Goal: Task Accomplishment & Management: Manage account settings

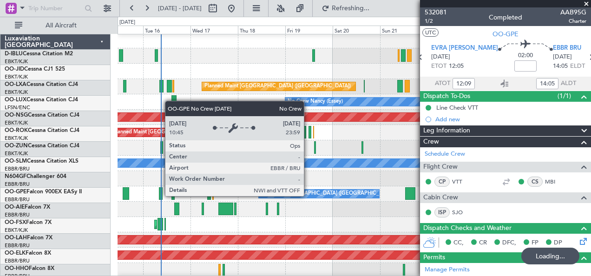
scroll to position [1, 0]
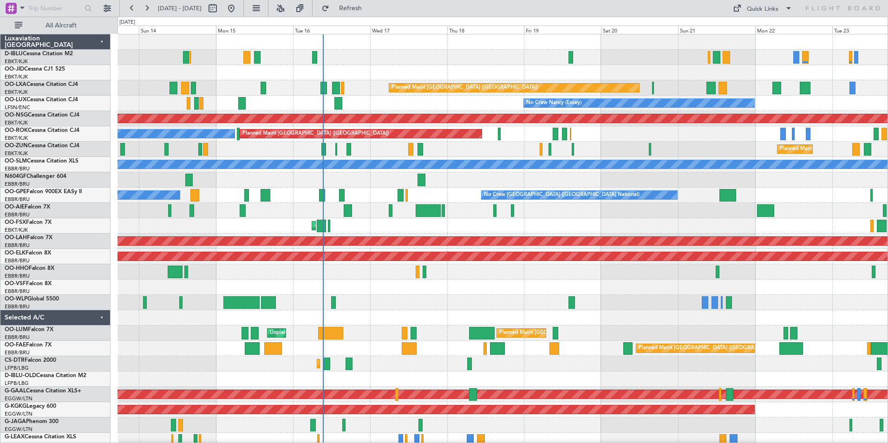
click at [411, 294] on div at bounding box center [502, 287] width 770 height 15
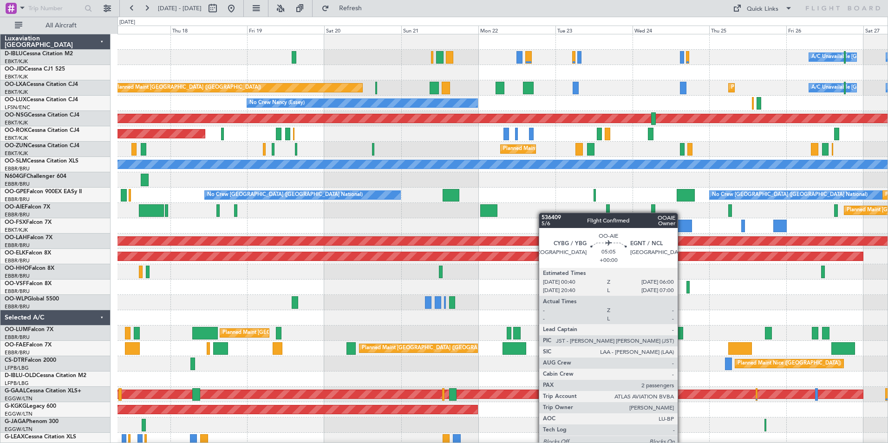
click at [459, 215] on div "Planned Maint [GEOGRAPHIC_DATA] ([GEOGRAPHIC_DATA])" at bounding box center [502, 210] width 770 height 15
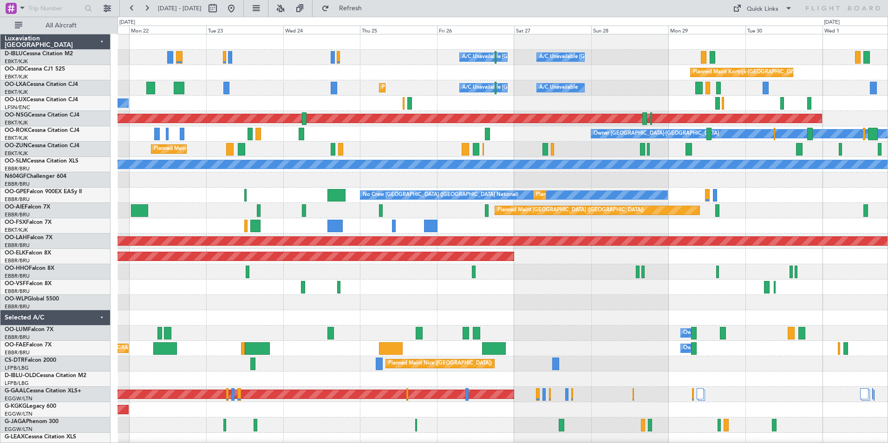
click at [296, 234] on div "A/C Unavailable [GEOGRAPHIC_DATA] ([GEOGRAPHIC_DATA] National) A/C Unavailable …" at bounding box center [502, 340] width 770 height 613
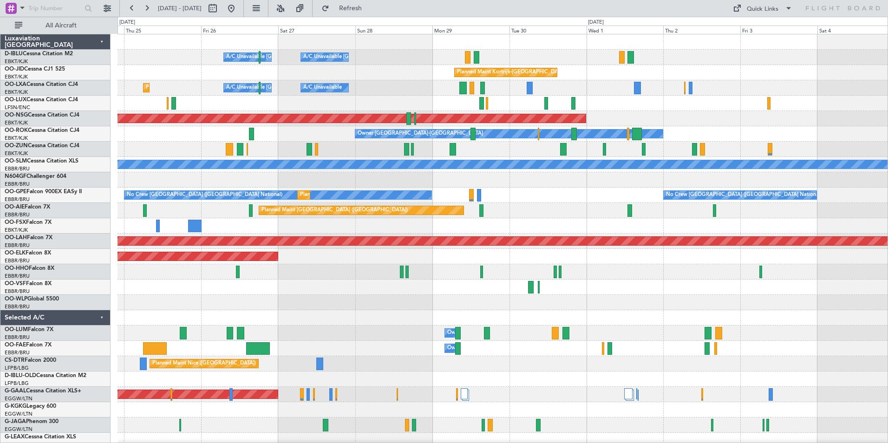
click at [401, 267] on div "A/C Unavailable Brussels (Brussels National) A/C Unavailable Kortrijk-Wevelgem …" at bounding box center [502, 340] width 770 height 613
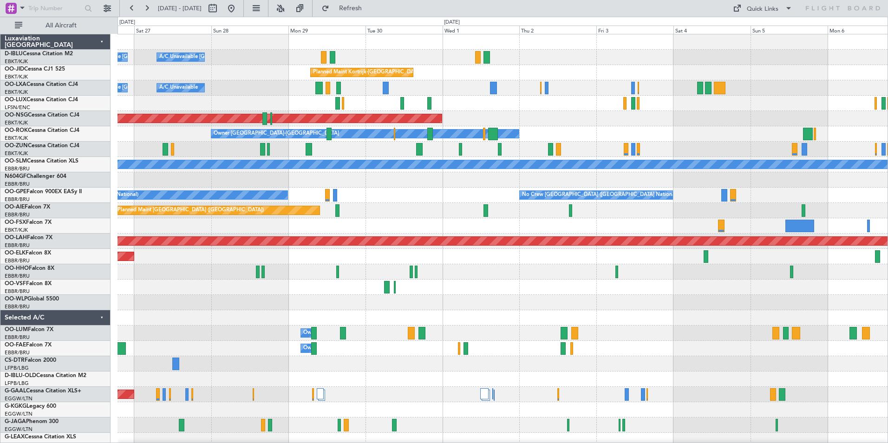
click at [606, 107] on div at bounding box center [502, 103] width 770 height 15
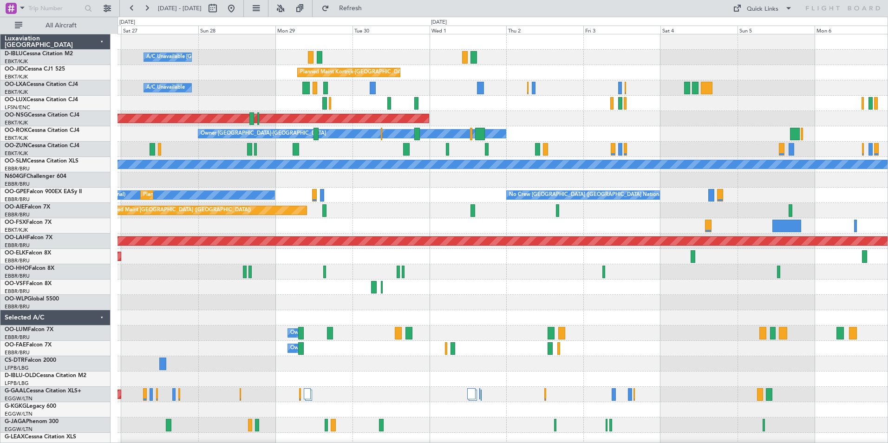
click at [798, 286] on div at bounding box center [502, 287] width 770 height 15
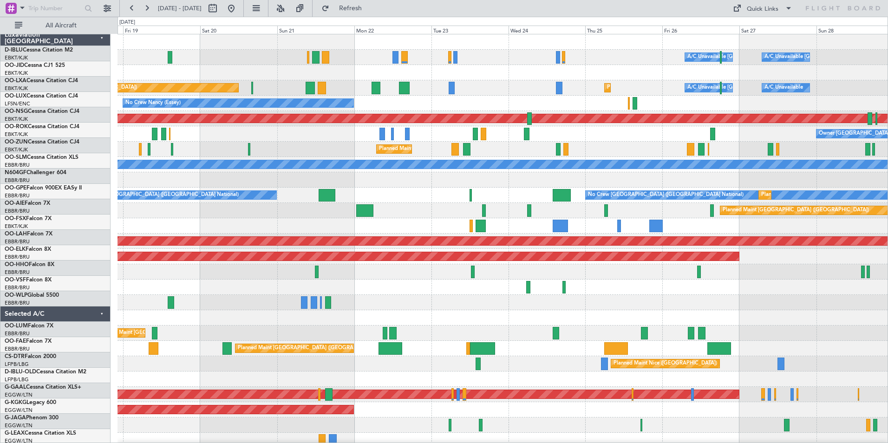
click at [687, 307] on div at bounding box center [502, 302] width 770 height 15
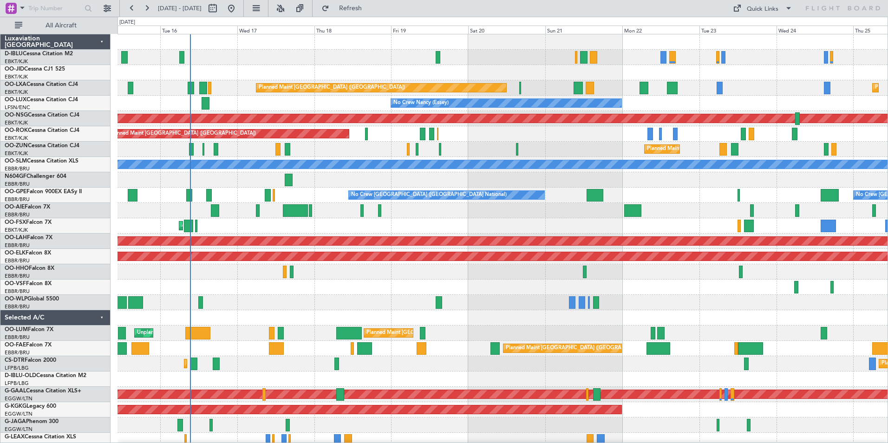
click at [618, 311] on div "A/C Unavailable Brussels (Brussels National) A/C Unavailable Kortrijk-Wevelgem …" at bounding box center [502, 325] width 770 height 582
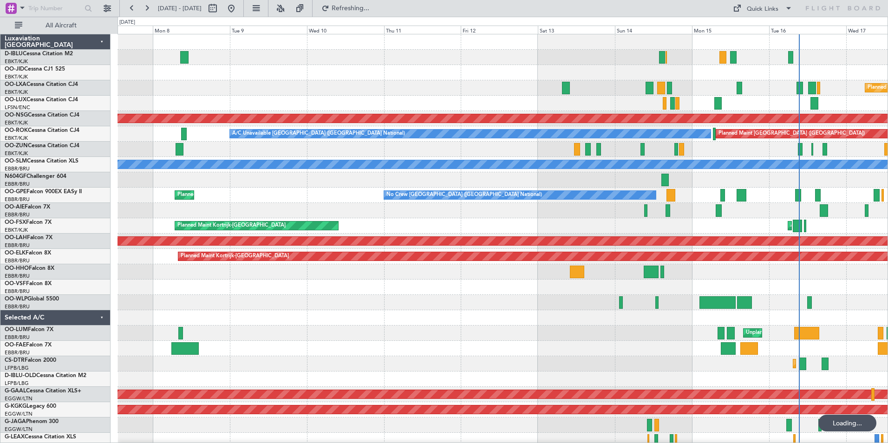
click at [622, 338] on div "Planned Maint Paris (Le Bourget) No Crew Nancy (Essey) Planned Maint Paris (Le …" at bounding box center [502, 340] width 770 height 613
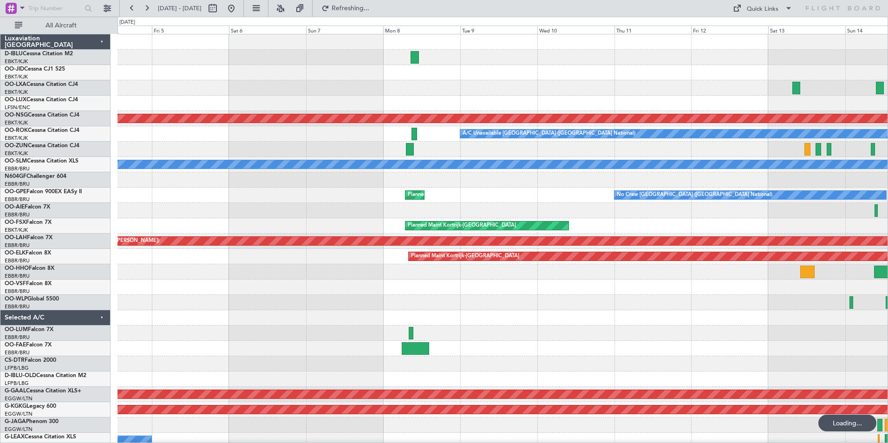
click at [565, 334] on div "No Crew Brussels (Brussels National) AOG Maint Brussels (Brussels National) No …" at bounding box center [502, 340] width 770 height 613
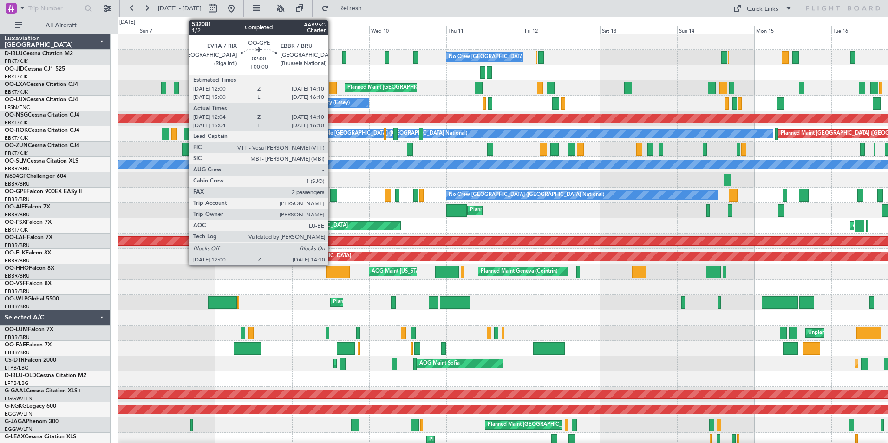
click at [332, 194] on div at bounding box center [333, 195] width 7 height 13
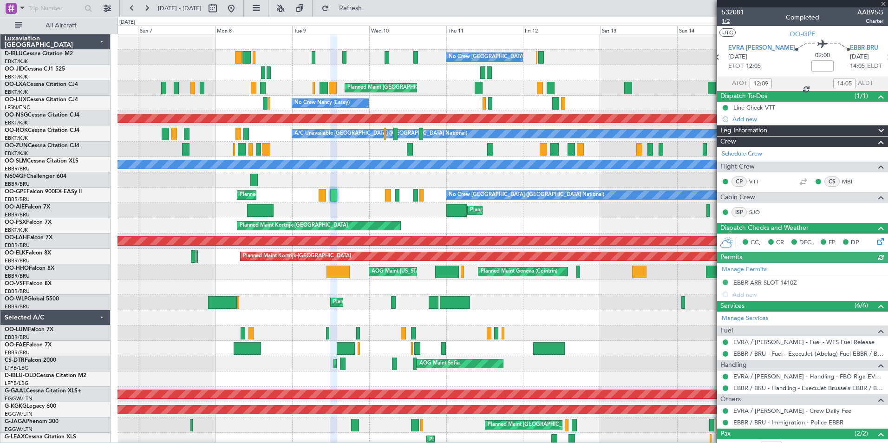
type input "15:09"
type input "16:05"
type input "12:09"
type input "14:05"
click at [732, 9] on span "532081" at bounding box center [733, 12] width 22 height 10
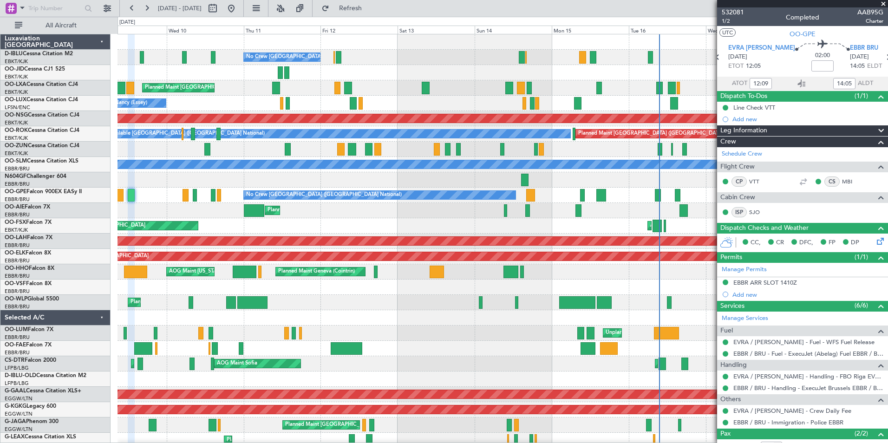
click at [400, 335] on div "No Crew Brussels (Brussels National) Planned Maint Brussels (Brussels National)…" at bounding box center [502, 348] width 770 height 628
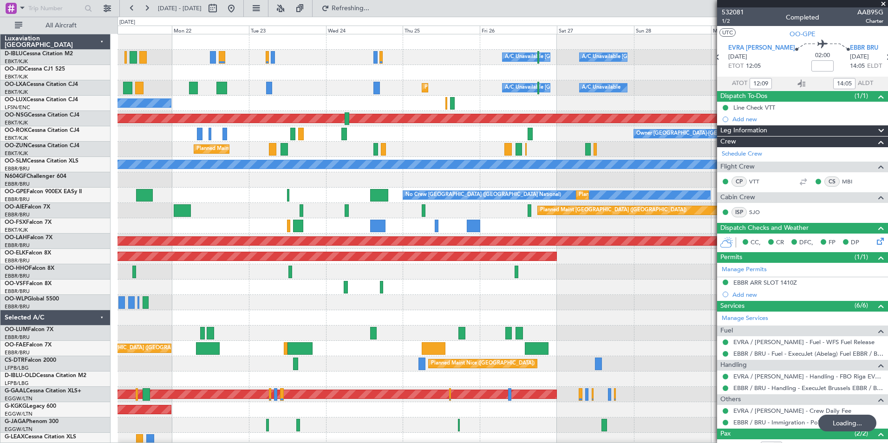
click at [26, 360] on div "A/C Unavailable Brussels (Brussels National) A/C Unavailable Kortrijk-Wevelgem …" at bounding box center [444, 230] width 888 height 426
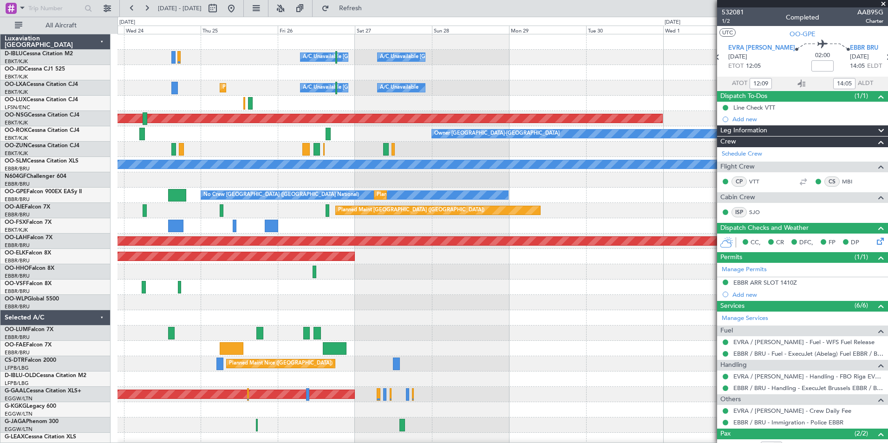
click at [197, 351] on div "Planned Maint [GEOGRAPHIC_DATA] ([GEOGRAPHIC_DATA] National)" at bounding box center [502, 348] width 770 height 15
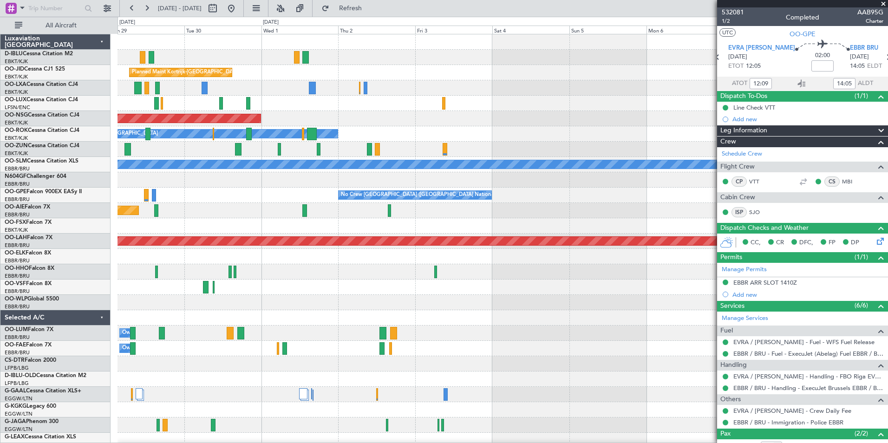
click at [13, 339] on div "A/C Unavailable Kortrijk-Wevelgem A/C Unavailable Brussels (Brussels National) …" at bounding box center [444, 230] width 888 height 426
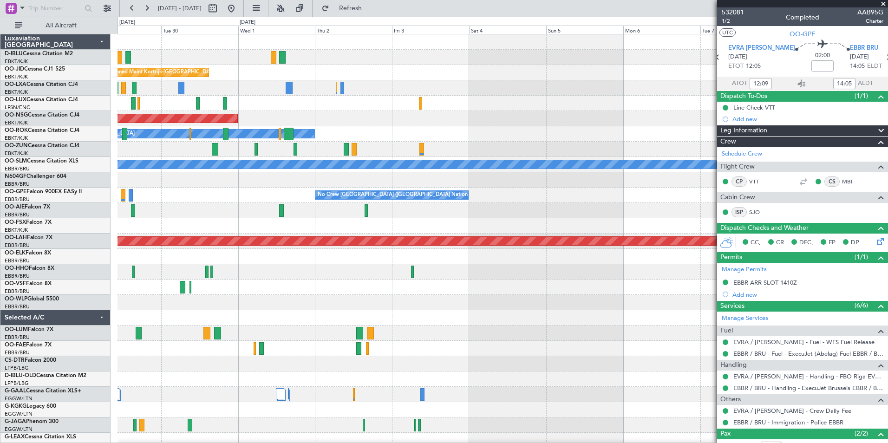
click at [329, 333] on div "Owner Melsbroek Air Base" at bounding box center [502, 332] width 770 height 15
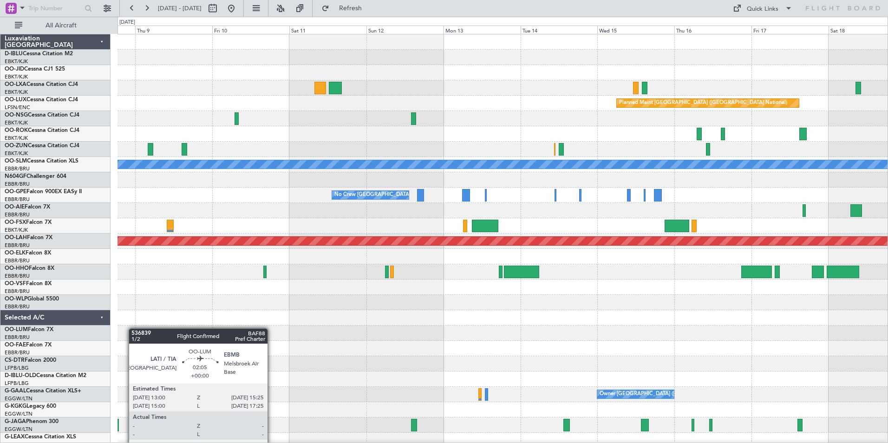
click at [125, 328] on div "Planned Maint Brussels (Brussels National) A/C Unavailable Monchengladbach No C…" at bounding box center [502, 325] width 770 height 582
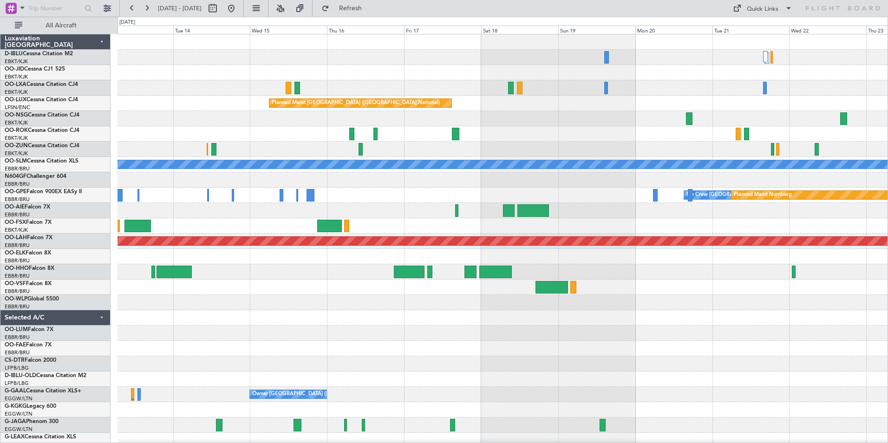
click at [105, 238] on div "Planned Maint Brussels (Brussels National) A/C Unavailable Monchengladbach No C…" at bounding box center [444, 230] width 888 height 426
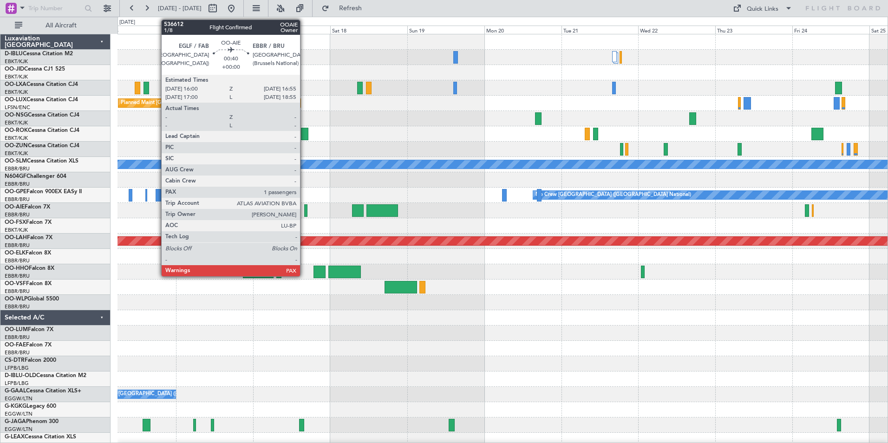
click at [304, 211] on div at bounding box center [305, 210] width 3 height 13
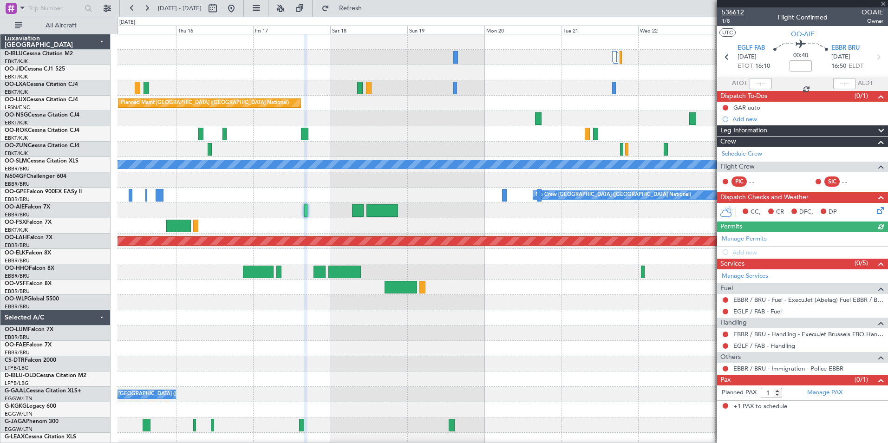
click at [733, 13] on span "536612" at bounding box center [733, 12] width 22 height 10
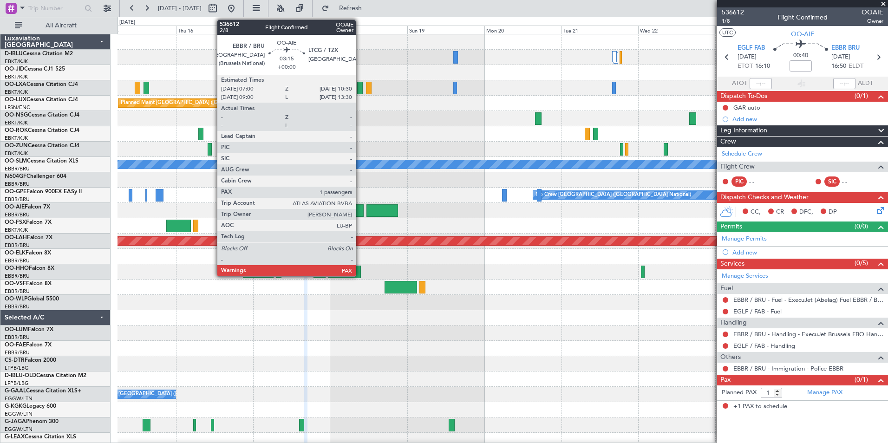
click at [360, 210] on div at bounding box center [358, 210] width 12 height 13
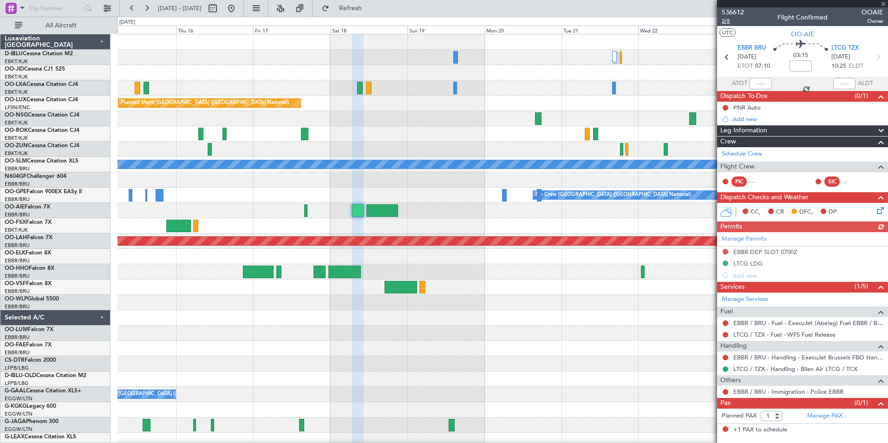
click at [728, 20] on span "2/8" at bounding box center [733, 21] width 22 height 8
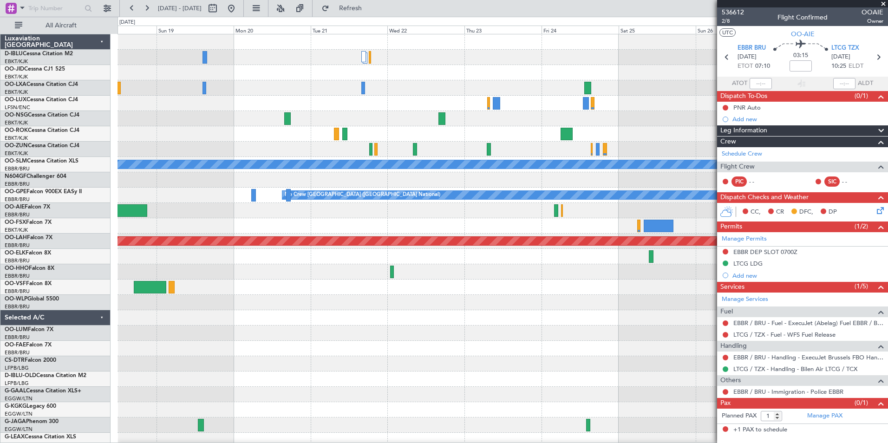
click at [250, 266] on div "Planned Maint Paris (Le Bourget) Planned Maint Brussels (Brussels National) A/C…" at bounding box center [502, 340] width 770 height 613
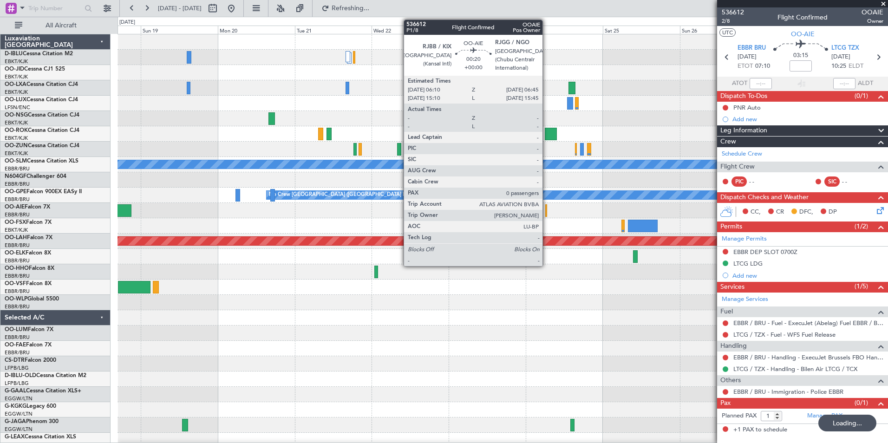
click at [546, 209] on div at bounding box center [546, 210] width 2 height 13
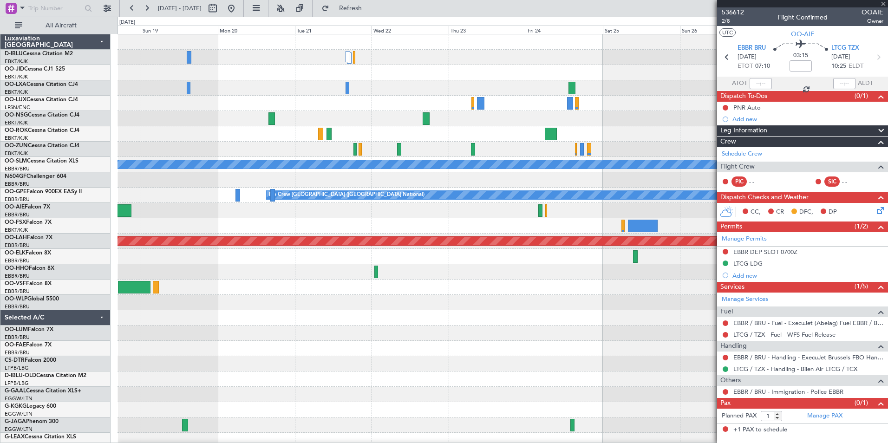
type input "0"
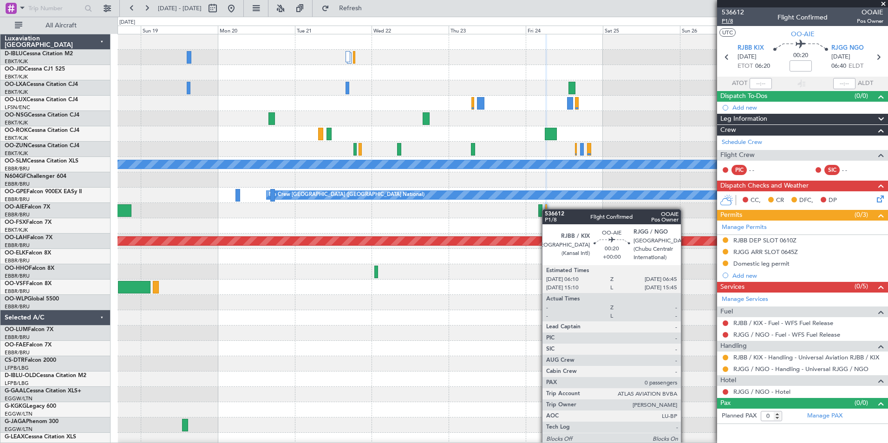
click at [729, 21] on span "P1/8" at bounding box center [733, 21] width 22 height 8
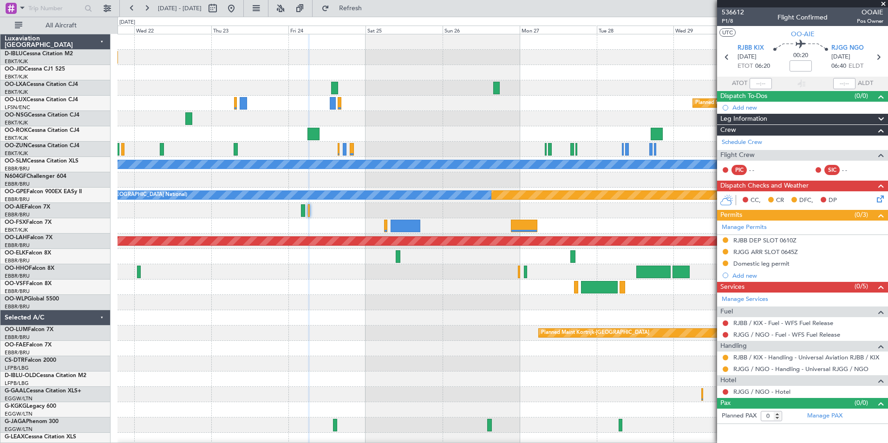
click at [258, 288] on div "Planned Maint Paris (Le Bourget) A/C Unavailable Monchengladbach Planned Maint …" at bounding box center [502, 325] width 770 height 582
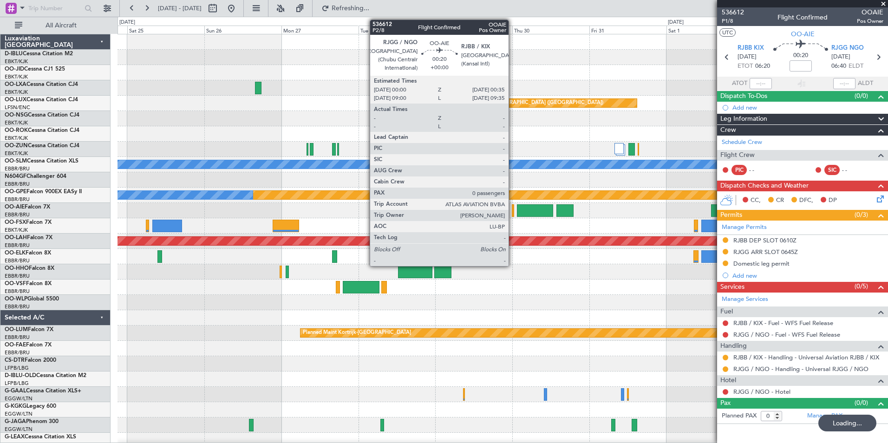
click at [513, 213] on div at bounding box center [513, 210] width 2 height 13
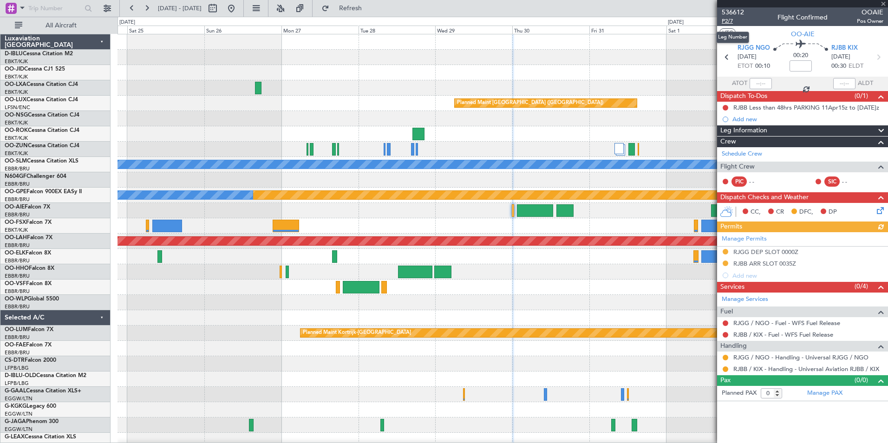
click at [731, 21] on span "P2/7" at bounding box center [733, 21] width 22 height 8
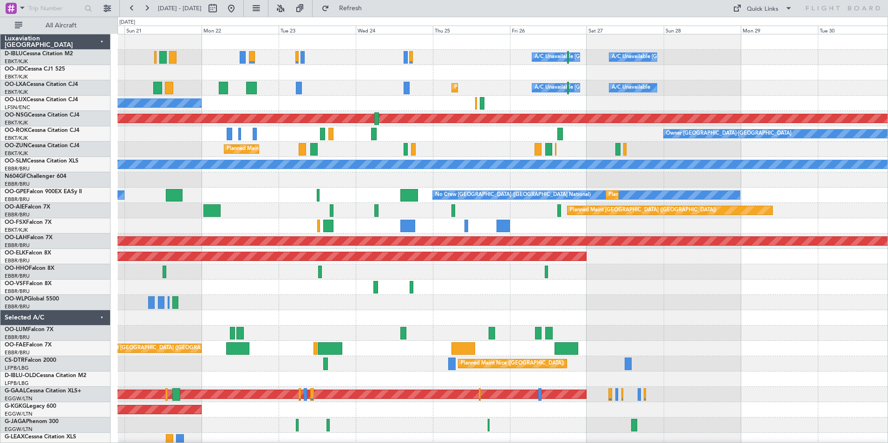
click at [0, 227] on html "[DATE] - [DATE] Refresh Quick Links All Aircraft A/C Unavailable [GEOGRAPHIC_DA…" at bounding box center [444, 221] width 888 height 443
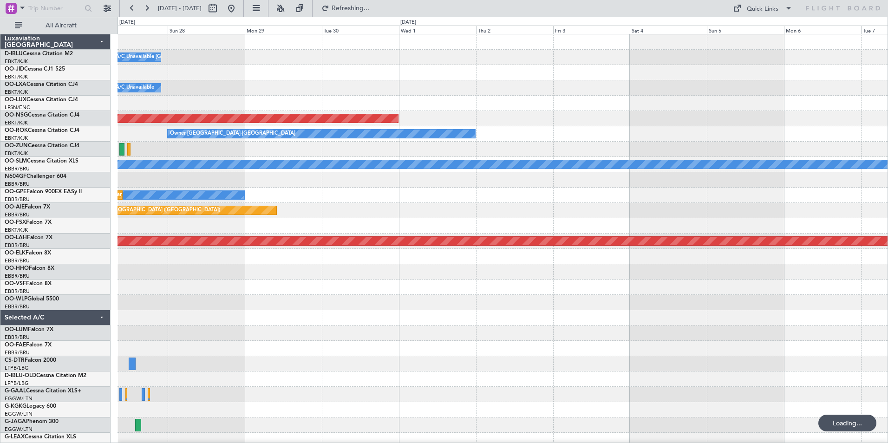
click at [104, 279] on div "A/C Unavailable [GEOGRAPHIC_DATA]-[GEOGRAPHIC_DATA] A/C Unavailable [GEOGRAPHIC…" at bounding box center [444, 230] width 888 height 426
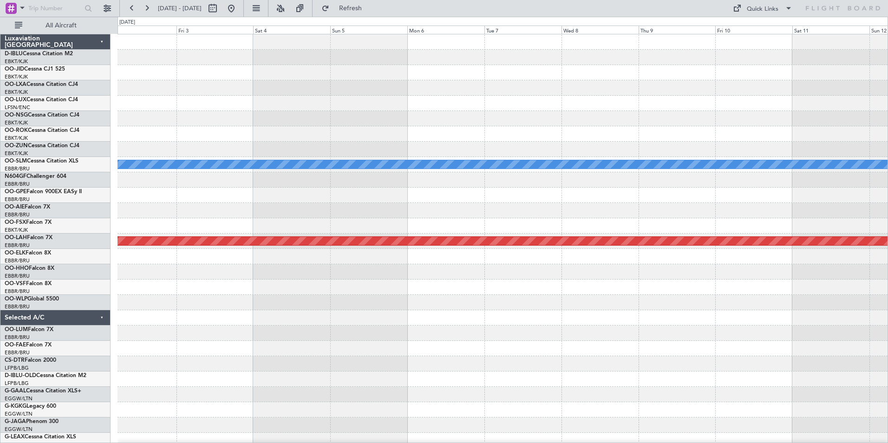
click at [35, 287] on div "Planned Maint [GEOGRAPHIC_DATA] ([GEOGRAPHIC_DATA]) Owner [GEOGRAPHIC_DATA]-[GE…" at bounding box center [444, 230] width 888 height 426
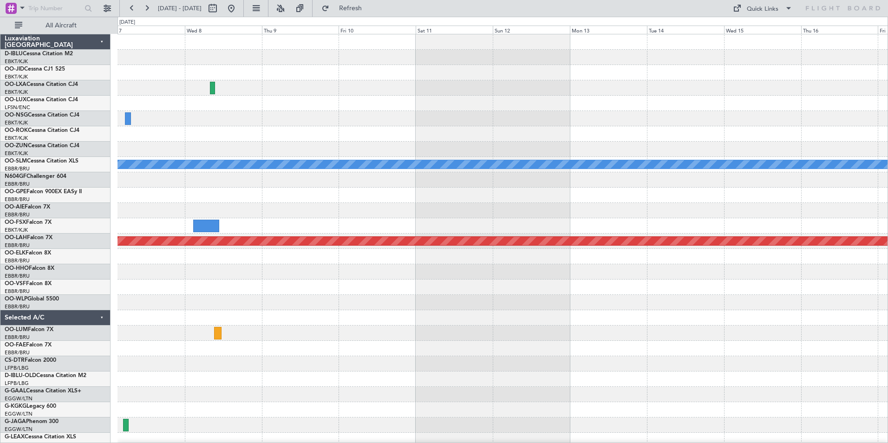
click at [81, 312] on div "A/C Unavailable Monchengladbach Planned Maint Alton-st Louis (St Louis Regl) Lu…" at bounding box center [444, 230] width 888 height 426
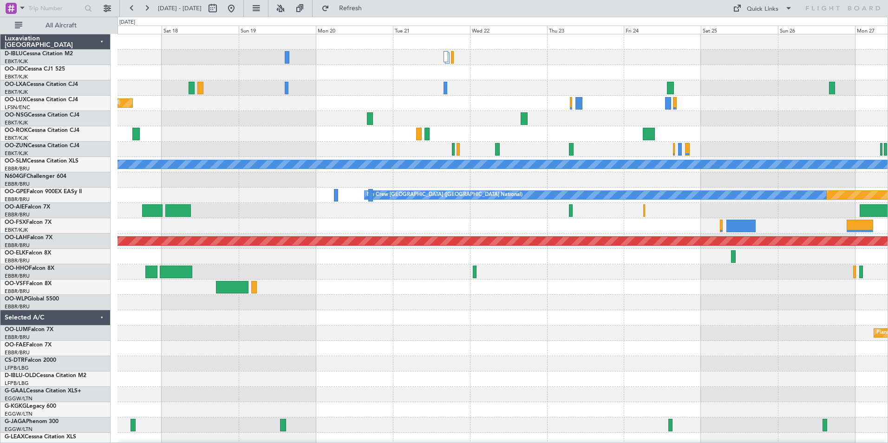
click at [232, 224] on div "Planned Maint Brussels (Brussels National) Planned Maint Paris (Le Bourget) A/C…" at bounding box center [502, 340] width 770 height 613
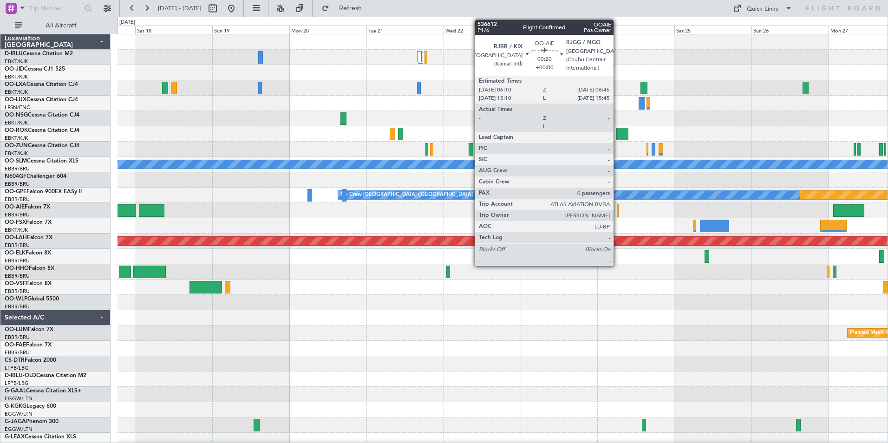
click at [617, 212] on div at bounding box center [618, 210] width 2 height 13
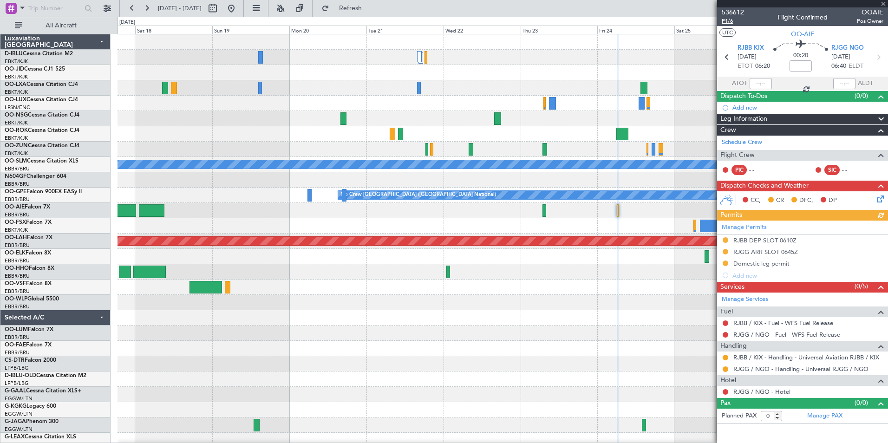
click at [731, 18] on span "P1/6" at bounding box center [733, 21] width 22 height 8
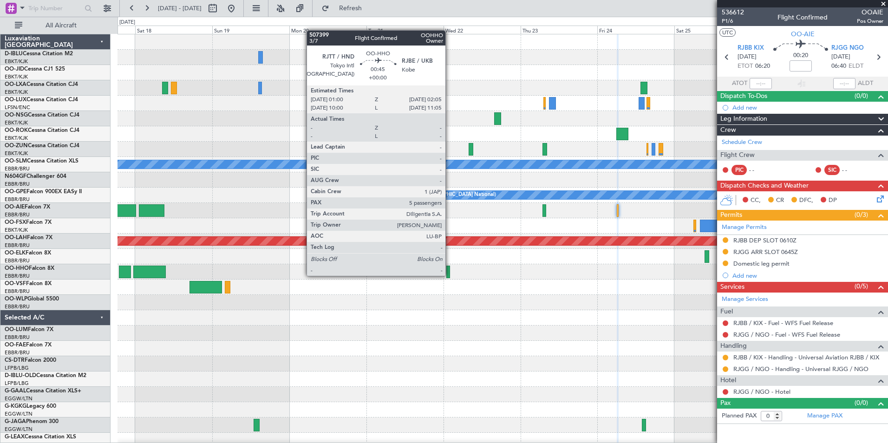
click at [449, 275] on div at bounding box center [448, 272] width 4 height 13
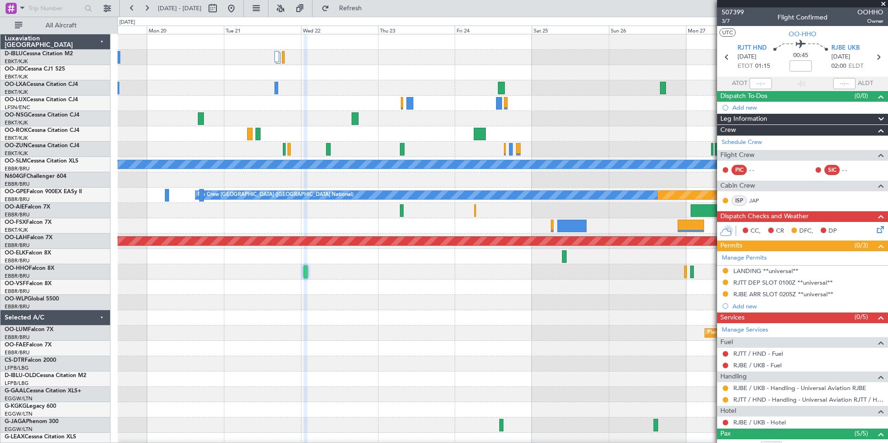
click at [351, 304] on div at bounding box center [502, 302] width 770 height 15
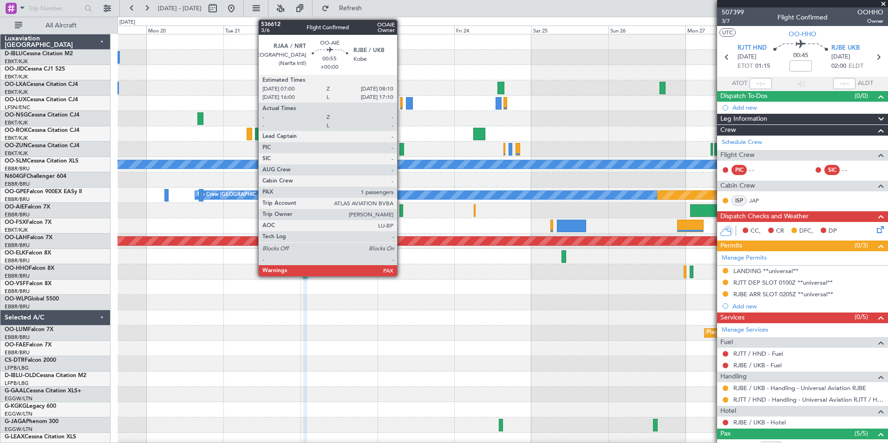
click at [401, 215] on div at bounding box center [401, 210] width 4 height 13
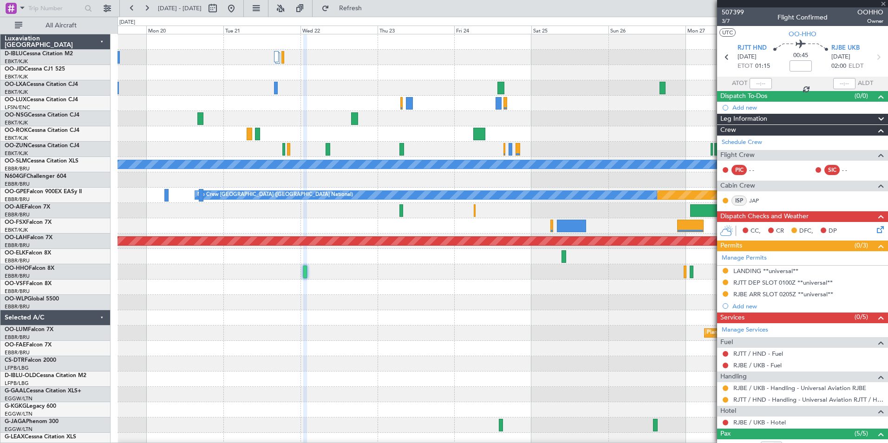
type input "1"
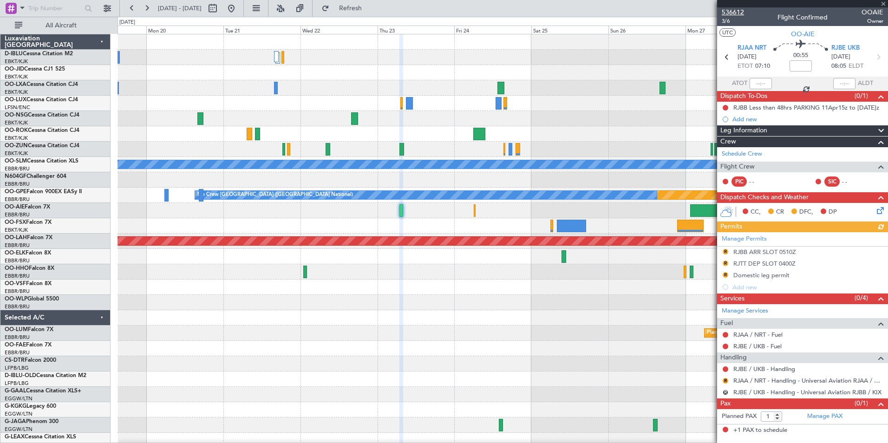
click at [736, 13] on span "536612" at bounding box center [733, 12] width 22 height 10
click at [733, 13] on span "536612" at bounding box center [733, 12] width 22 height 10
click at [239, 9] on button at bounding box center [231, 8] width 15 height 15
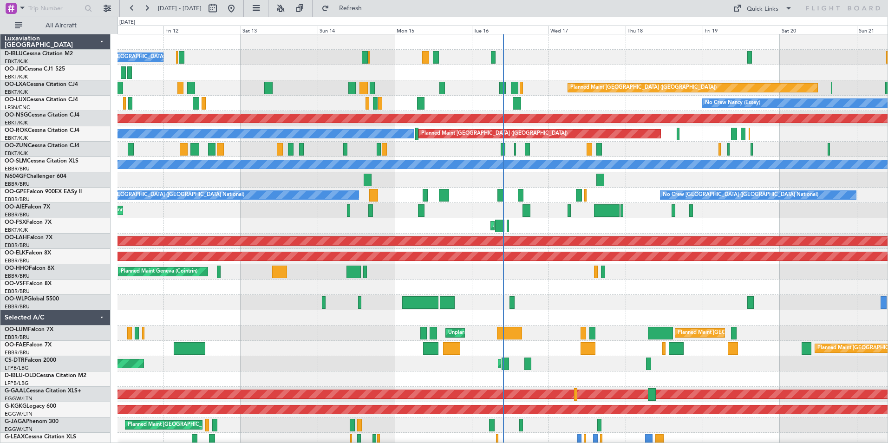
click at [47, 305] on div "No Crew Brussels (Brussels National) Planned Maint Paris (Le Bourget) Planned M…" at bounding box center [444, 230] width 888 height 426
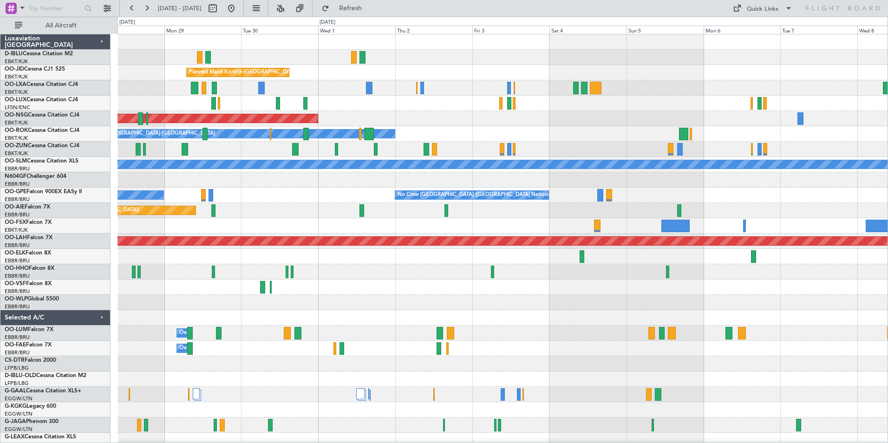
click at [0, 319] on html "11 Sep 2025 - 21 Sep 2025 Refresh Quick Links All Aircraft A/C Unavailable Kort…" at bounding box center [444, 221] width 888 height 443
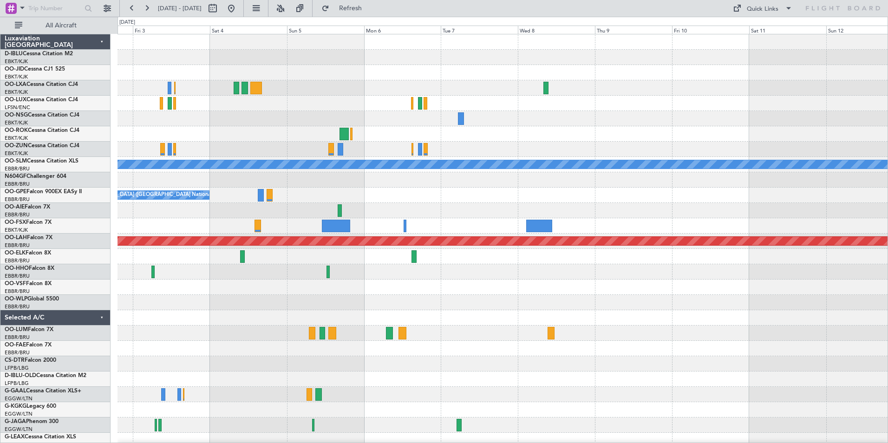
click at [0, 328] on html "11 Sep 2025 - 21 Sep 2025 Refresh Quick Links All Aircraft Planned Maint Kortri…" at bounding box center [444, 221] width 888 height 443
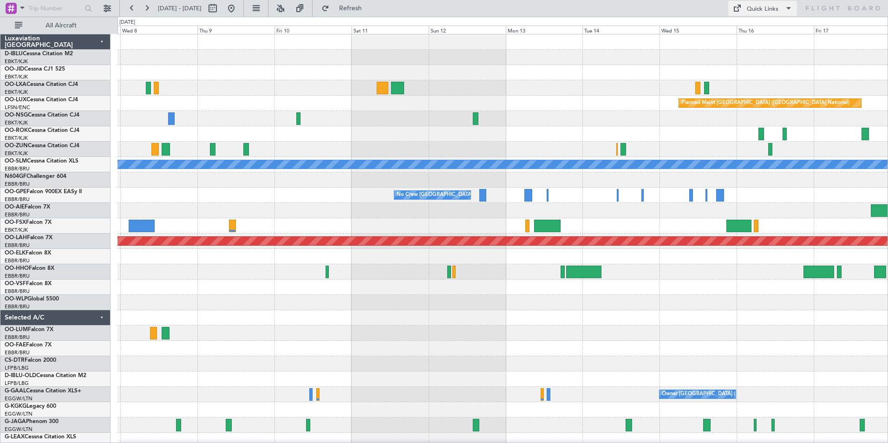
click at [757, 6] on div "Quick Links" at bounding box center [763, 9] width 32 height 9
click at [764, 26] on button "Trip Builder" at bounding box center [763, 31] width 70 height 22
click at [36, 347] on link "OO-FAE Falcon 7X" at bounding box center [28, 345] width 47 height 6
click at [239, 4] on button at bounding box center [231, 8] width 15 height 15
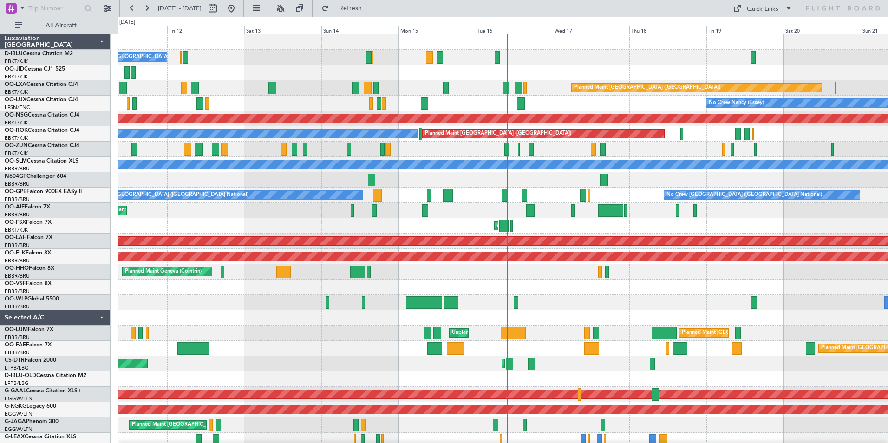
click at [505, 129] on div "No Crew Brussels (Brussels National) Planned Maint Paris (Le Bourget) Planned M…" at bounding box center [502, 340] width 770 height 613
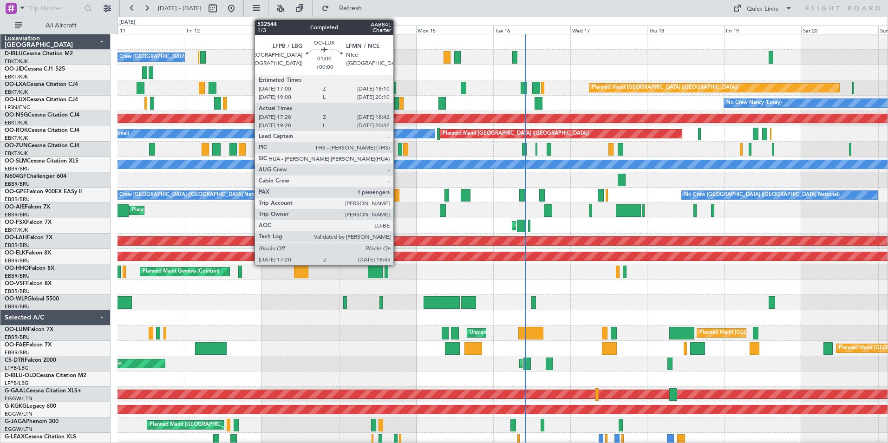
click at [397, 101] on div at bounding box center [396, 103] width 5 height 13
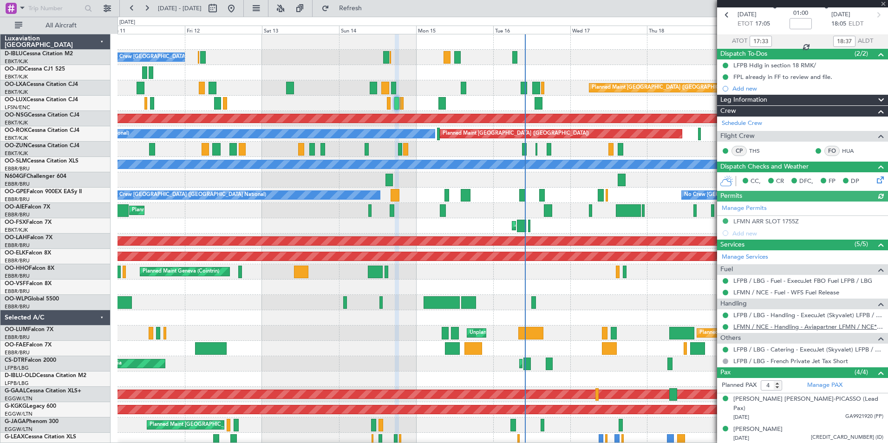
scroll to position [76, 0]
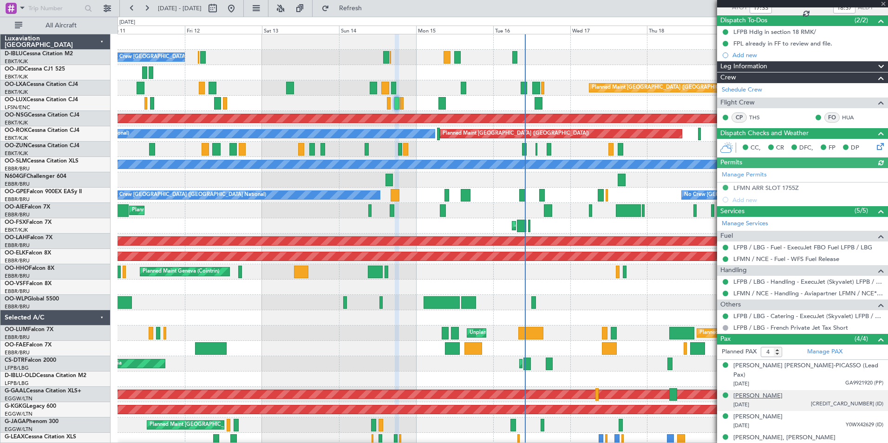
click at [758, 391] on div "Almine RECHNER" at bounding box center [757, 395] width 49 height 9
click at [246, 338] on div "No Crew Brussels (Brussels National) Planned Maint Paris (Le Bourget) Planned M…" at bounding box center [502, 348] width 770 height 628
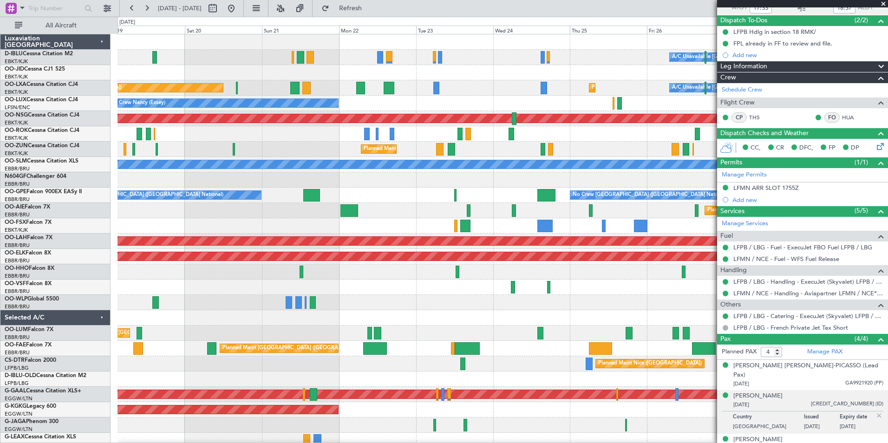
click at [258, 342] on div "A/C Unavailable Brussels (Brussels National) A/C Unavailable Kortrijk-Wevelgem …" at bounding box center [502, 348] width 770 height 628
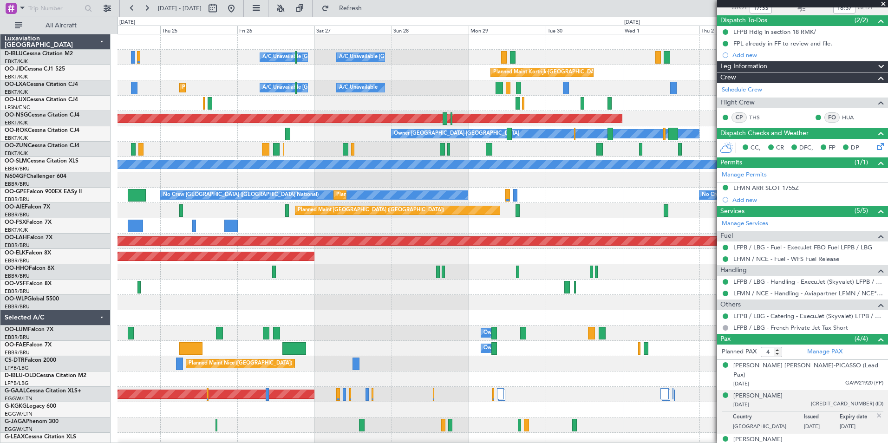
click at [220, 295] on div "A/C Unavailable Brussels (Brussels National) A/C Unavailable Kortrijk-Wevelgem …" at bounding box center [502, 325] width 770 height 582
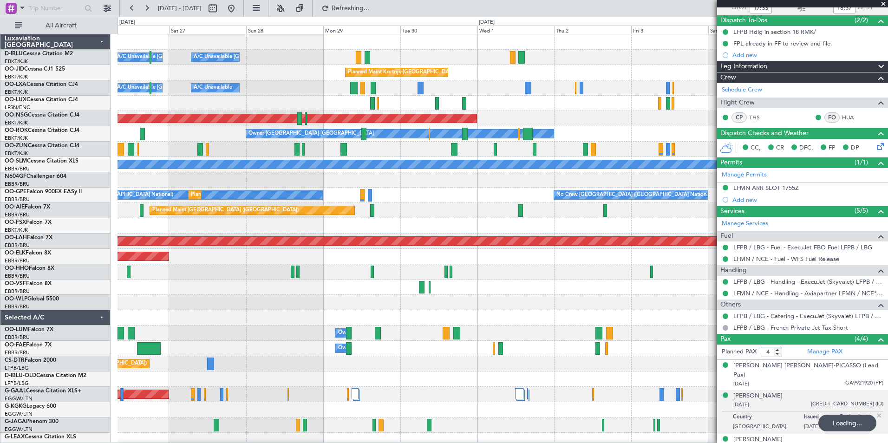
click at [344, 299] on div "A/C Unavailable Brussels (Brussels National) A/C Unavailable Kortrijk-Wevelgem …" at bounding box center [502, 325] width 770 height 582
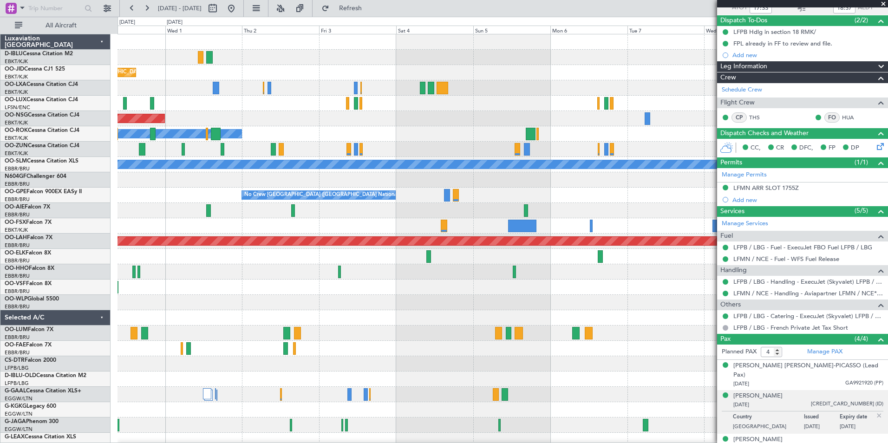
click at [230, 290] on div at bounding box center [502, 287] width 770 height 15
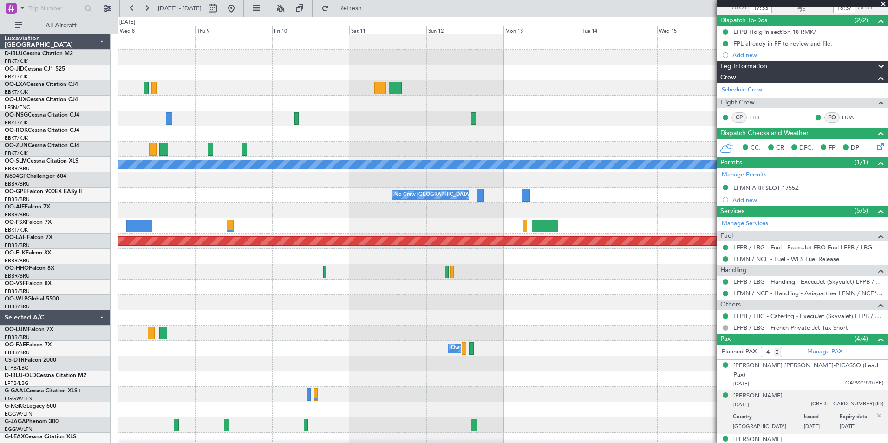
click at [178, 312] on div "A/C Unavailable Monchengladbach No Crew Brussels (Brussels National) Planned Ma…" at bounding box center [502, 325] width 770 height 582
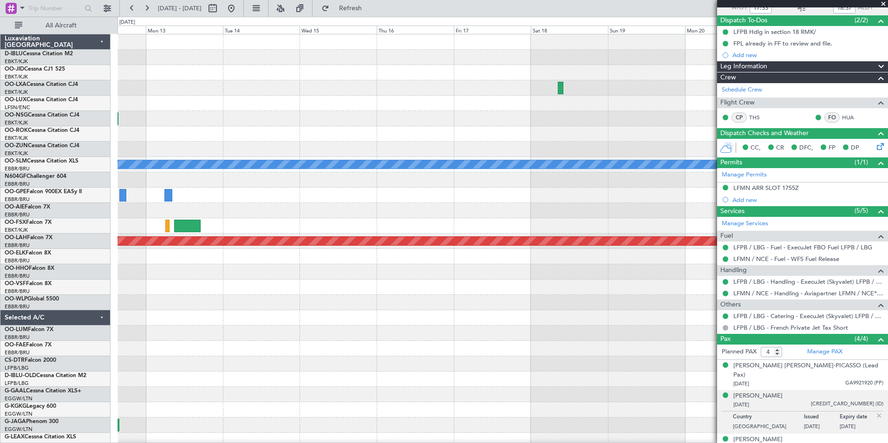
click at [242, 316] on div "A/C Unavailable Monchengladbach No Crew Brussels (Brussels National) Planned Ma…" at bounding box center [502, 325] width 770 height 582
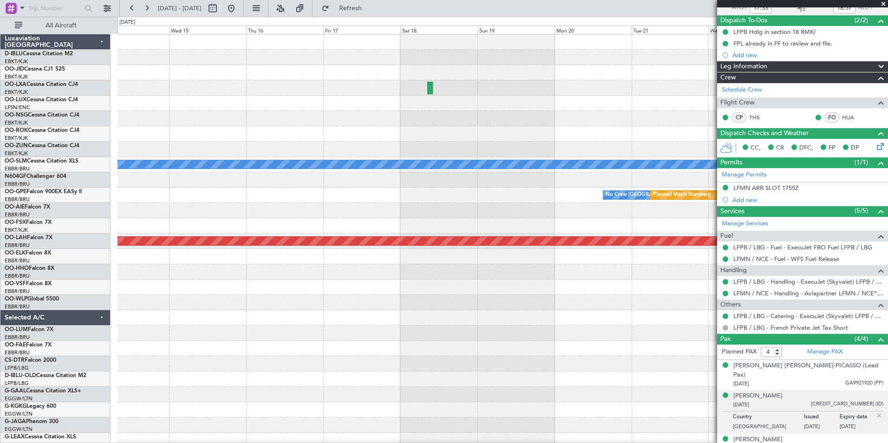
click at [275, 332] on div "A/C Unavailable Monchengladbach No Crew Brussels (Brussels National) Planned Ma…" at bounding box center [502, 325] width 770 height 582
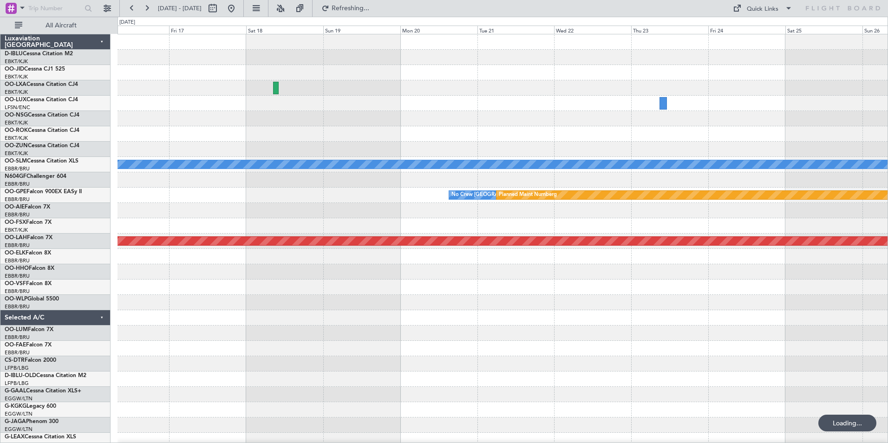
scroll to position [0, 0]
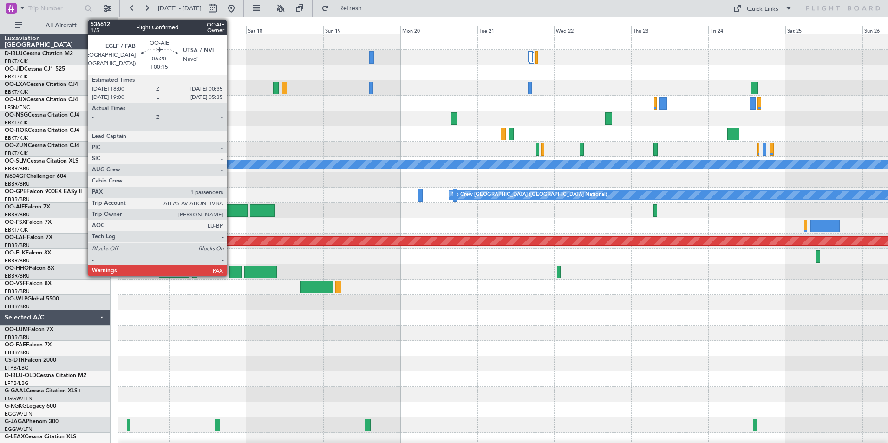
click at [231, 215] on div at bounding box center [237, 210] width 21 height 13
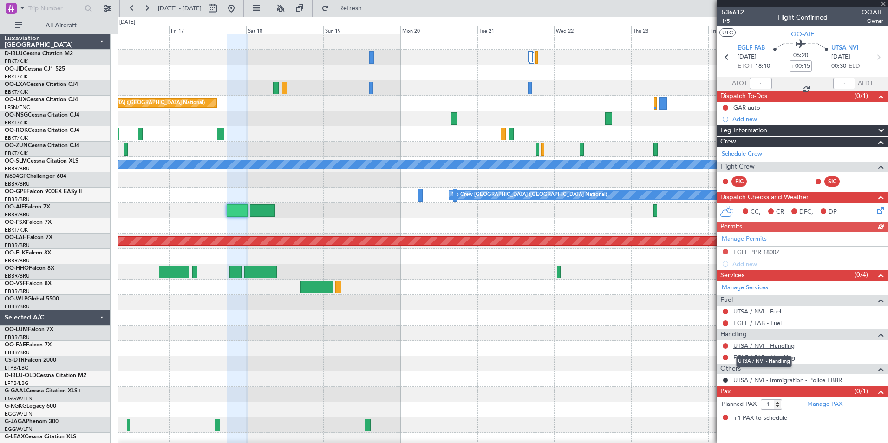
click at [777, 344] on link "UTSA / NVI - Handling" at bounding box center [763, 346] width 61 height 8
click at [755, 354] on link "EGLF / FAB - Handling" at bounding box center [764, 357] width 62 height 8
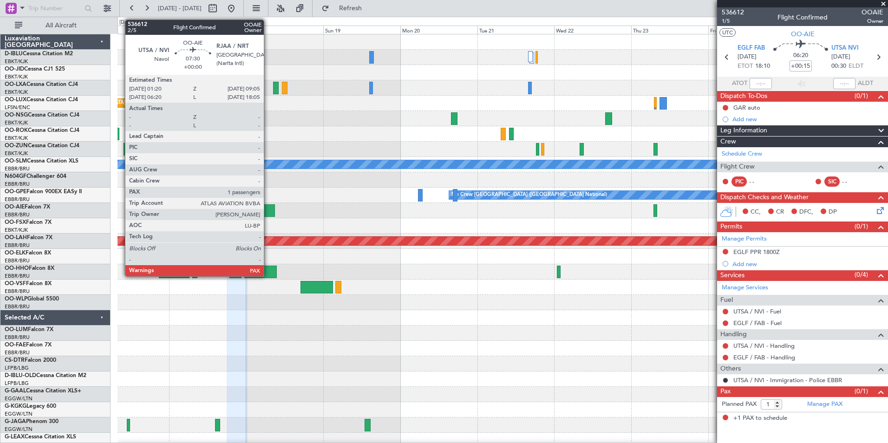
click at [269, 209] on div at bounding box center [262, 210] width 25 height 13
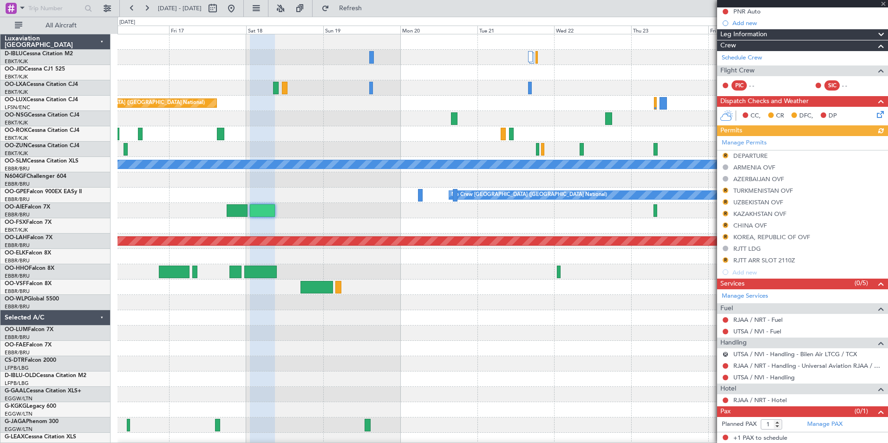
scroll to position [97, 0]
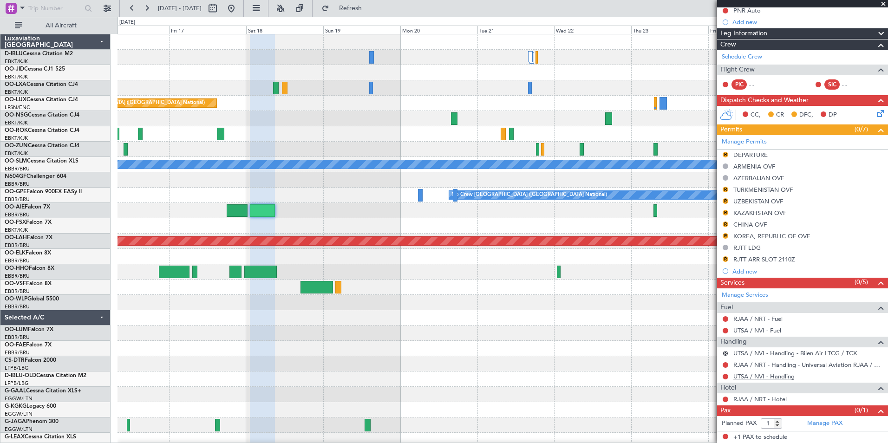
click at [756, 378] on link "UTSA / NVI - Handling" at bounding box center [763, 376] width 61 height 8
click at [476, 226] on div at bounding box center [502, 225] width 770 height 15
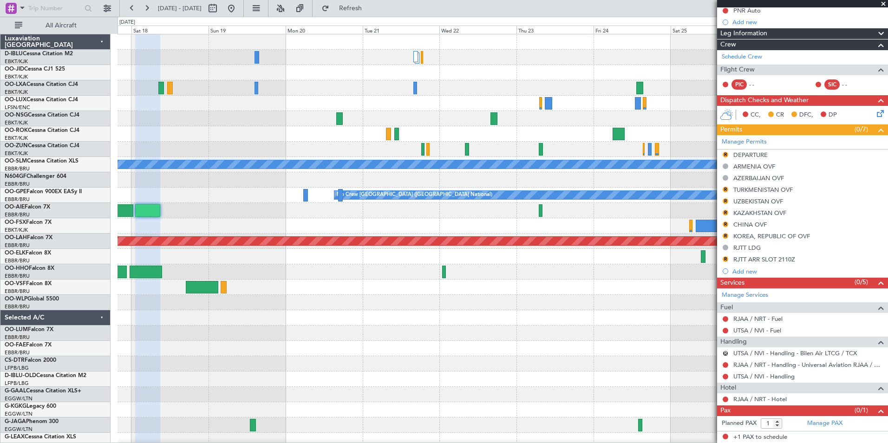
scroll to position [0, 0]
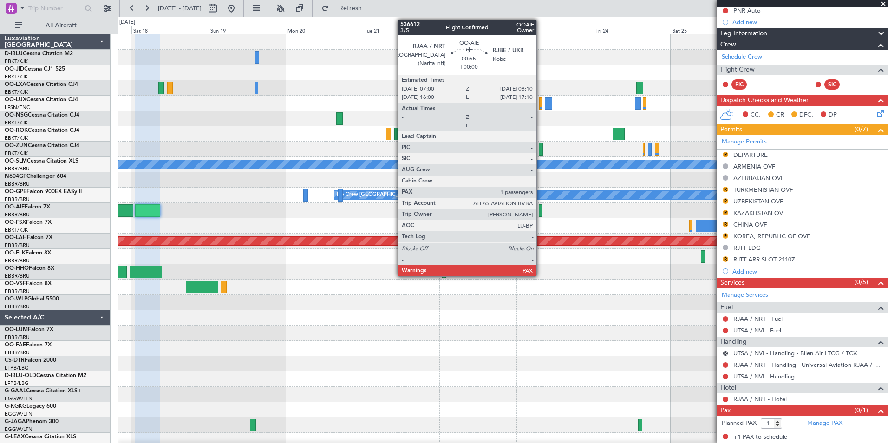
click at [540, 212] on div at bounding box center [541, 210] width 4 height 13
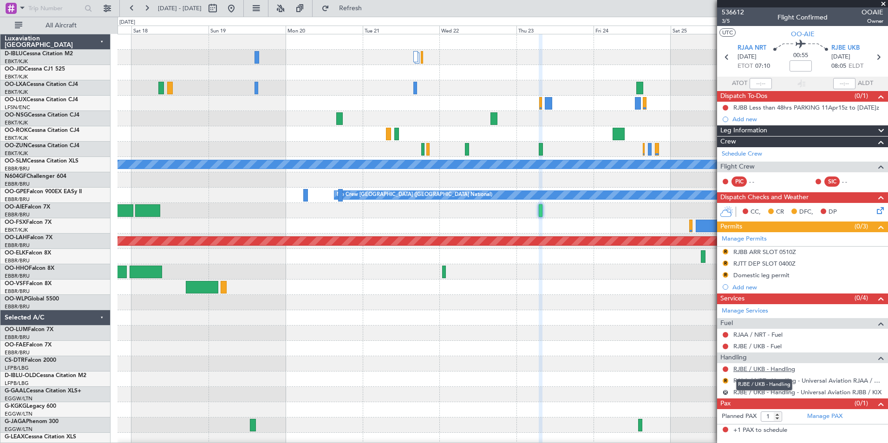
click at [769, 367] on link "RJBE / UKB - Handling" at bounding box center [764, 369] width 62 height 8
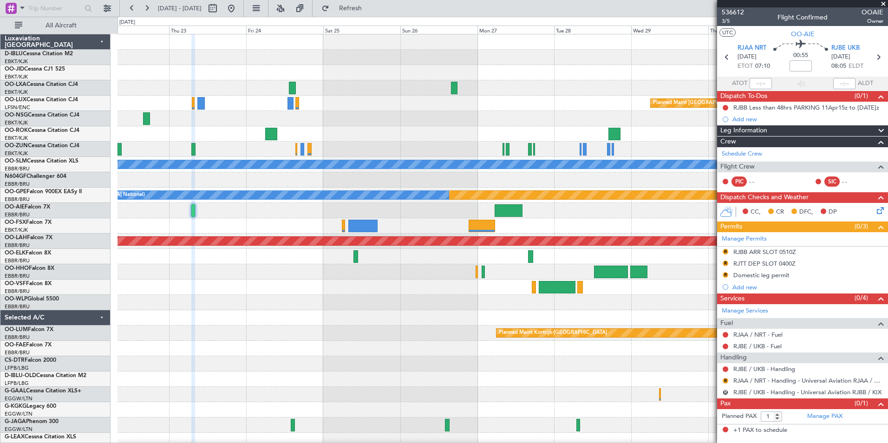
click at [247, 310] on div "Planned Maint Paris (Le Bourget) A/C Unavailable Monchengladbach Planned Maint …" at bounding box center [502, 325] width 770 height 582
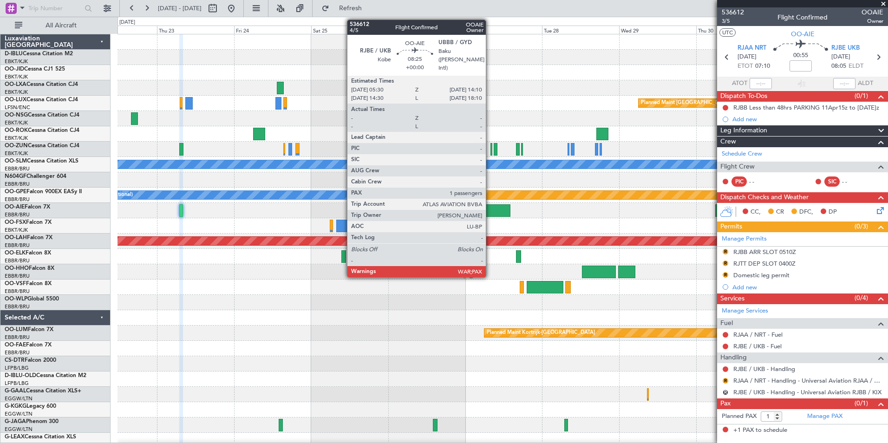
click at [490, 211] on div at bounding box center [496, 210] width 28 height 13
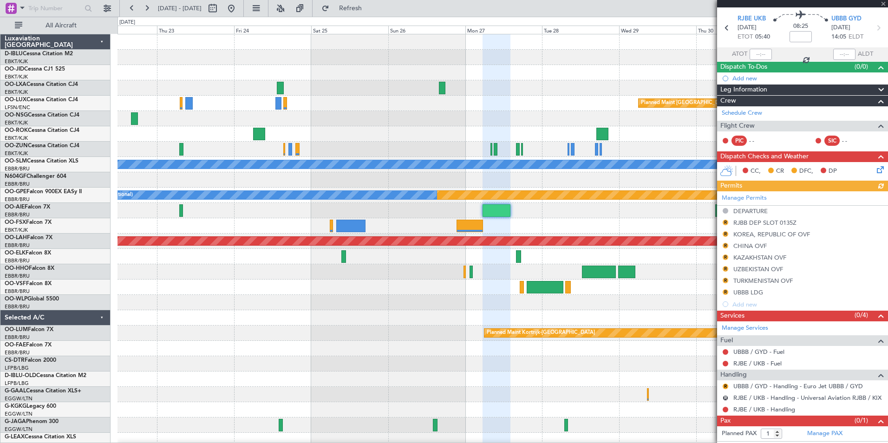
scroll to position [39, 0]
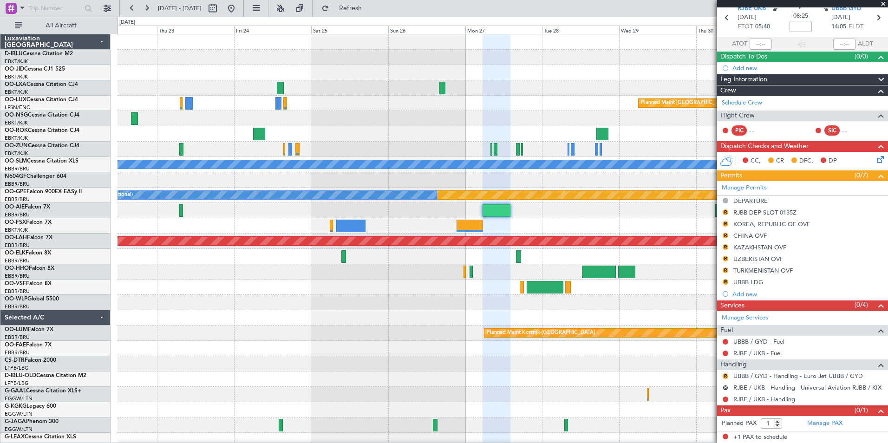
click at [749, 399] on link "RJBE / UKB - Handling" at bounding box center [764, 399] width 62 height 8
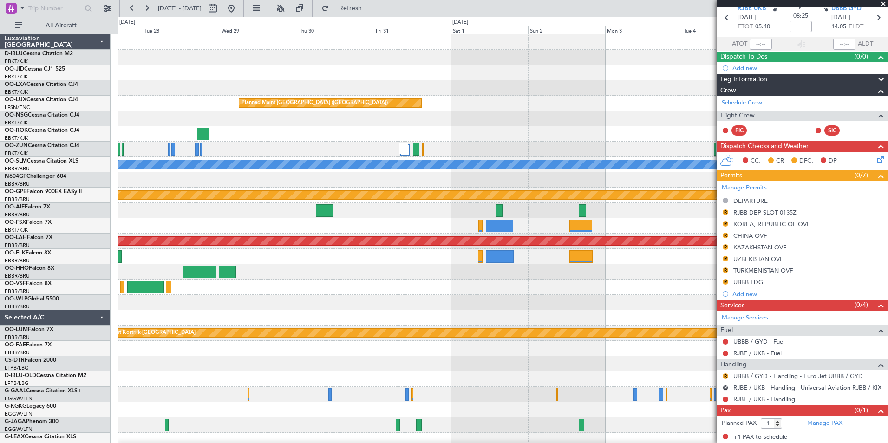
click at [167, 217] on div at bounding box center [502, 210] width 770 height 15
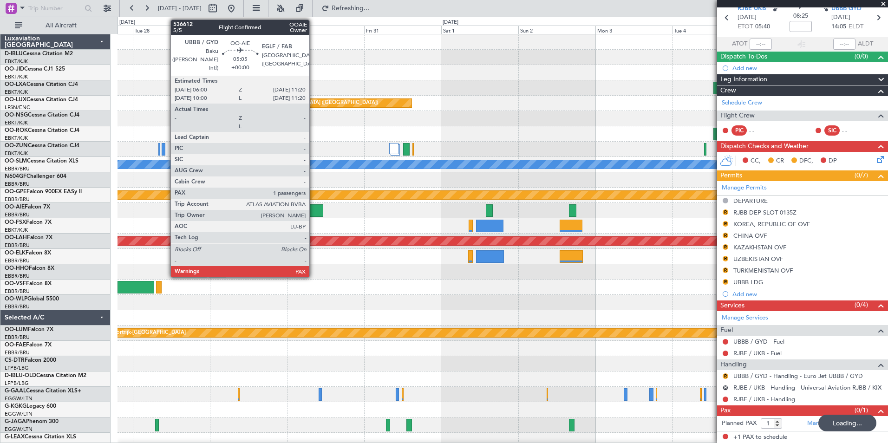
click at [313, 209] on div at bounding box center [314, 210] width 17 height 13
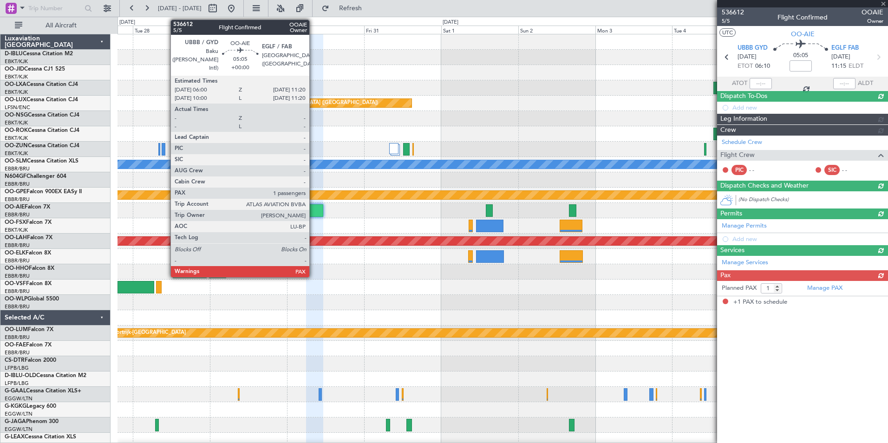
scroll to position [0, 0]
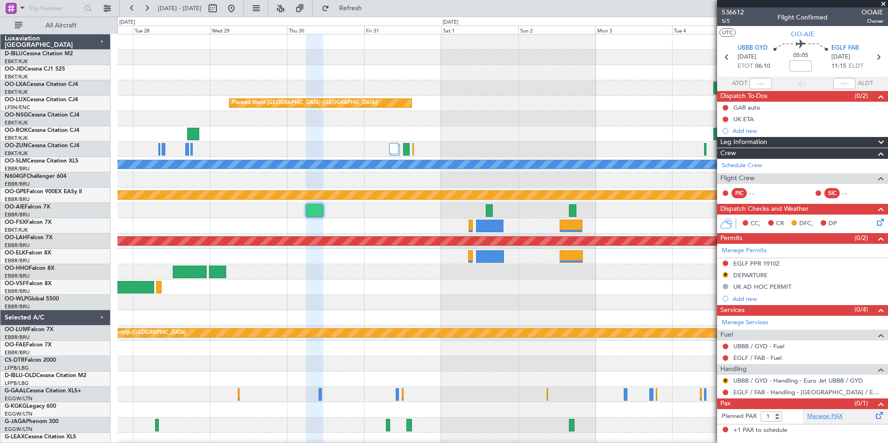
click at [838, 420] on link "Manage PAX" at bounding box center [824, 416] width 35 height 9
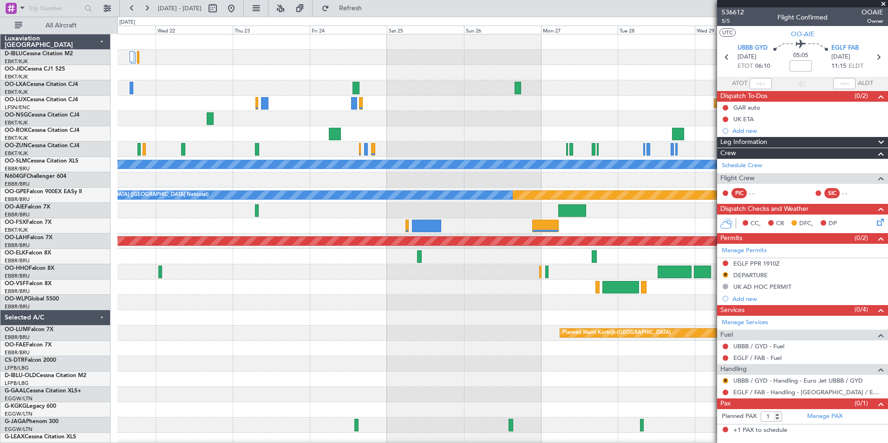
click at [723, 274] on fb-app "27 Oct 2025 - 06 Nov 2025 Refresh Quick Links All Aircraft Planned Maint Paris …" at bounding box center [444, 225] width 888 height 436
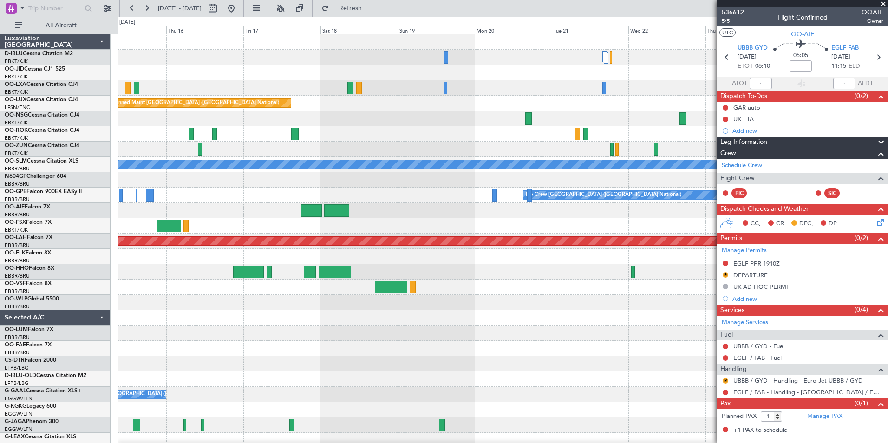
click at [655, 299] on div "Planned Maint Brussels (Brussels National) A/C Unavailable Monchengladbach Plan…" at bounding box center [502, 340] width 770 height 613
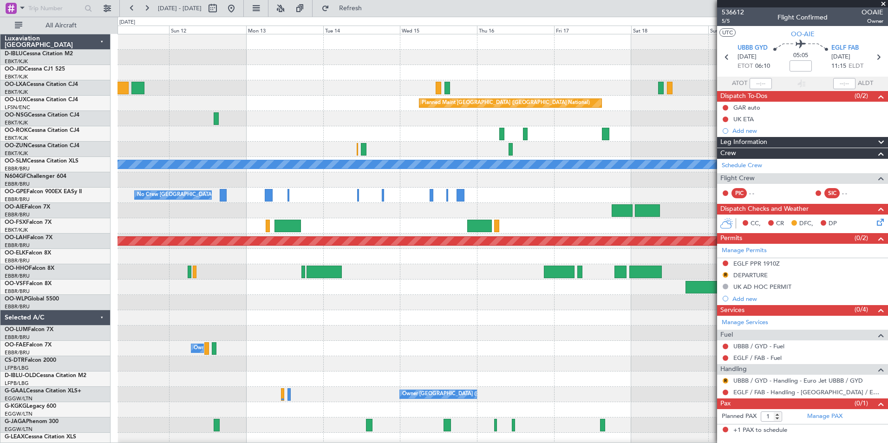
click at [603, 228] on div "Planned Maint Brussels (Brussels National) A/C Unavailable Monchengladbach Plan…" at bounding box center [502, 340] width 770 height 613
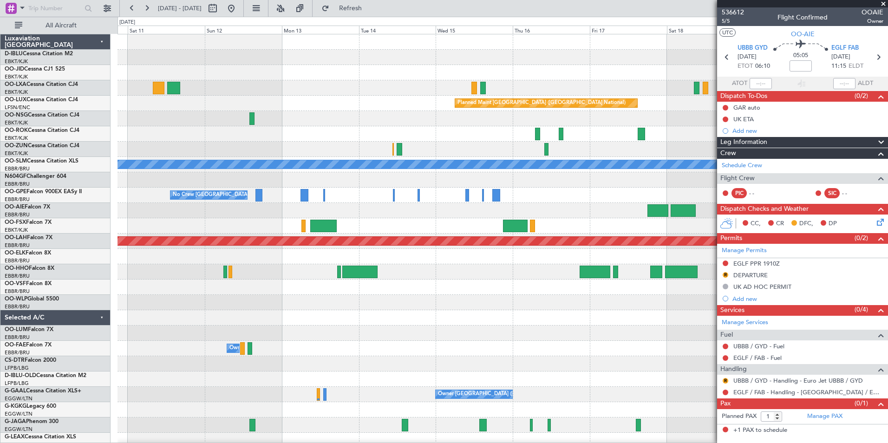
click at [423, 216] on div at bounding box center [502, 210] width 770 height 15
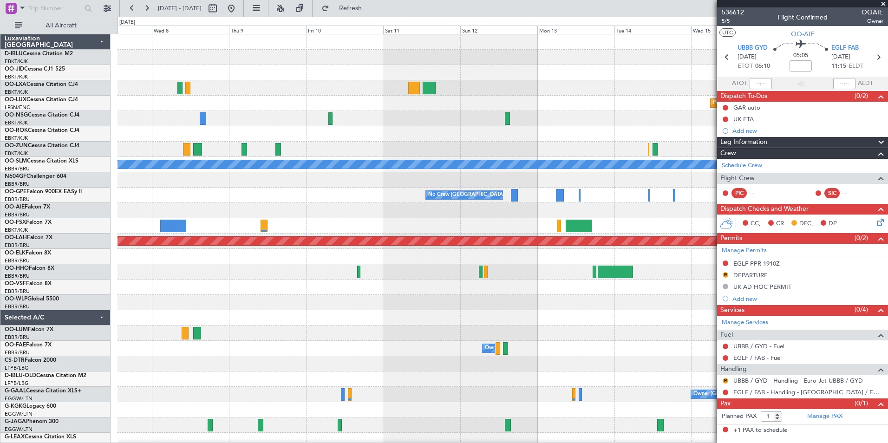
click at [753, 228] on fb-app "10 Oct 2025 - 20 Oct 2025 Refresh Quick Links All Aircraft Planned Maint Brusse…" at bounding box center [444, 225] width 888 height 436
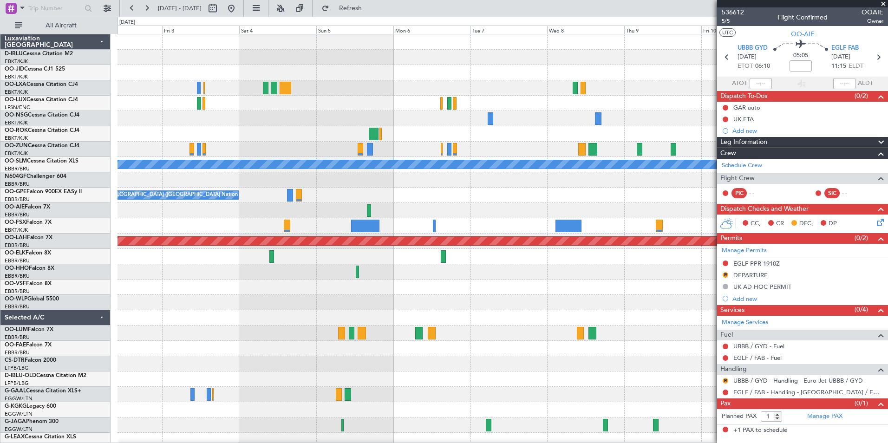
click at [700, 228] on div at bounding box center [502, 225] width 770 height 15
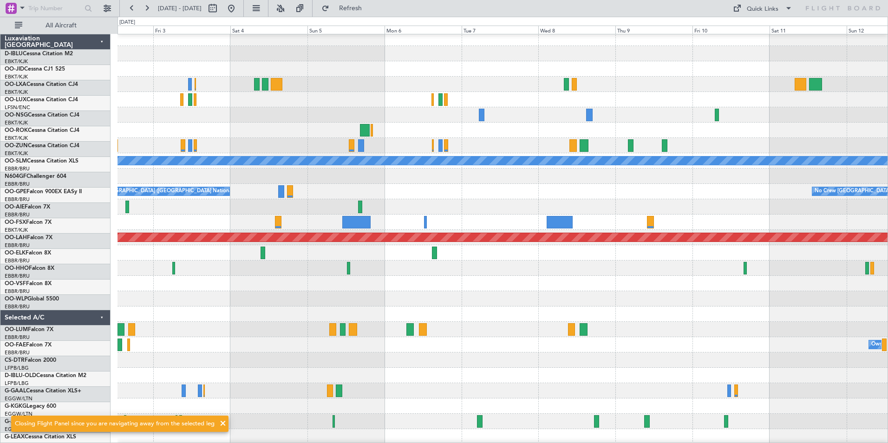
scroll to position [4, 0]
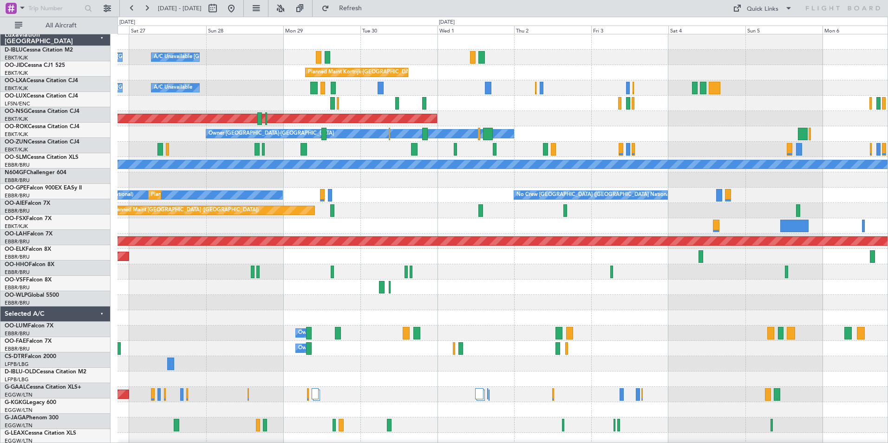
click at [812, 297] on div "A/C Unavailable Kortrijk-Wevelgem A/C Unavailable Brussels (Brussels National) …" at bounding box center [502, 325] width 770 height 582
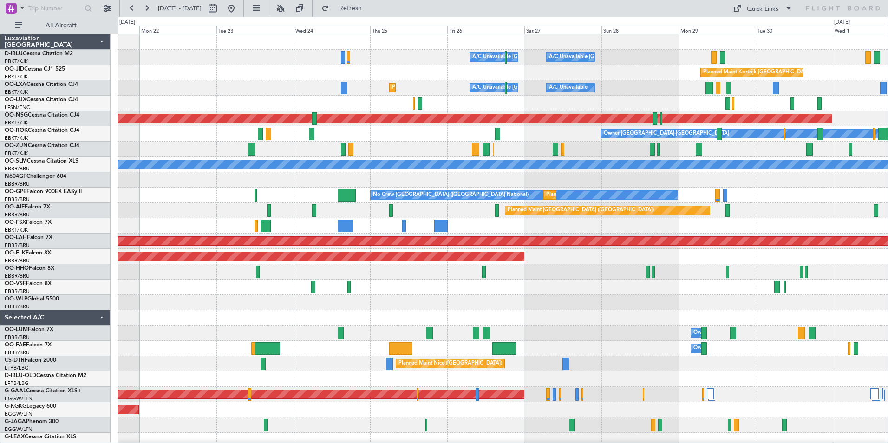
click at [834, 323] on div at bounding box center [502, 317] width 770 height 15
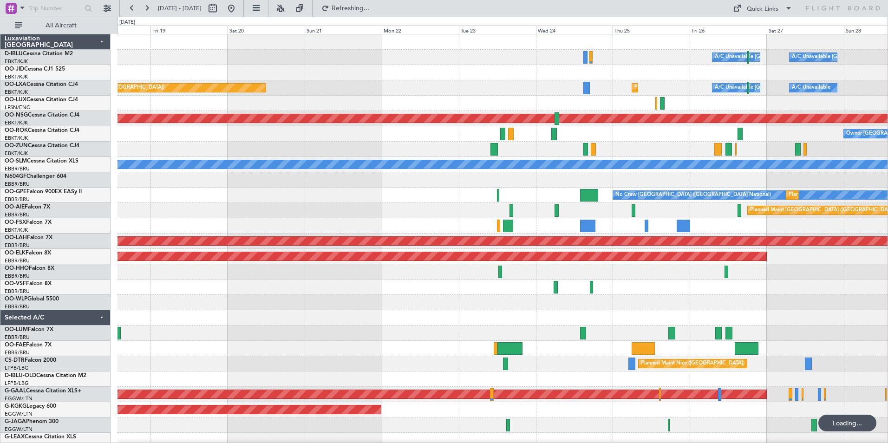
click at [439, 335] on div "A/C Unavailable Kortrijk-Wevelgem A/C Unavailable Brussels (Brussels National) …" at bounding box center [502, 325] width 770 height 582
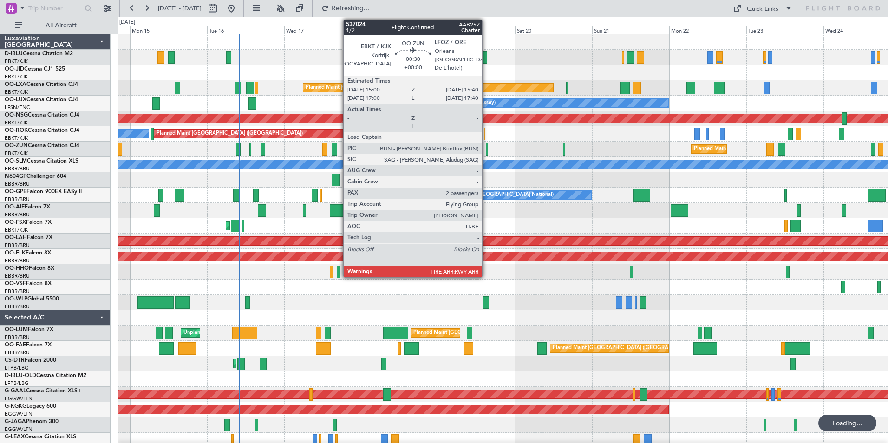
click at [486, 148] on div at bounding box center [487, 149] width 2 height 13
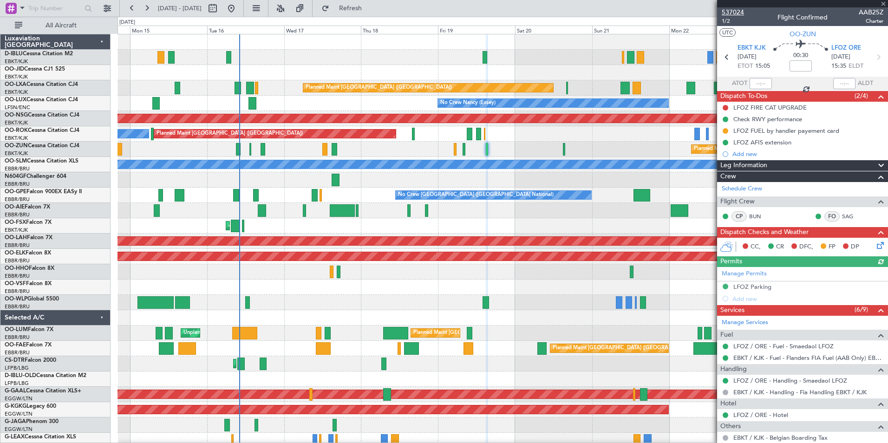
click at [735, 17] on span "537024" at bounding box center [733, 12] width 22 height 10
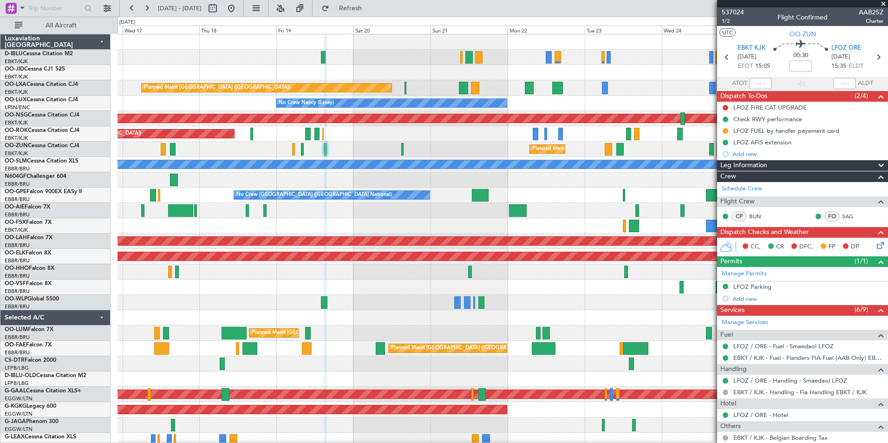
click at [359, 318] on div "A/C Unavailable Brussels (Brussels National) A/C Unavailable Kortrijk-Wevelgem …" at bounding box center [502, 340] width 770 height 613
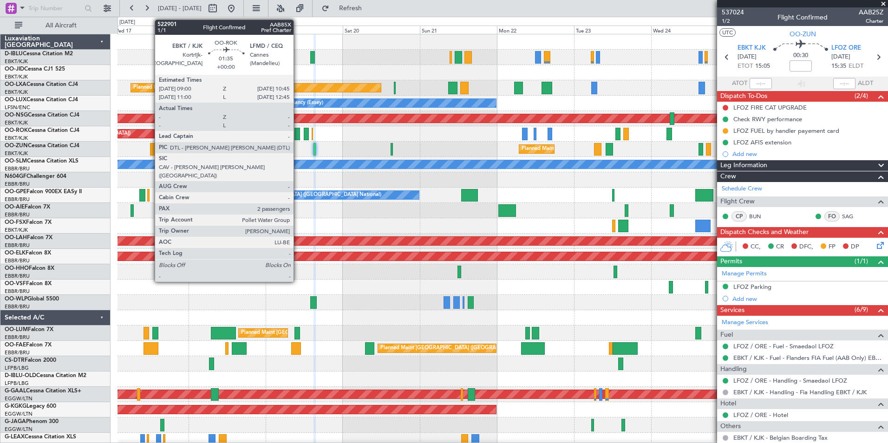
click at [298, 136] on div at bounding box center [297, 134] width 6 height 13
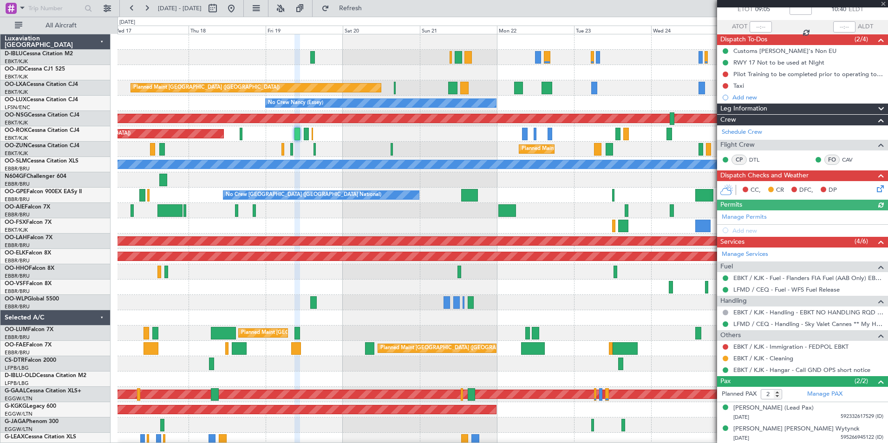
scroll to position [57, 0]
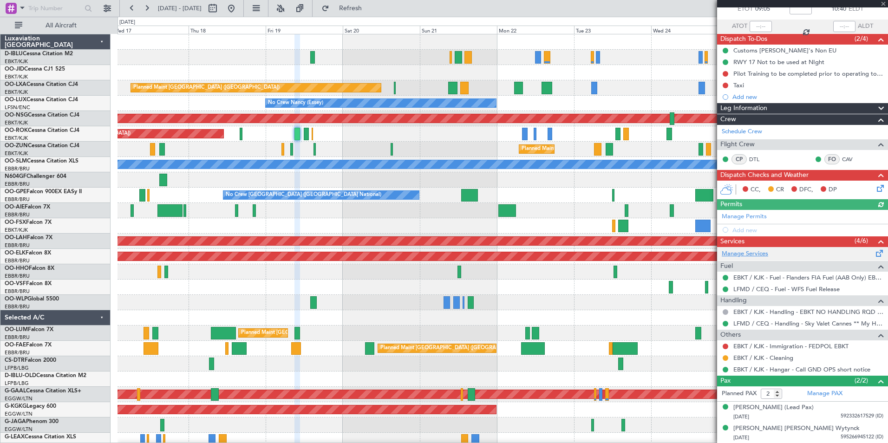
click at [749, 252] on link "Manage Services" at bounding box center [745, 253] width 46 height 9
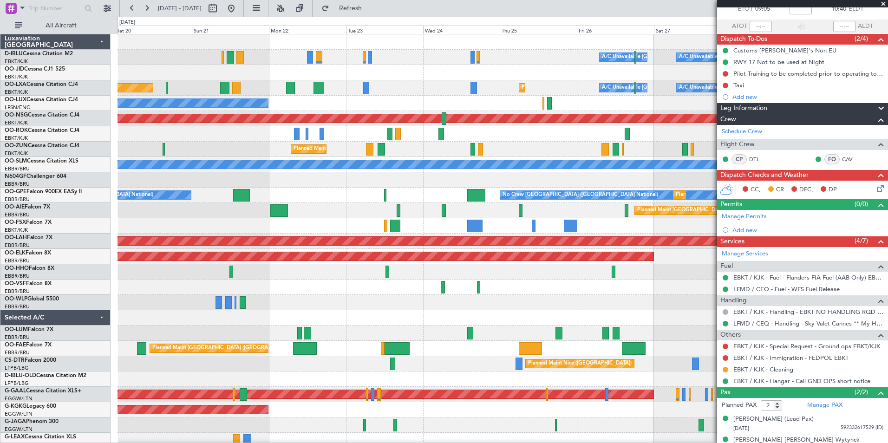
click at [203, 296] on div "A/C Unavailable Brussels (Brussels National) A/C Unavailable Kortrijk-Wevelgem …" at bounding box center [502, 340] width 770 height 613
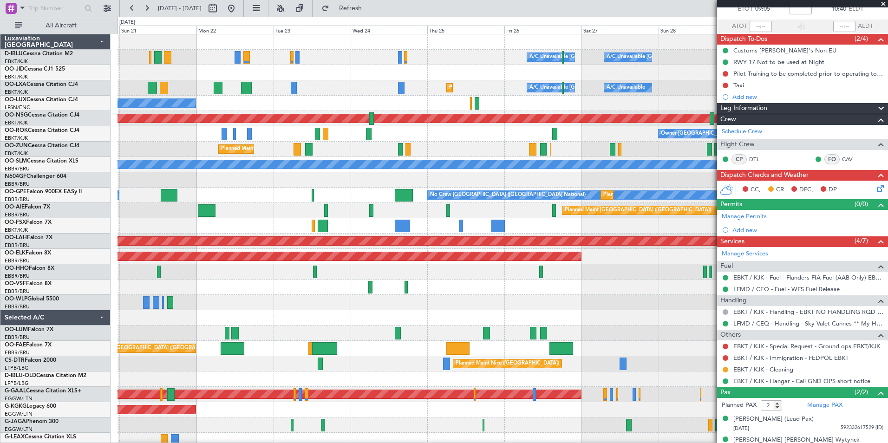
click at [440, 299] on div "A/C Unavailable Brussels (Brussels National) A/C Unavailable Kortrijk-Wevelgem …" at bounding box center [502, 325] width 770 height 582
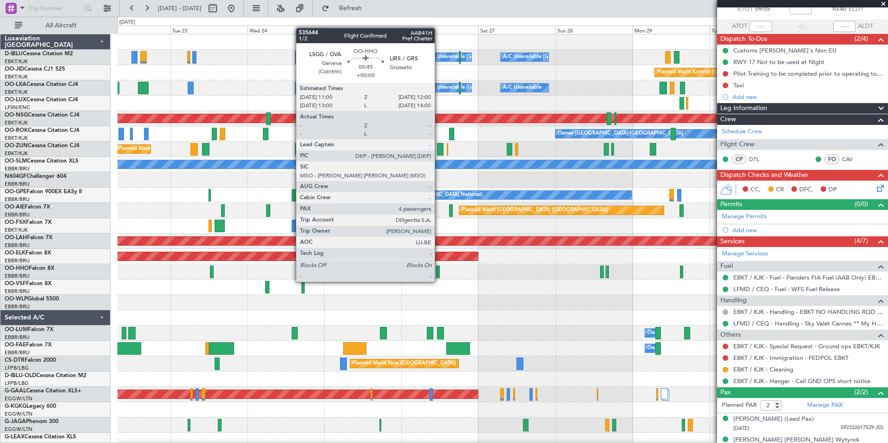
click at [439, 273] on div at bounding box center [437, 272] width 3 height 13
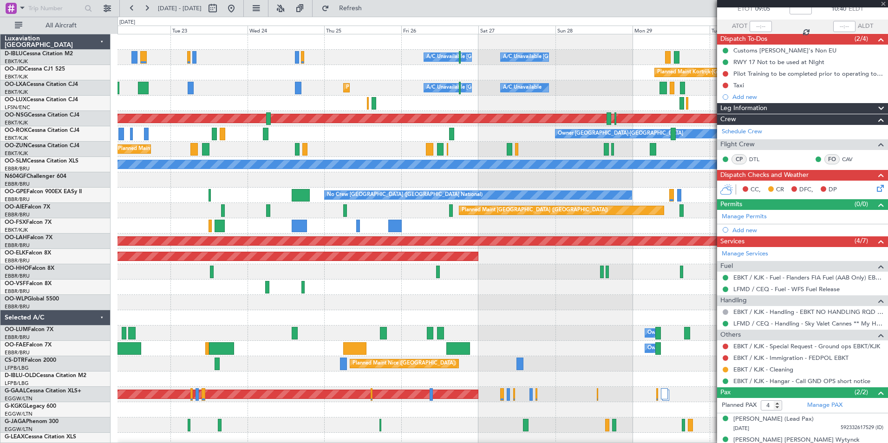
scroll to position [0, 0]
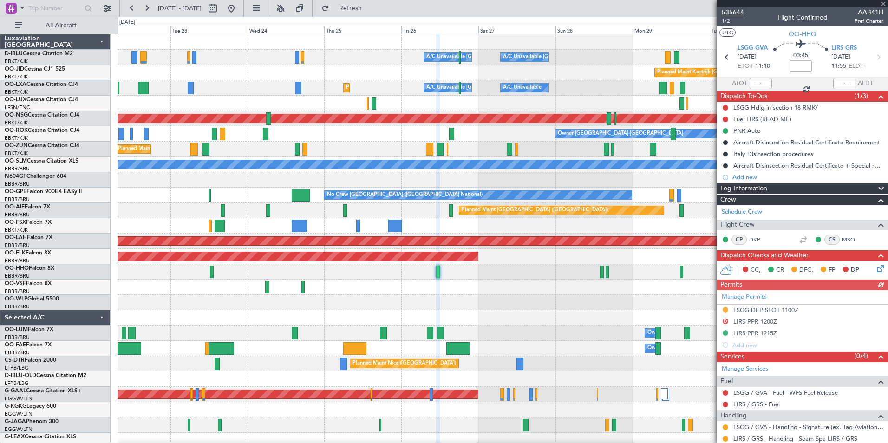
click at [736, 8] on span "535644" at bounding box center [733, 12] width 22 height 10
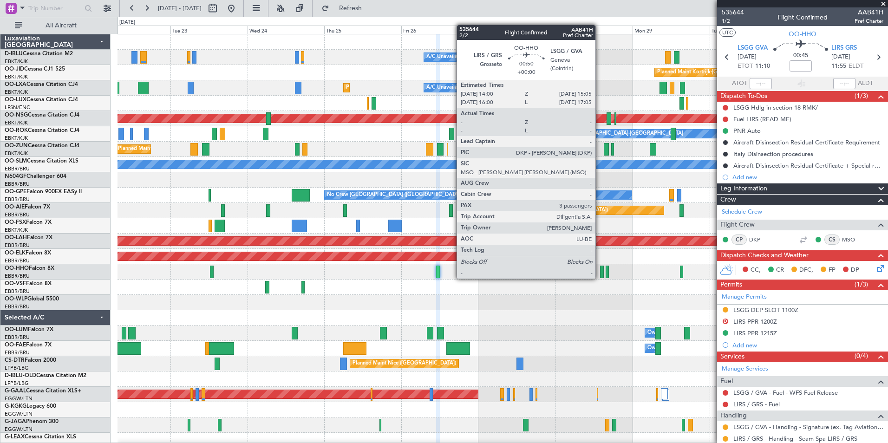
click at [600, 269] on div at bounding box center [602, 272] width 4 height 13
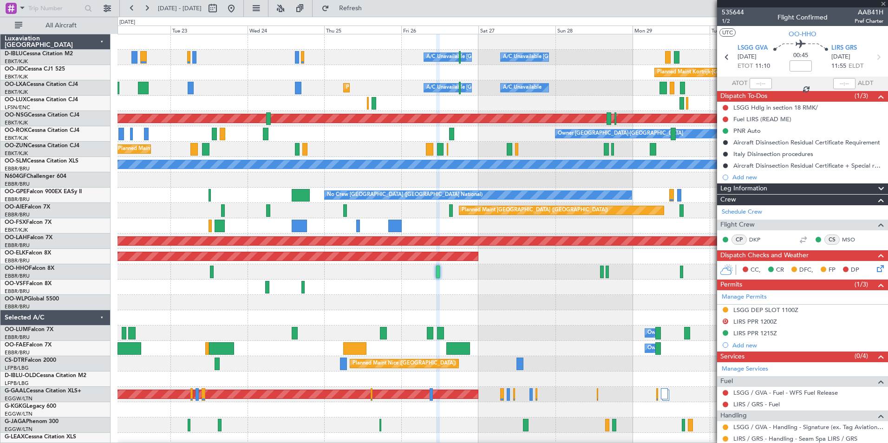
type input "3"
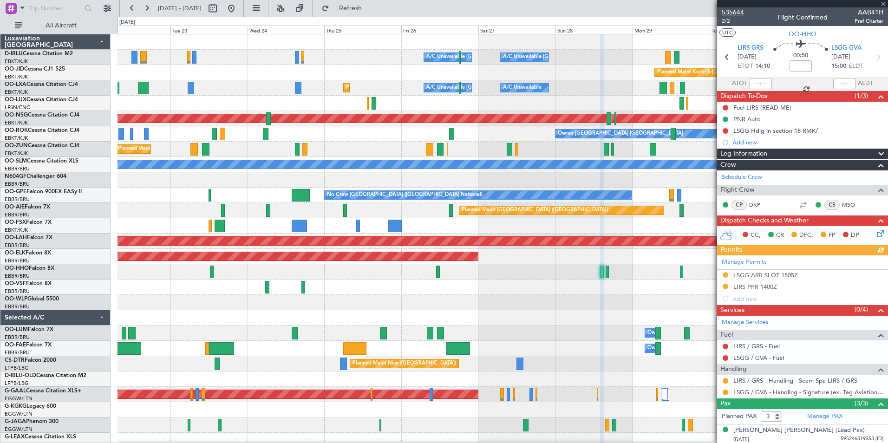
click at [738, 15] on span "535644" at bounding box center [733, 12] width 22 height 10
click at [649, 313] on div "A/C Unavailable Brussels (Brussels National) A/C Unavailable Kortrijk-Wevelgem …" at bounding box center [502, 325] width 770 height 582
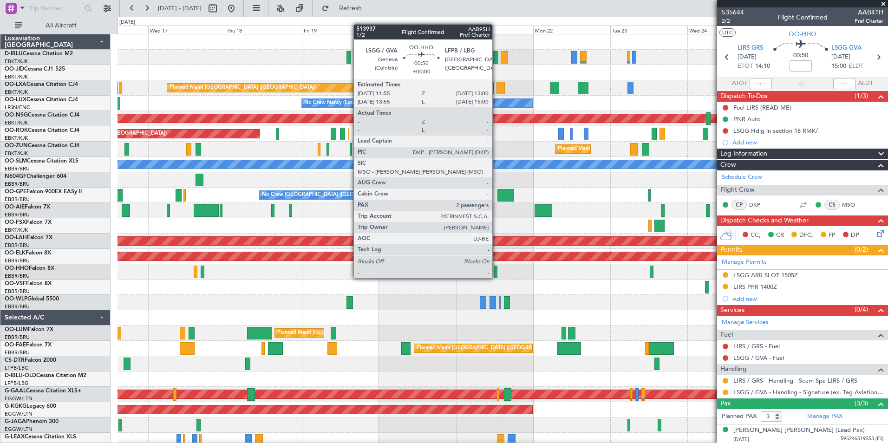
click at [496, 269] on div at bounding box center [496, 272] width 4 height 13
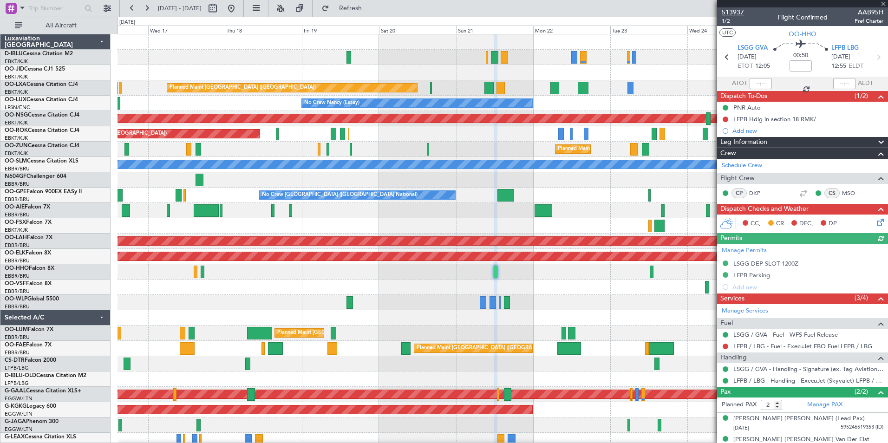
click at [737, 10] on span "513937" at bounding box center [733, 12] width 22 height 10
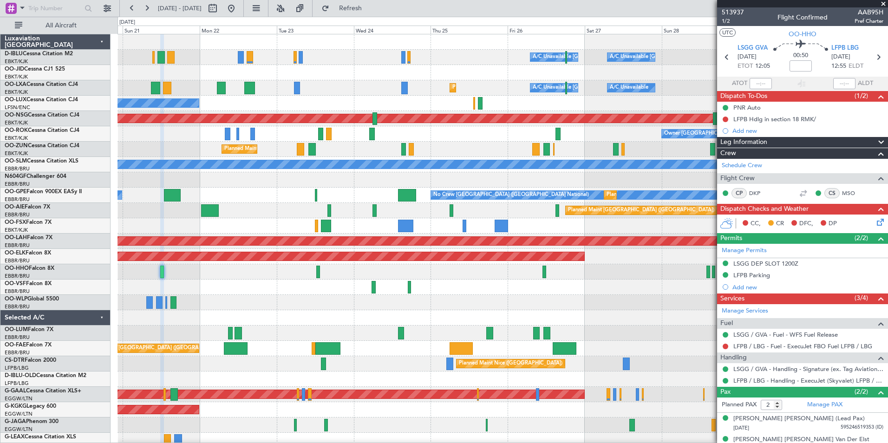
click at [140, 313] on div "A/C Unavailable Brussels (Brussels National) A/C Unavailable Kortrijk-Wevelgem …" at bounding box center [502, 340] width 770 height 613
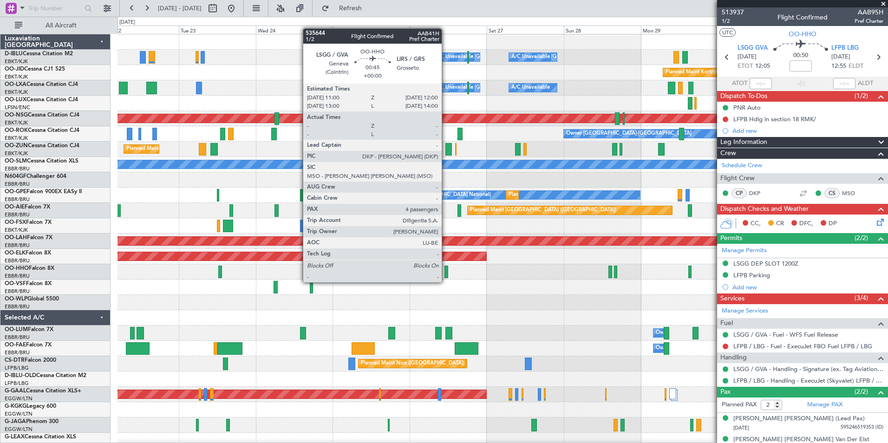
click at [446, 273] on div at bounding box center [445, 272] width 3 height 13
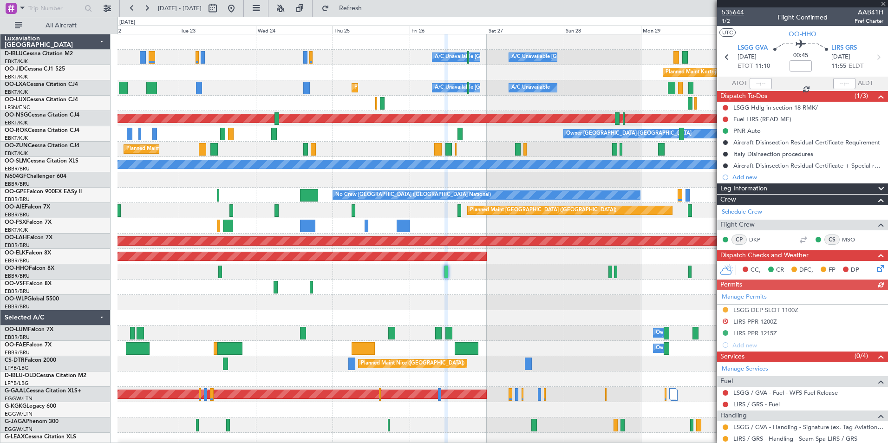
click at [735, 13] on span "535644" at bounding box center [733, 12] width 22 height 10
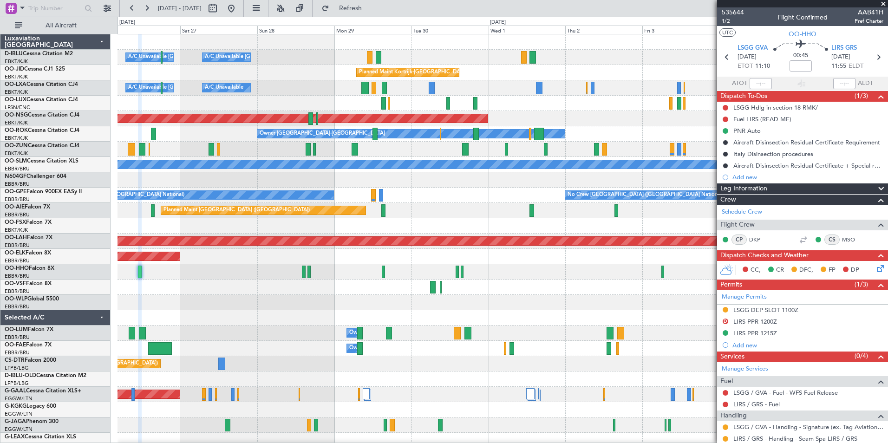
click at [227, 340] on div "A/C Unavailable Brussels (Brussels National) A/C Unavailable Kortrijk-Wevelgem …" at bounding box center [502, 325] width 770 height 582
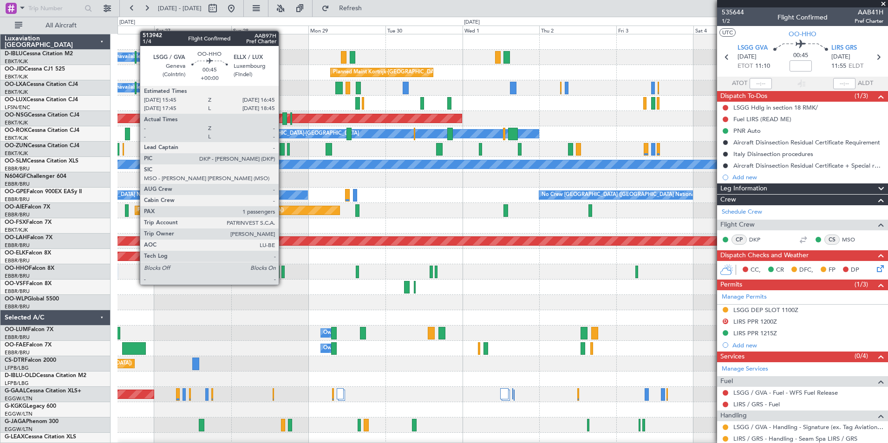
click at [283, 275] on div at bounding box center [282, 272] width 3 height 13
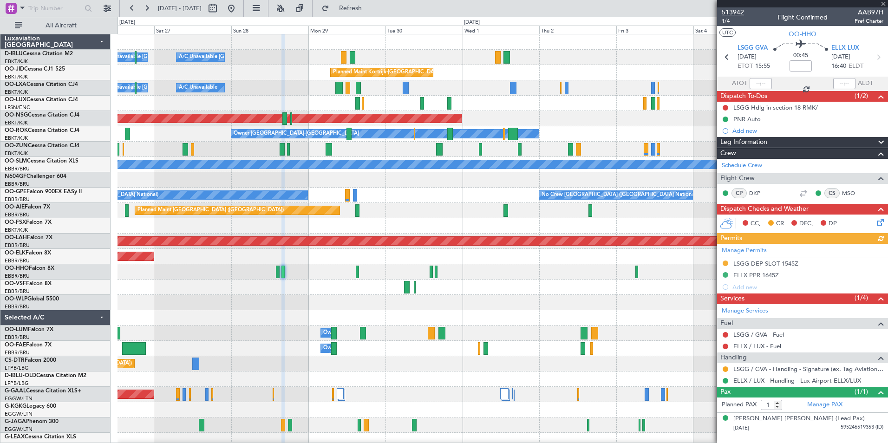
click at [732, 12] on span "513942" at bounding box center [733, 12] width 22 height 10
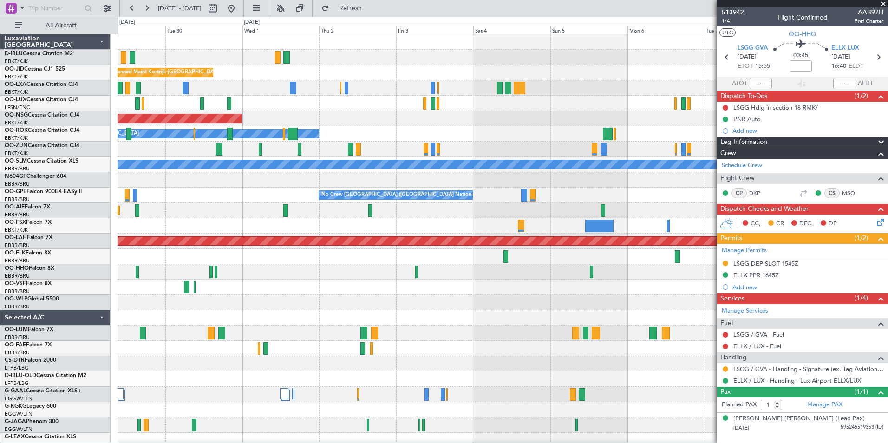
click at [162, 305] on div "A/C Unavailable Kortrijk-Wevelgem A/C Unavailable Brussels (Brussels National) …" at bounding box center [502, 325] width 770 height 582
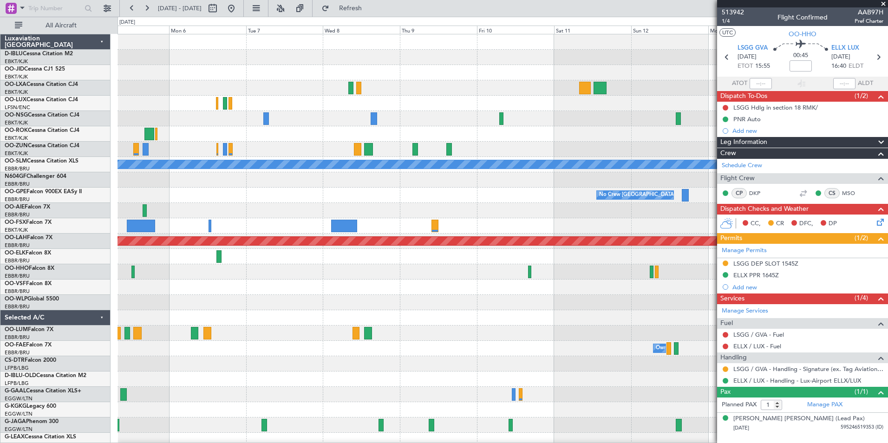
click at [338, 308] on div at bounding box center [502, 302] width 770 height 15
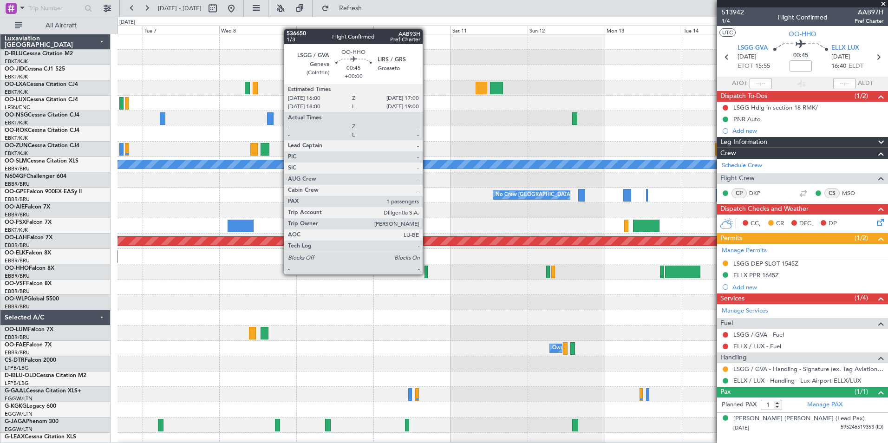
click at [427, 273] on div at bounding box center [425, 272] width 3 height 13
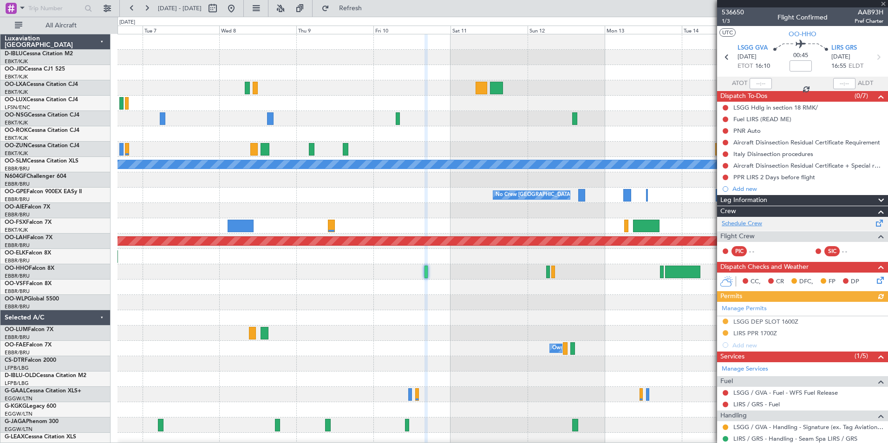
click at [744, 220] on link "Schedule Crew" at bounding box center [742, 223] width 40 height 9
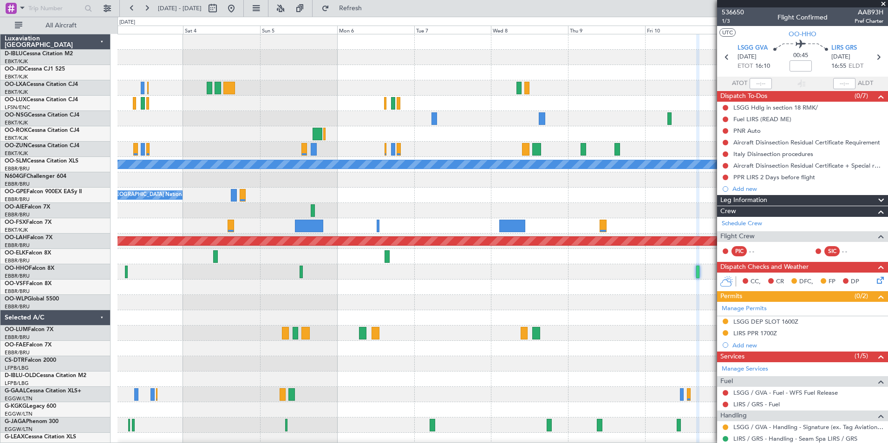
click at [639, 324] on div "Planned Maint Brussels (Brussels National) Planned Maint Paris (Le Bourget) Own…" at bounding box center [502, 340] width 770 height 613
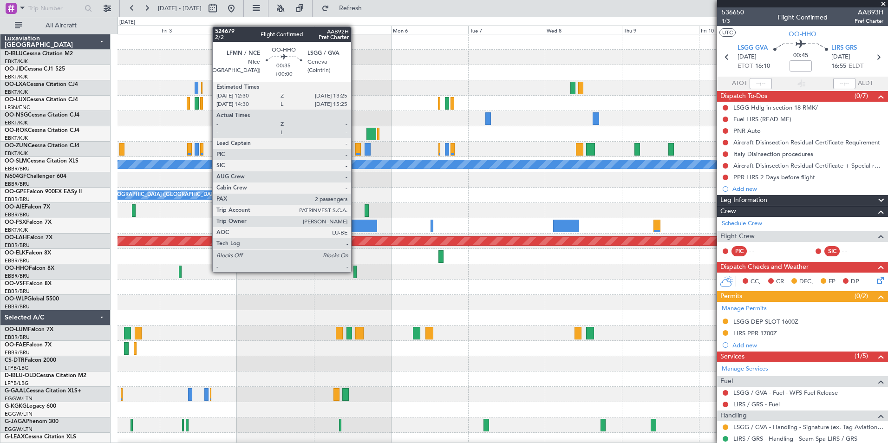
click at [355, 271] on div at bounding box center [354, 272] width 3 height 13
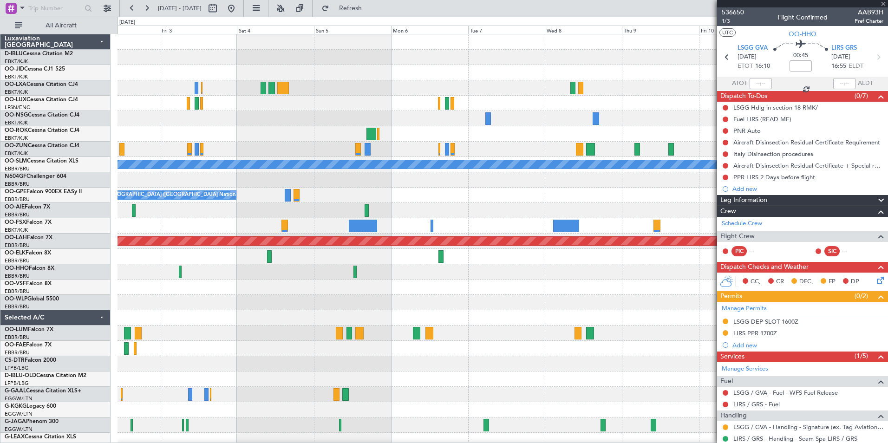
type input "2"
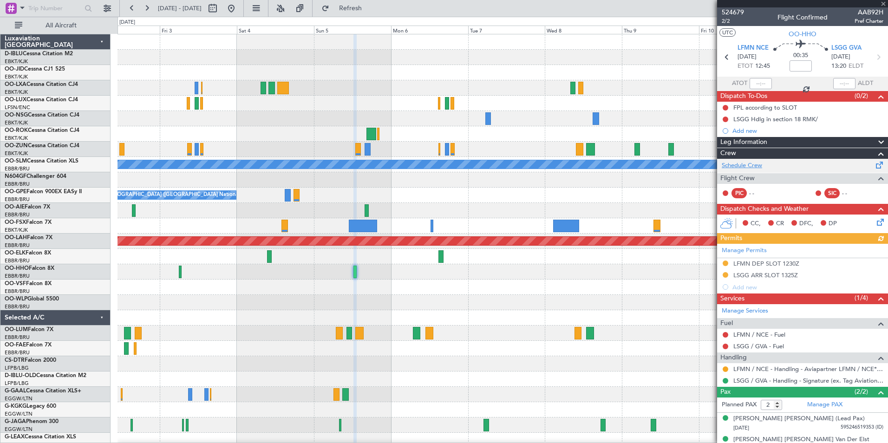
click at [747, 167] on link "Schedule Crew" at bounding box center [742, 165] width 40 height 9
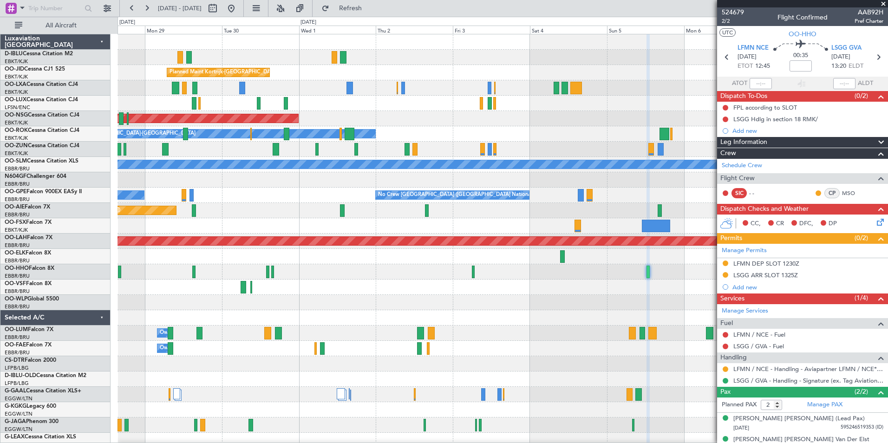
click at [584, 285] on div "A/C Unavailable Kortrijk-Wevelgem A/C Unavailable Brussels (Brussels National) …" at bounding box center [502, 325] width 770 height 582
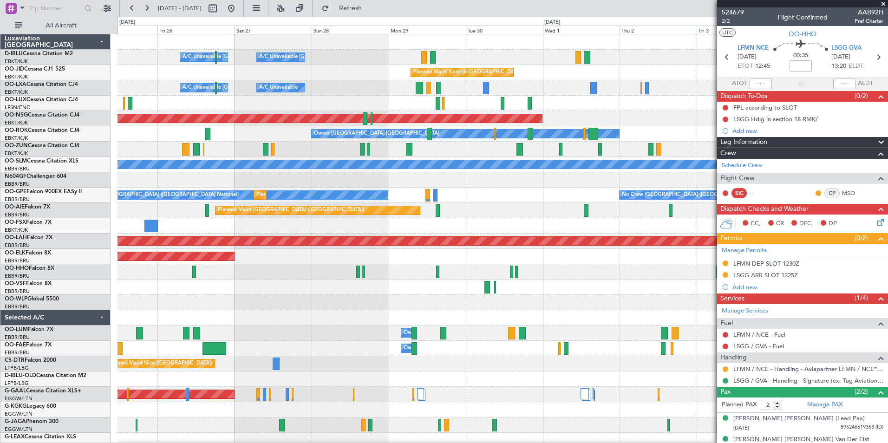
click at [661, 284] on div "A/C Unavailable Kortrijk-Wevelgem A/C Unavailable Brussels (Brussels National) …" at bounding box center [502, 325] width 770 height 582
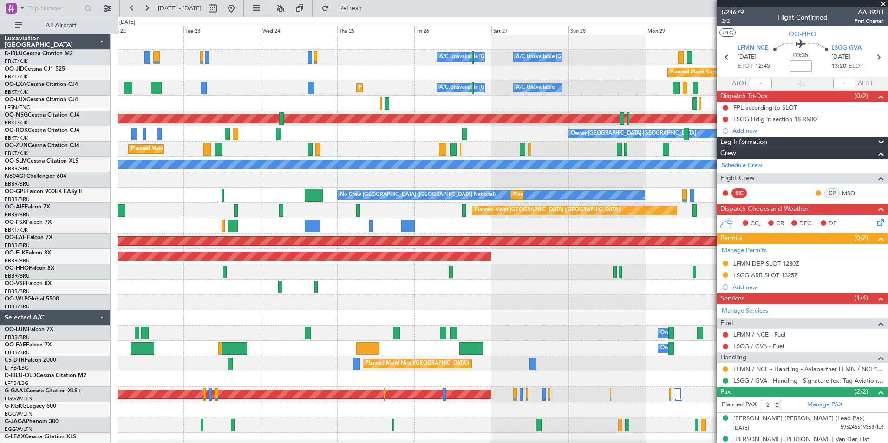
click at [637, 286] on div at bounding box center [502, 287] width 770 height 15
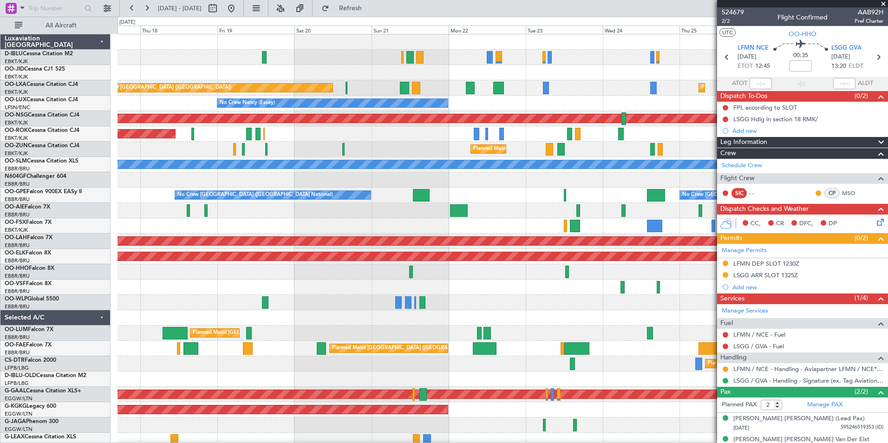
click at [688, 321] on div "A/C Unavailable Kortrijk-Wevelgem A/C Unavailable Brussels (Brussels National) …" at bounding box center [502, 325] width 770 height 582
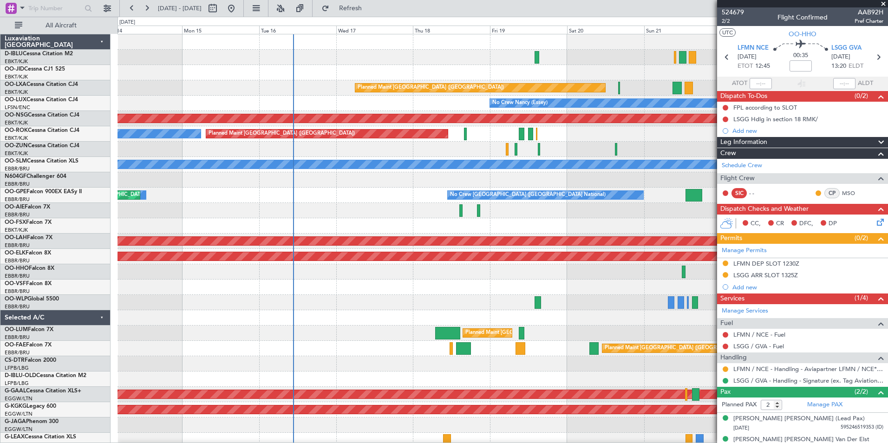
click at [653, 327] on div "A/C Unavailable Brussels (Brussels National) Planned Maint Paris (Le Bourget) P…" at bounding box center [502, 325] width 770 height 582
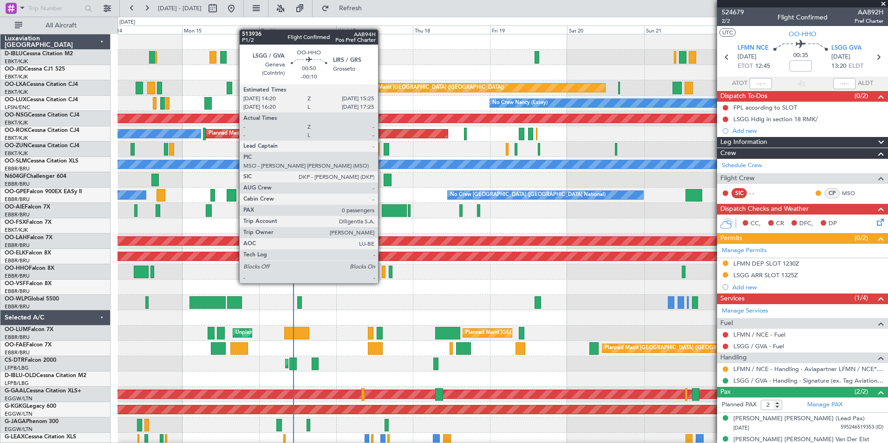
click at [382, 274] on div at bounding box center [384, 272] width 4 height 13
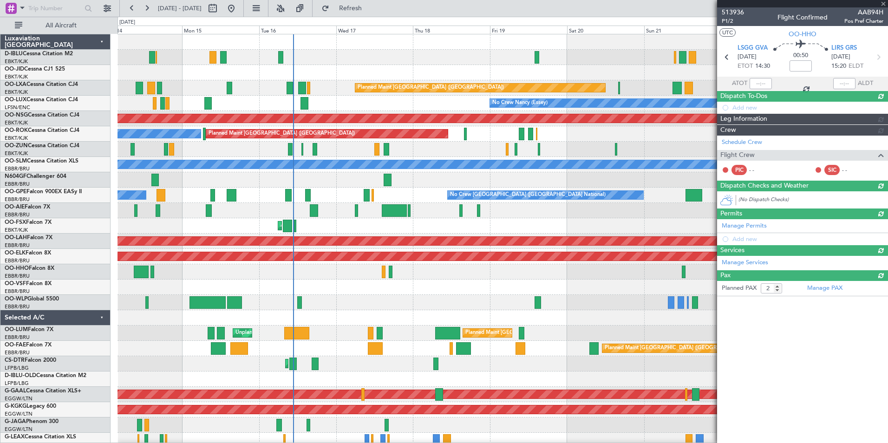
type input "-00:10"
type input "0"
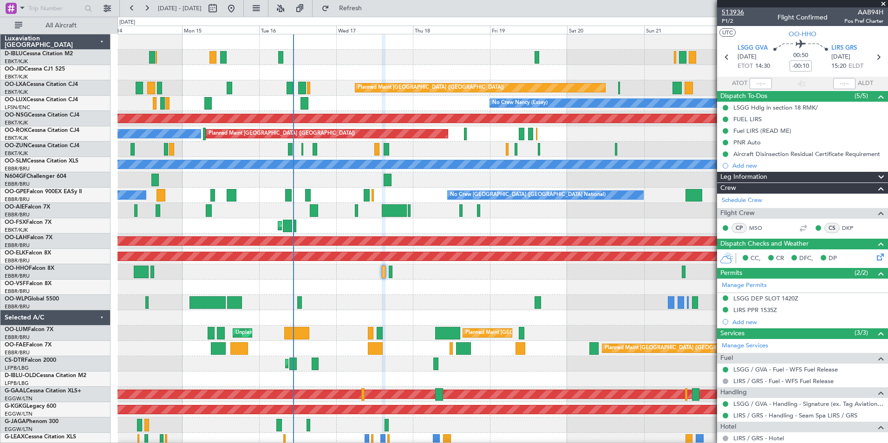
click at [738, 10] on span "513936" at bounding box center [733, 12] width 22 height 10
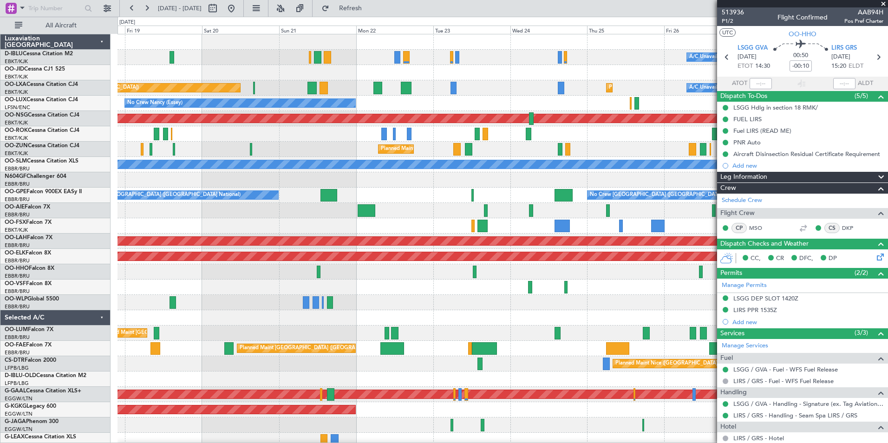
click at [116, 302] on div "A/C Unavailable Brussels (Brussels National) A/C Unavailable Kortrijk-Wevelgem …" at bounding box center [444, 230] width 888 height 426
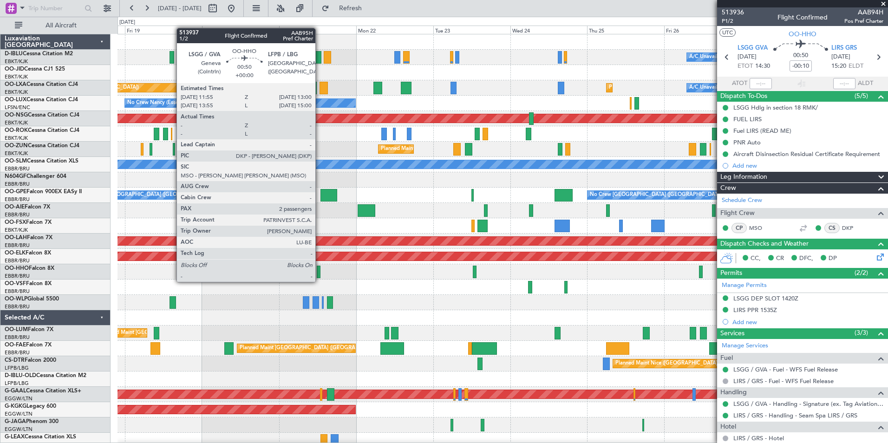
click at [319, 273] on div at bounding box center [319, 272] width 4 height 13
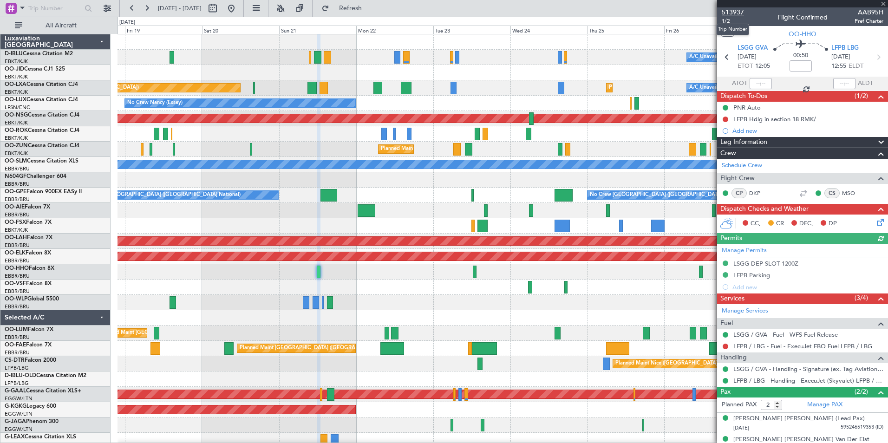
click at [735, 11] on span "513937" at bounding box center [733, 12] width 22 height 10
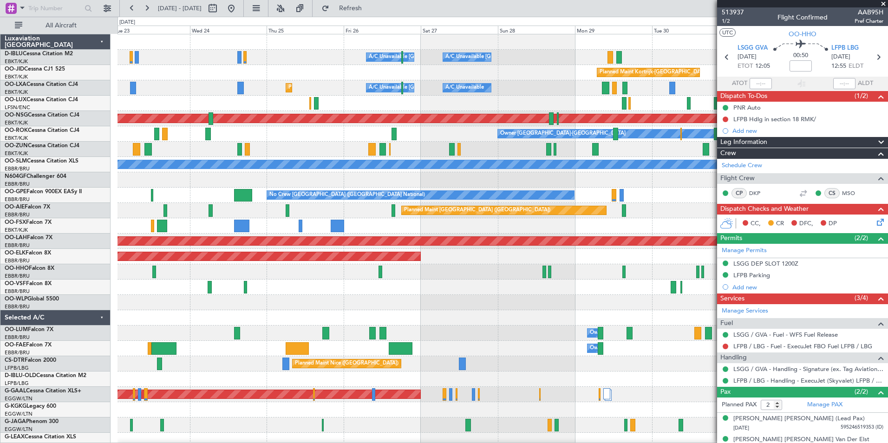
click at [190, 304] on div "A/C Unavailable Brussels (Brussels National) A/C Unavailable Kortrijk-Wevelgem …" at bounding box center [502, 325] width 770 height 582
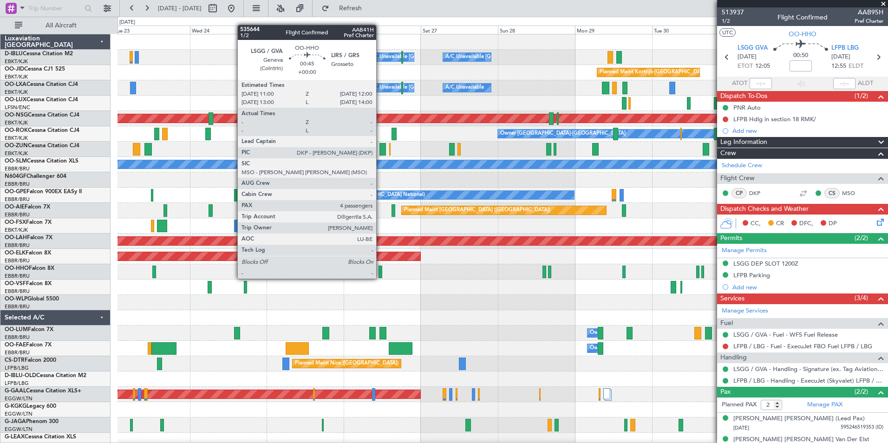
click at [380, 269] on div at bounding box center [379, 272] width 3 height 13
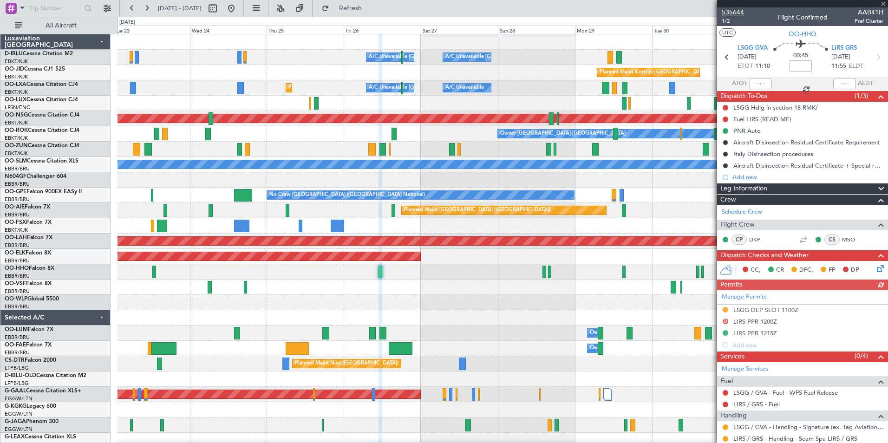
click at [735, 9] on span "535644" at bounding box center [733, 12] width 22 height 10
click at [354, 293] on div at bounding box center [502, 287] width 770 height 15
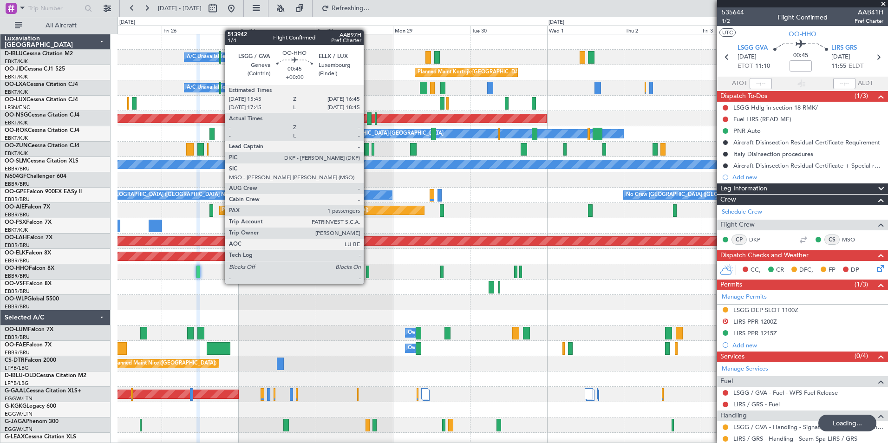
click at [368, 274] on div at bounding box center [367, 272] width 3 height 13
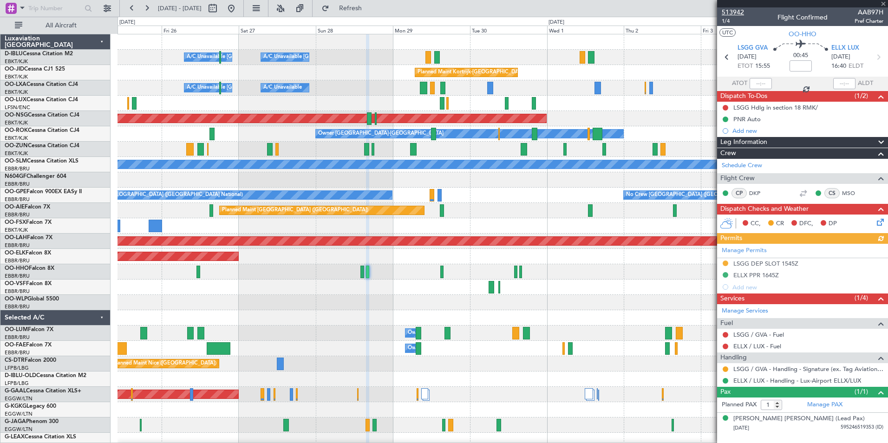
click at [726, 12] on span "513942" at bounding box center [733, 12] width 22 height 10
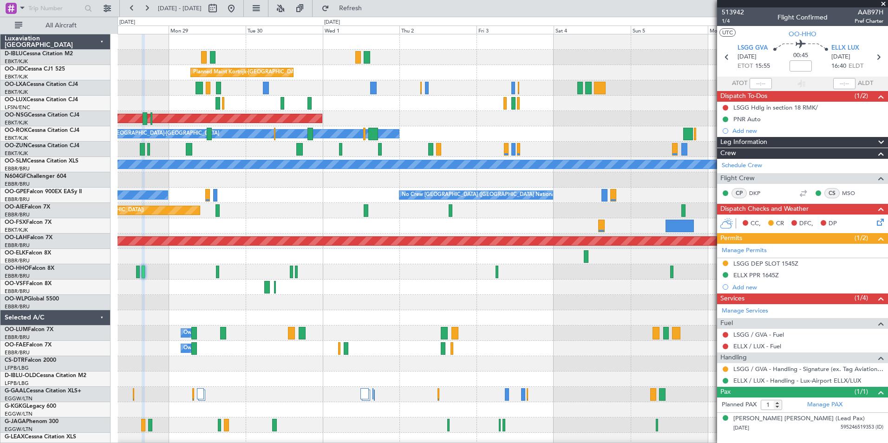
click at [338, 331] on div "A/C Unavailable Kortrijk-Wevelgem A/C Unavailable Brussels (Brussels National) …" at bounding box center [502, 325] width 770 height 582
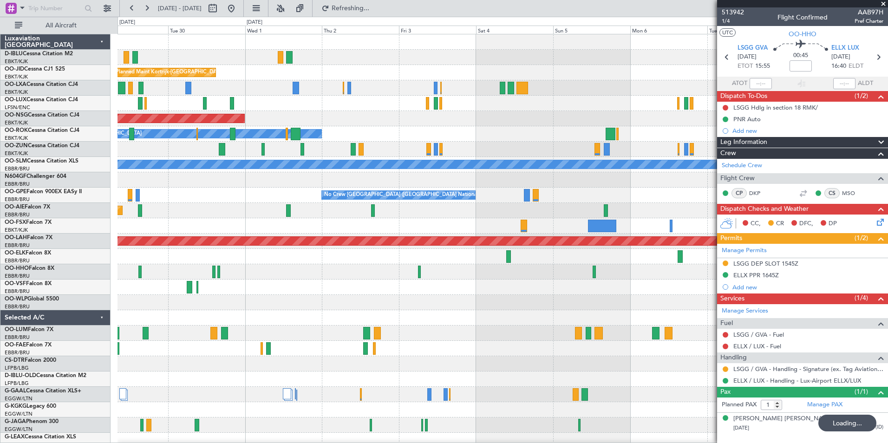
click at [431, 312] on div "A/C Unavailable Kortrijk-Wevelgem A/C Unavailable Brussels (Brussels National) …" at bounding box center [502, 325] width 770 height 582
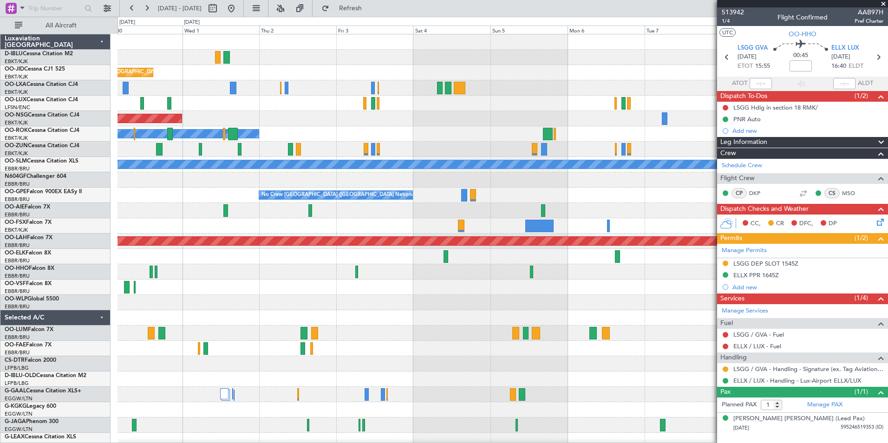
click at [362, 310] on div "A/C Unavailable Kortrijk-Wevelgem Planned Maint Kortrijk-Wevelgem A/C Unavailab…" at bounding box center [502, 325] width 770 height 582
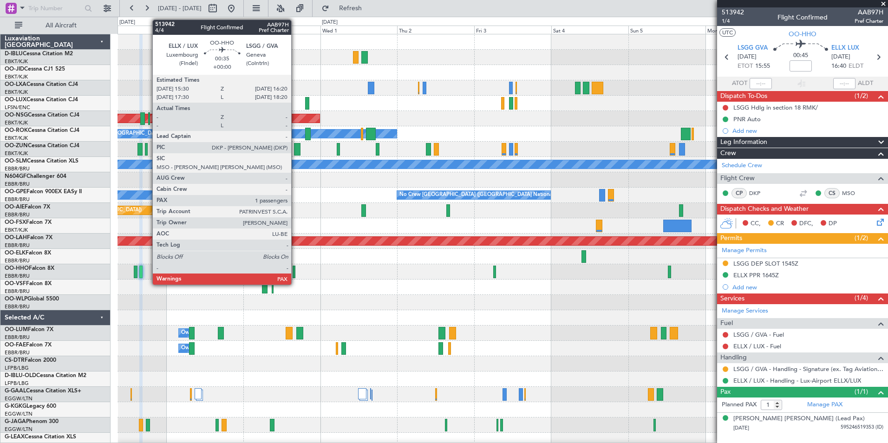
click at [295, 273] on div at bounding box center [294, 272] width 3 height 13
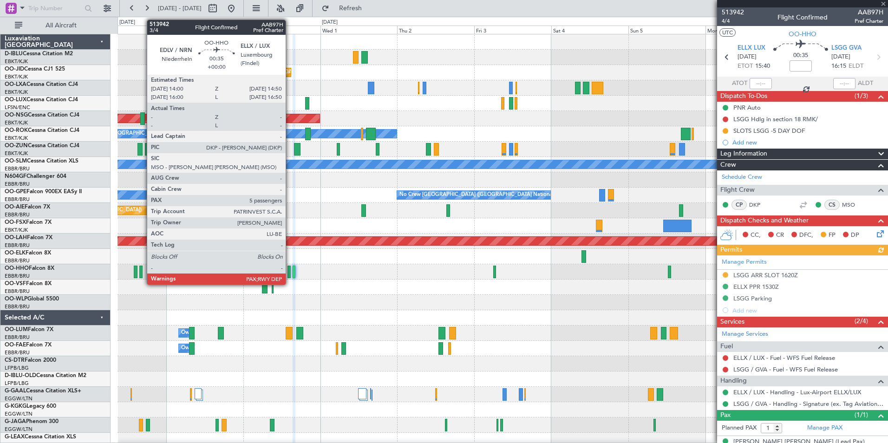
click at [290, 274] on div at bounding box center [288, 272] width 3 height 13
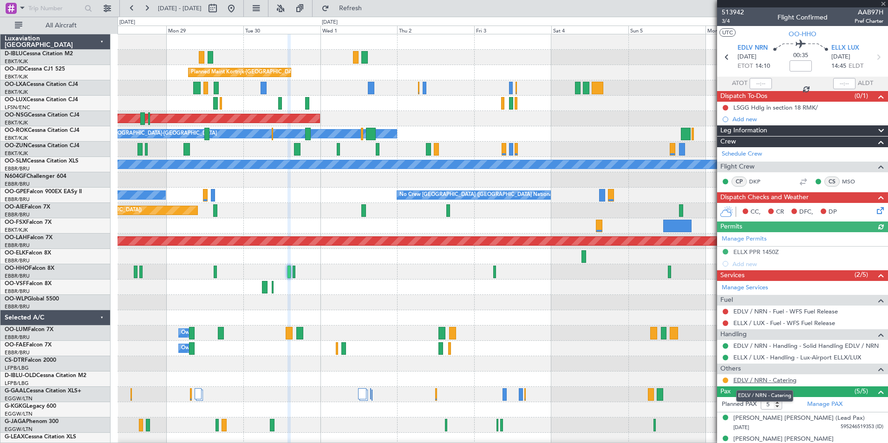
click at [778, 382] on link "EDLV / NRN - Catering" at bounding box center [764, 380] width 63 height 8
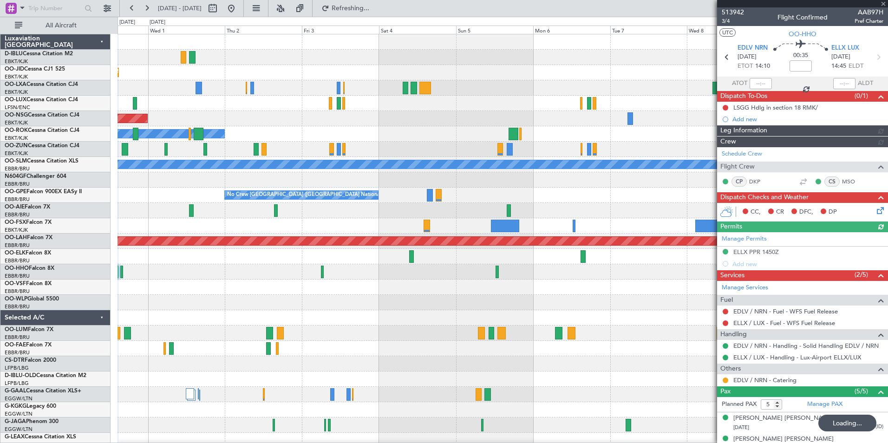
click at [307, 320] on div at bounding box center [502, 317] width 770 height 15
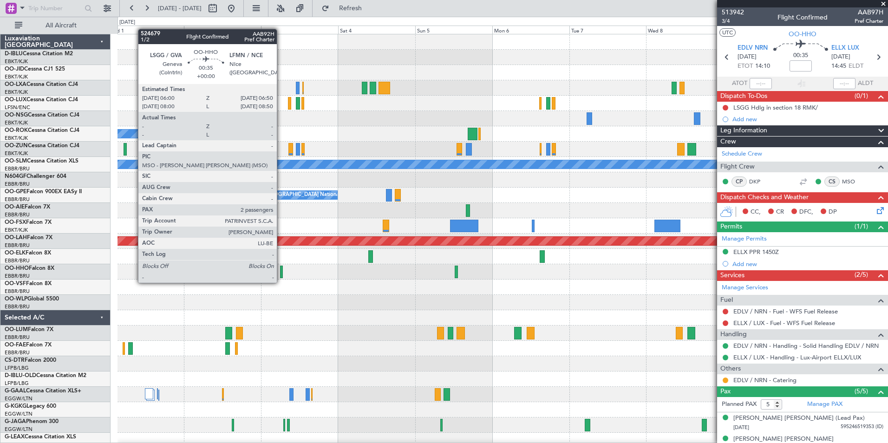
click at [281, 273] on div at bounding box center [281, 272] width 3 height 13
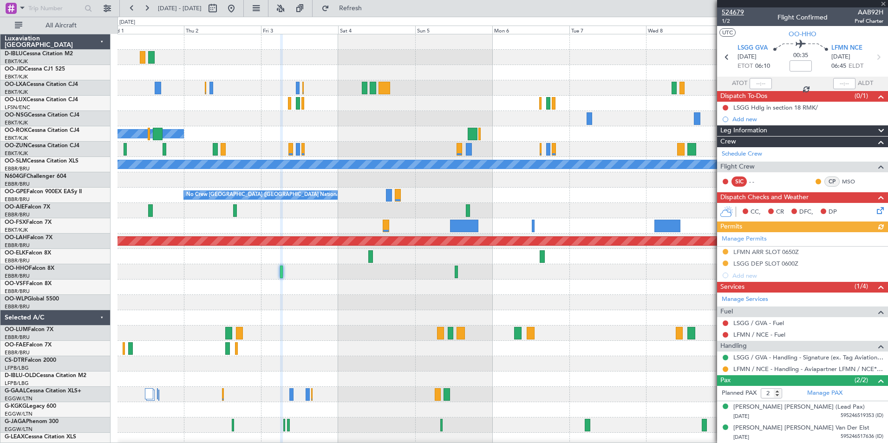
click at [735, 10] on span "524679" at bounding box center [733, 12] width 22 height 10
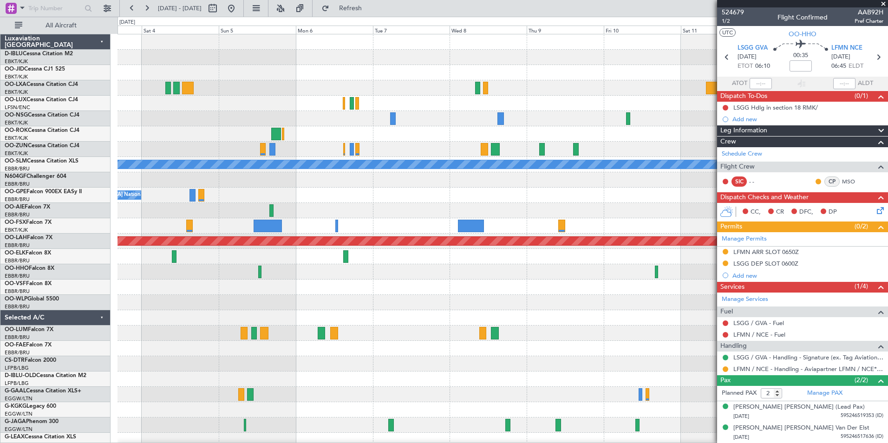
click at [223, 301] on div "Planned Maint Brussels (Brussels National) Owner Kortrijk-Wevelgem A/C Unavaila…" at bounding box center [502, 325] width 770 height 582
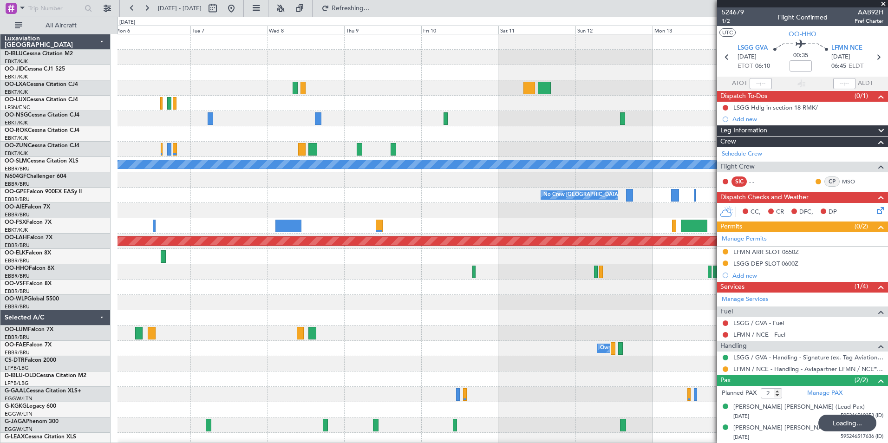
click at [486, 305] on div "Planned Maint Brussels (Brussels National) A/C Unavailable Monchengladbach No C…" at bounding box center [502, 325] width 770 height 582
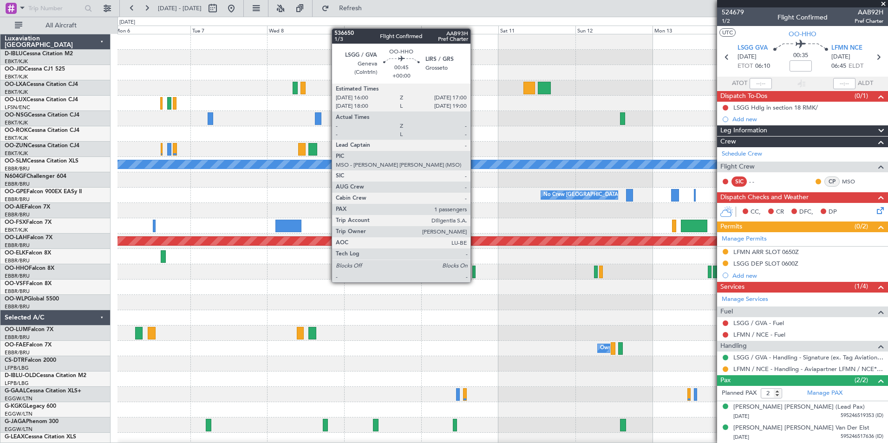
click at [475, 273] on div at bounding box center [473, 272] width 3 height 13
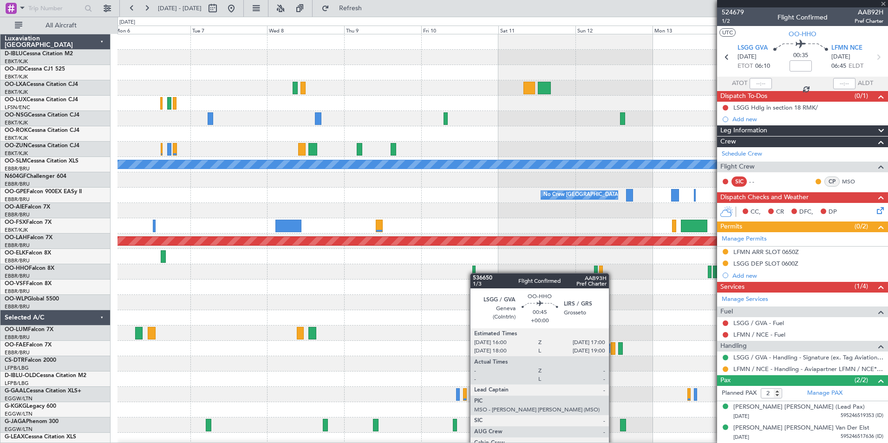
type input "1"
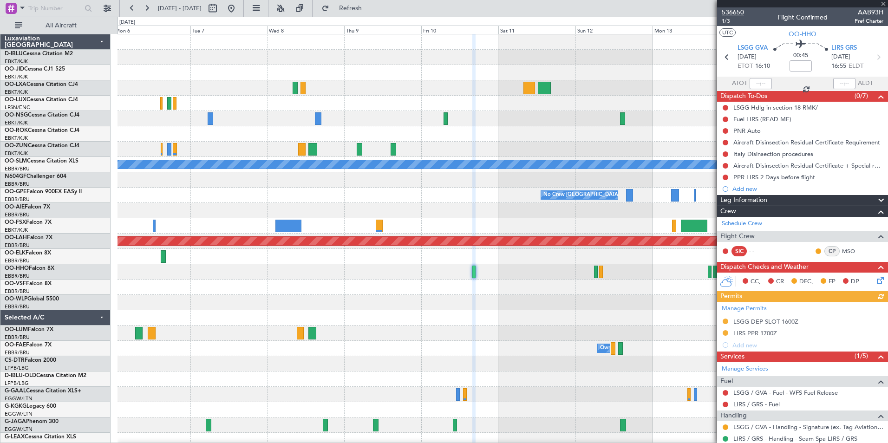
click at [735, 14] on span "536650" at bounding box center [733, 12] width 22 height 10
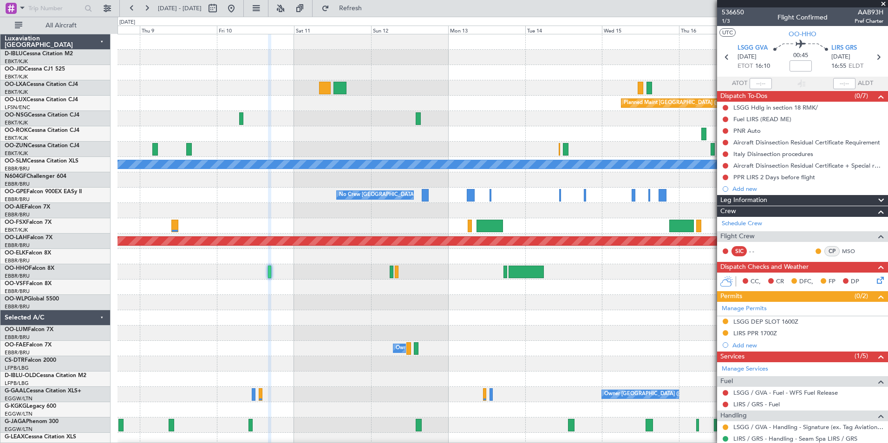
click at [254, 326] on div "Planned Maint Brussels (Brussels National) A/C Unavailable Monchengladbach No C…" at bounding box center [502, 325] width 770 height 582
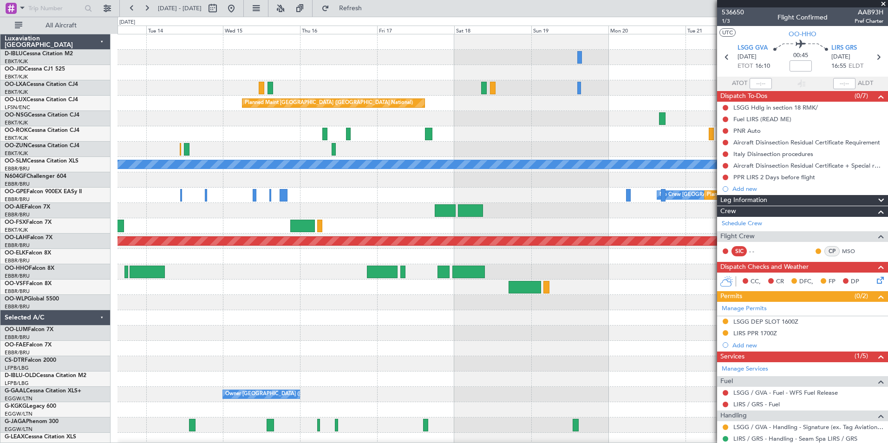
click at [300, 306] on div "Planned Maint Brussels (Brussels National) A/C Unavailable Monchengladbach No C…" at bounding box center [502, 340] width 770 height 613
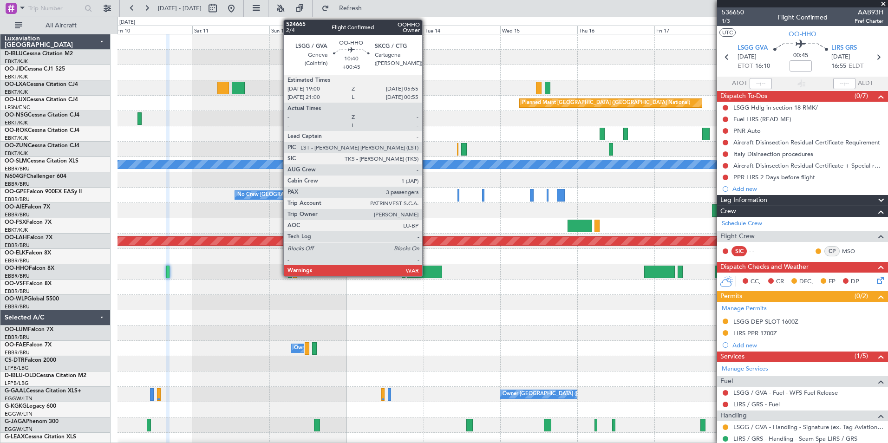
click at [426, 275] on div at bounding box center [424, 272] width 35 height 13
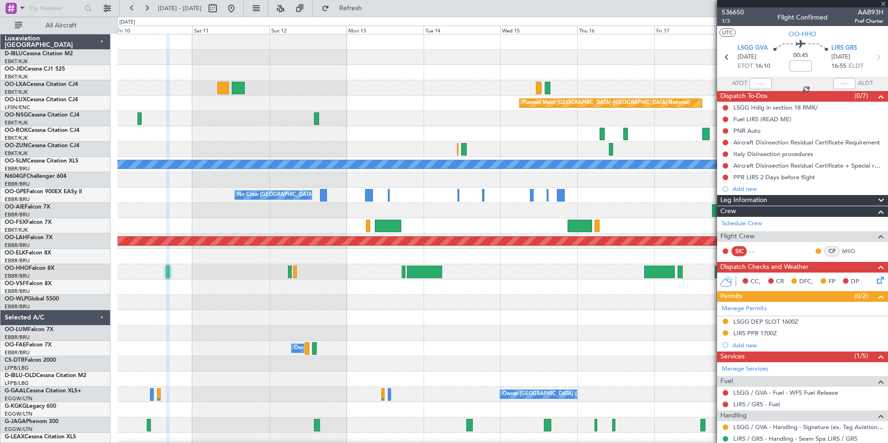
type input "+00:45"
type input "3"
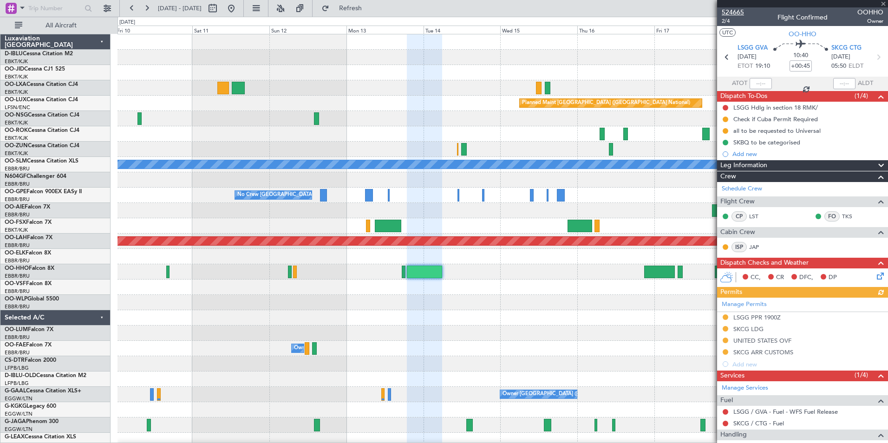
click at [723, 13] on span "524665" at bounding box center [733, 12] width 22 height 10
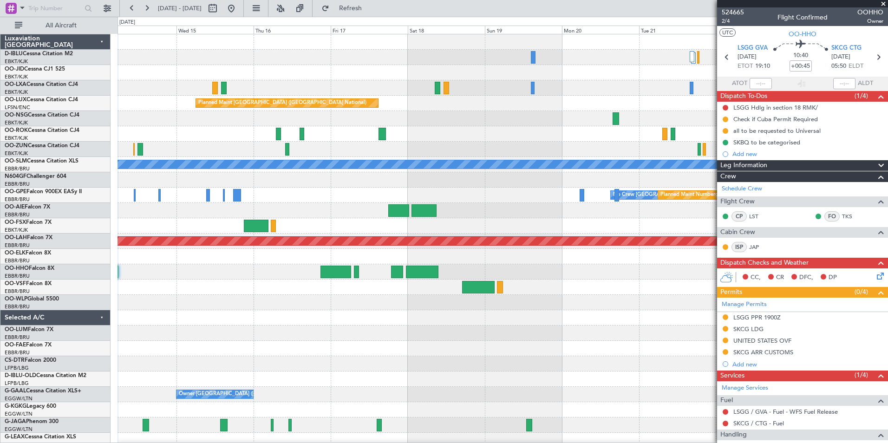
click at [193, 275] on div at bounding box center [502, 271] width 770 height 15
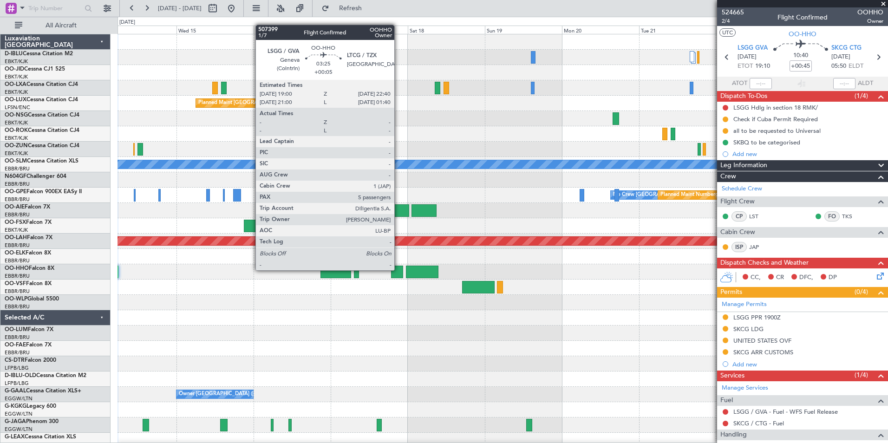
click at [398, 269] on div at bounding box center [397, 272] width 12 height 13
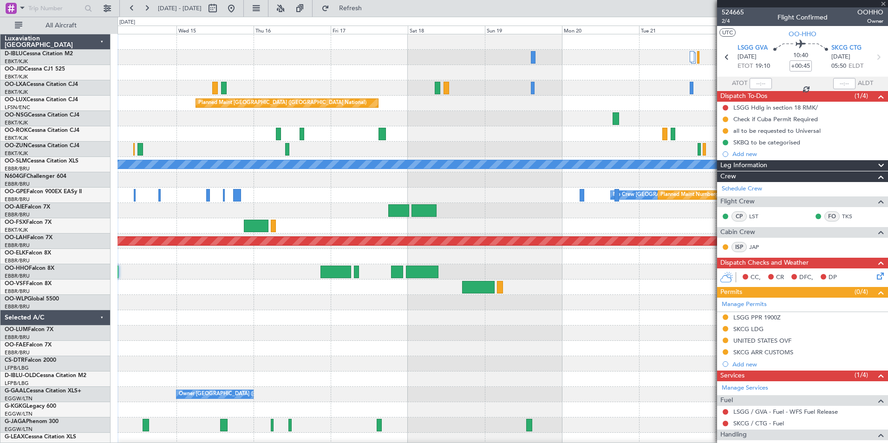
type input "+00:05"
type input "5"
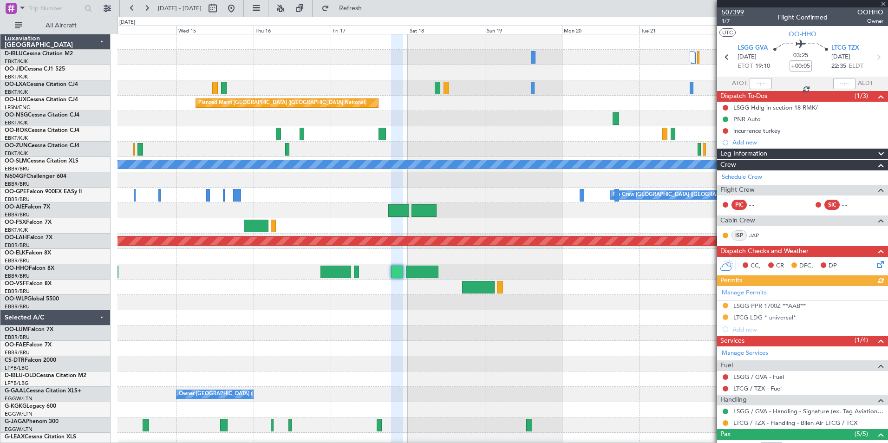
click at [740, 12] on span "507399" at bounding box center [733, 12] width 22 height 10
click at [51, 306] on div "Planned Maint Brussels (Brussels National) A/C Unavailable Monchengladbach Plan…" at bounding box center [444, 230] width 888 height 426
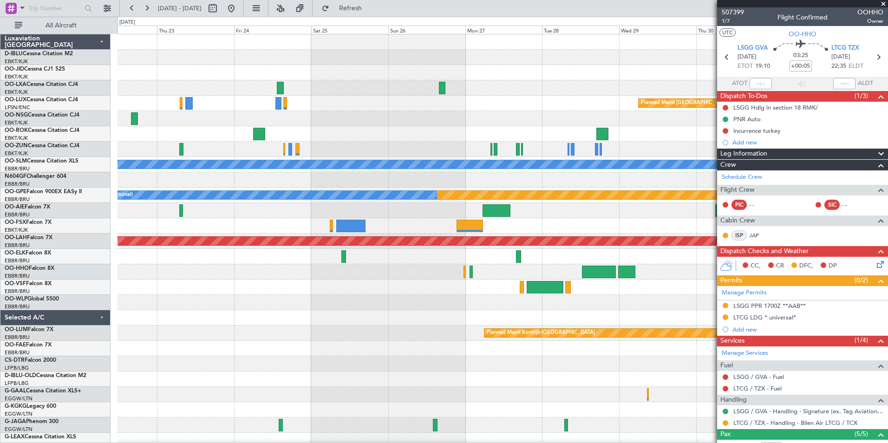
click at [191, 315] on div at bounding box center [502, 317] width 770 height 15
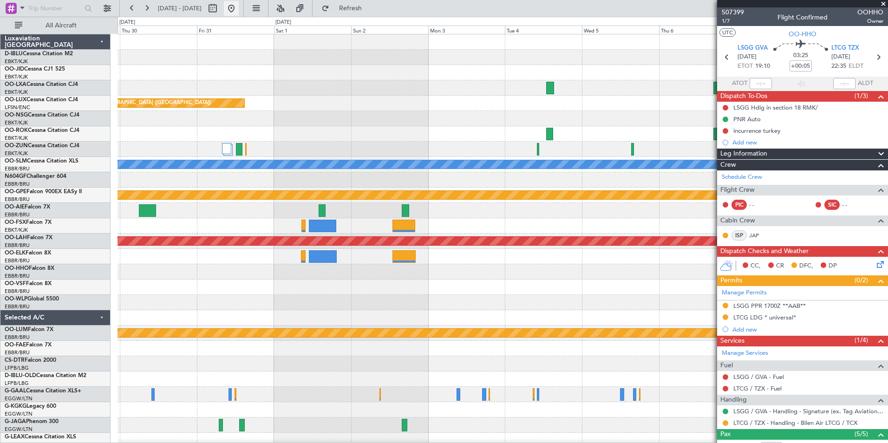
click at [239, 10] on button at bounding box center [231, 8] width 15 height 15
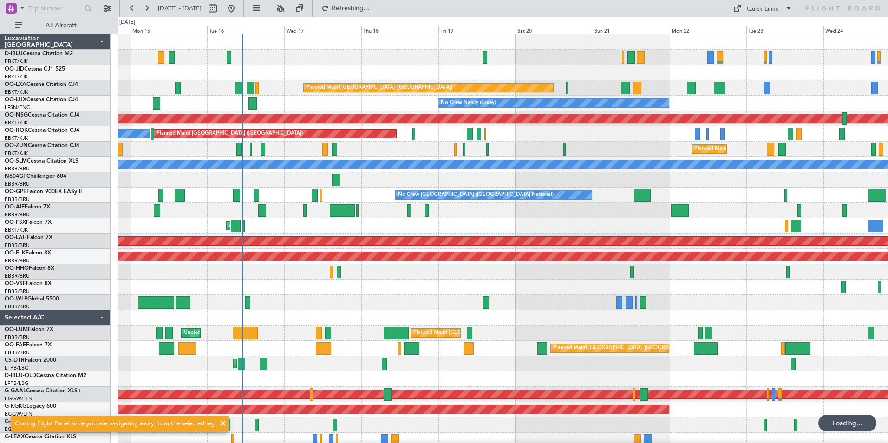
click at [447, 313] on div "A/C Unavailable Brussels (Brussels National) A/C Unavailable Kortrijk-Wevelgem …" at bounding box center [502, 348] width 770 height 628
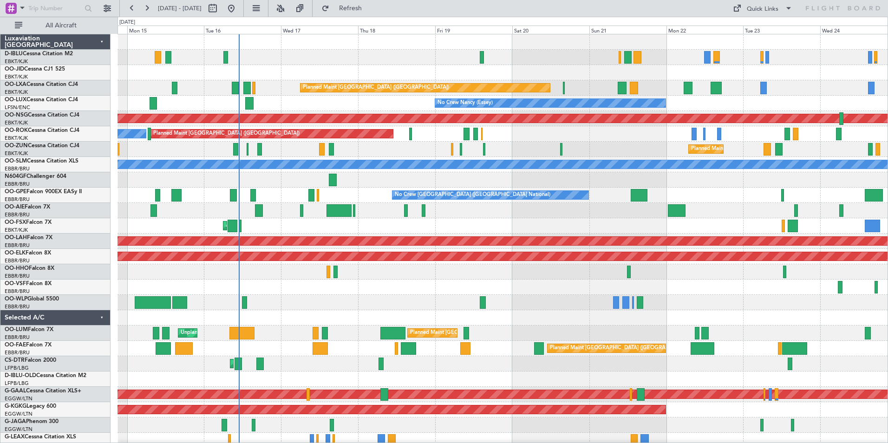
click at [314, 377] on div "A/C Unavailable Brussels (Brussels National) A/C Unavailable Kortrijk-Wevelgem …" at bounding box center [502, 340] width 770 height 613
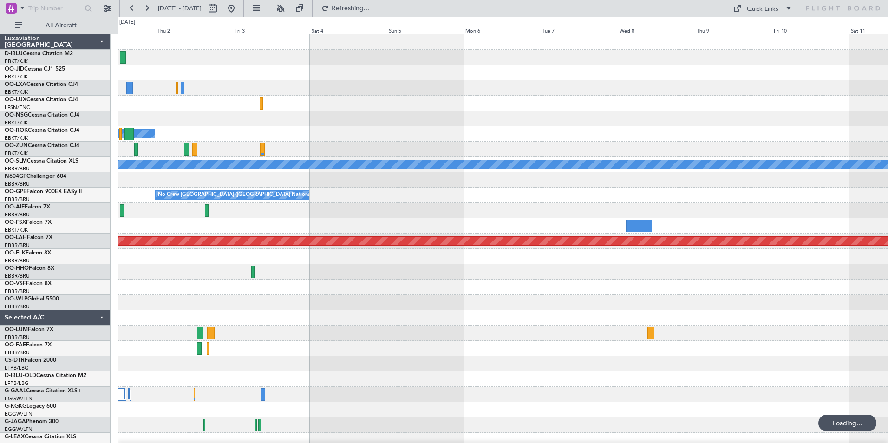
click at [0, 442] on html "21 Sep 2025 - 01 Oct 2025 Refreshing... Quick Links All Aircraft Planned Maint …" at bounding box center [444, 221] width 888 height 443
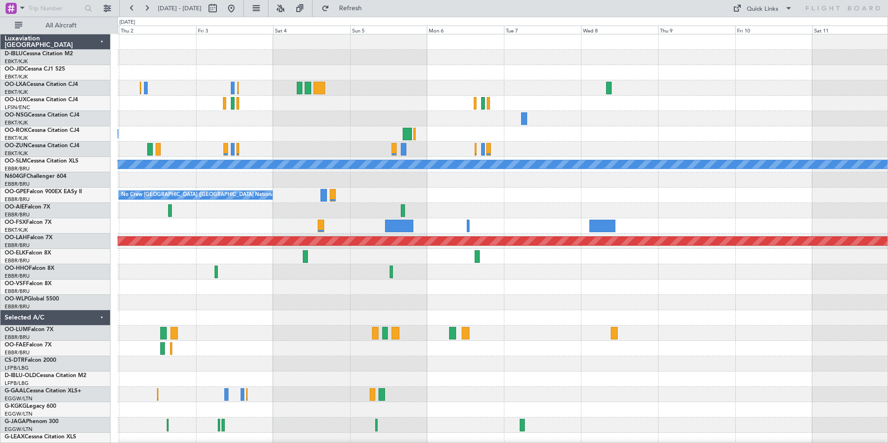
click at [530, 330] on div "Planned Maint Kortrijk-Wevelgem Planned Maint Paris (Le Bourget) Owner Kortrijk…" at bounding box center [502, 325] width 770 height 582
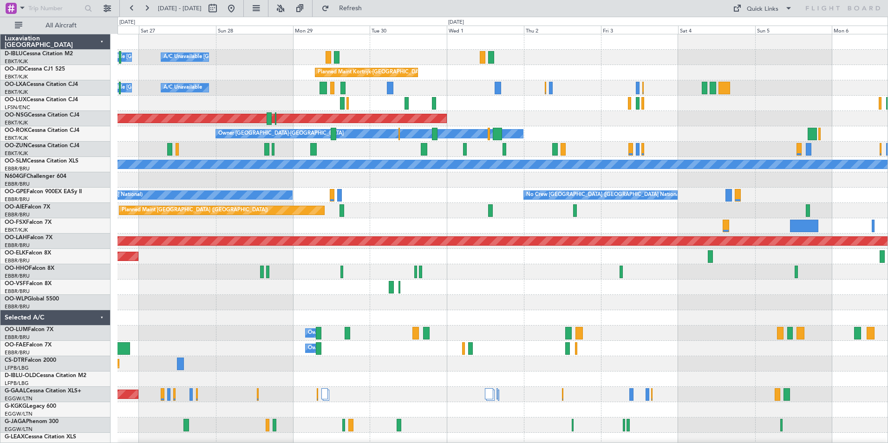
click at [696, 357] on div "A/C Unavailable Kortrijk-Wevelgem A/C Unavailable Brussels (Brussels National) …" at bounding box center [502, 325] width 770 height 582
click at [786, 343] on div "A/C Unavailable Kortrijk-Wevelgem A/C Unavailable Brussels (Brussels National) …" at bounding box center [502, 325] width 770 height 582
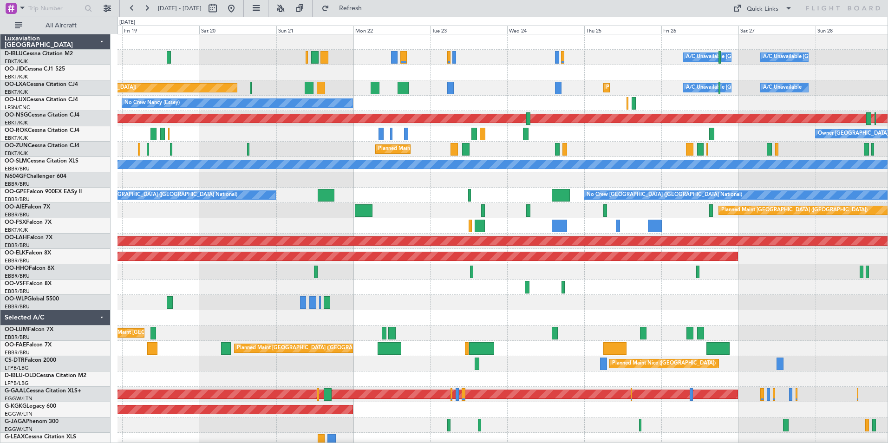
click at [550, 336] on div "A/C Unavailable Brussels (Brussels National) A/C Unavailable Kortrijk-Wevelgem …" at bounding box center [502, 325] width 770 height 582
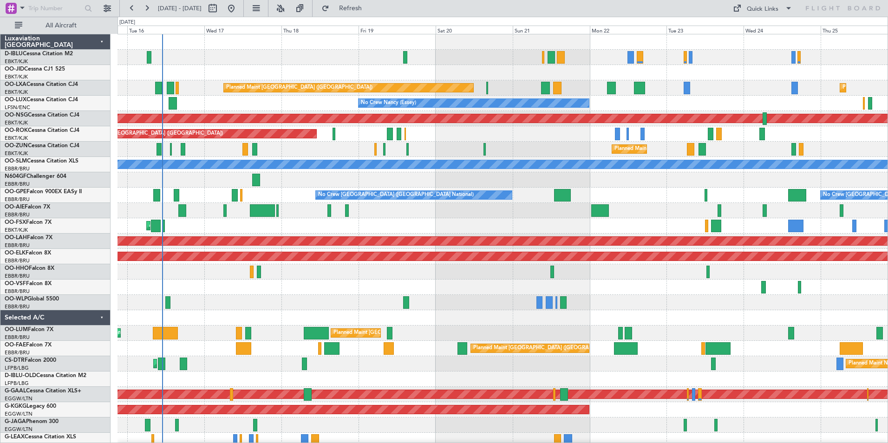
click at [619, 308] on div at bounding box center [502, 302] width 770 height 15
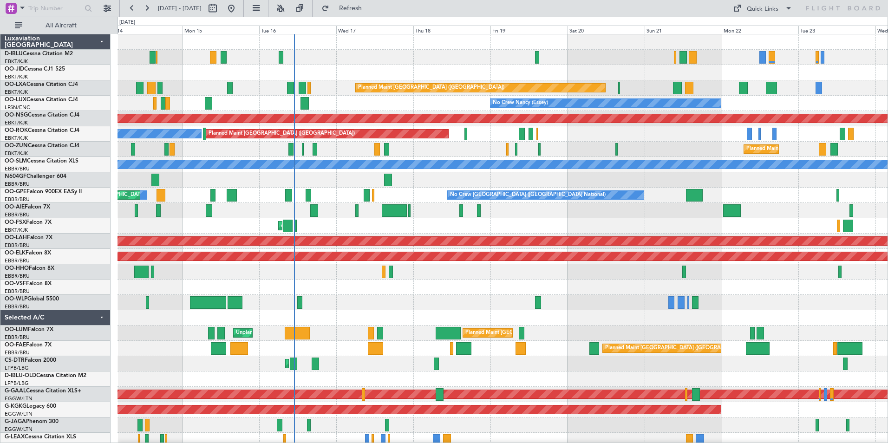
click at [485, 298] on div "A/C Unavailable Brussels (Brussels National) Planned Maint Paris (Le Bourget) P…" at bounding box center [502, 325] width 770 height 582
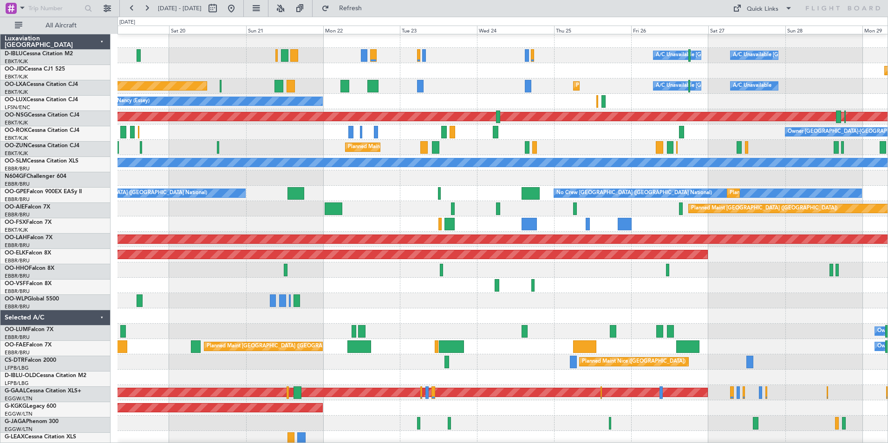
click at [244, 200] on div "No Crew Brussels (Brussels National) No Crew Brussels (Brussels National) Plann…" at bounding box center [502, 193] width 770 height 15
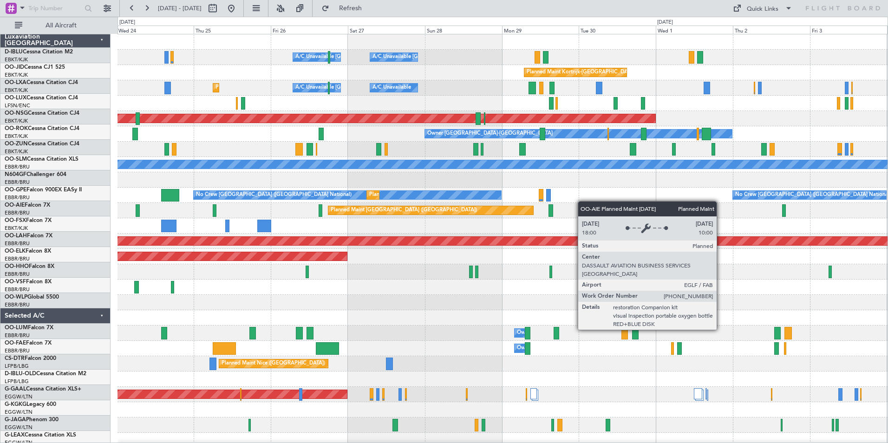
click at [153, 217] on div "Planned Maint [GEOGRAPHIC_DATA] ([GEOGRAPHIC_DATA])" at bounding box center [502, 210] width 770 height 15
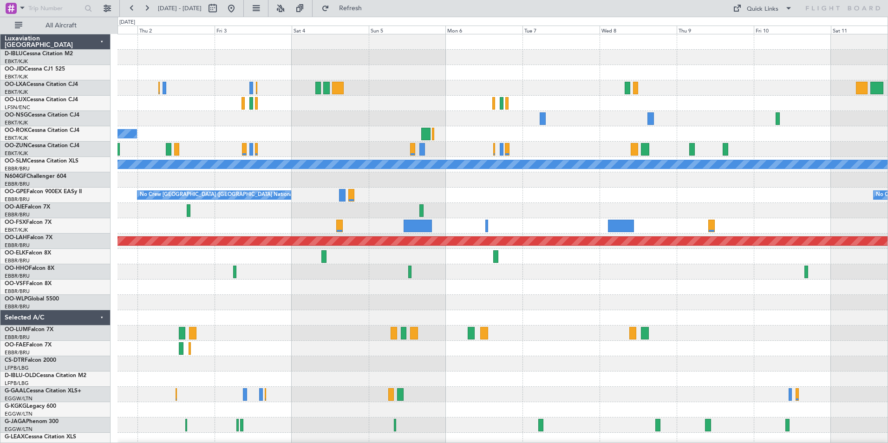
click at [174, 230] on div at bounding box center [502, 225] width 770 height 15
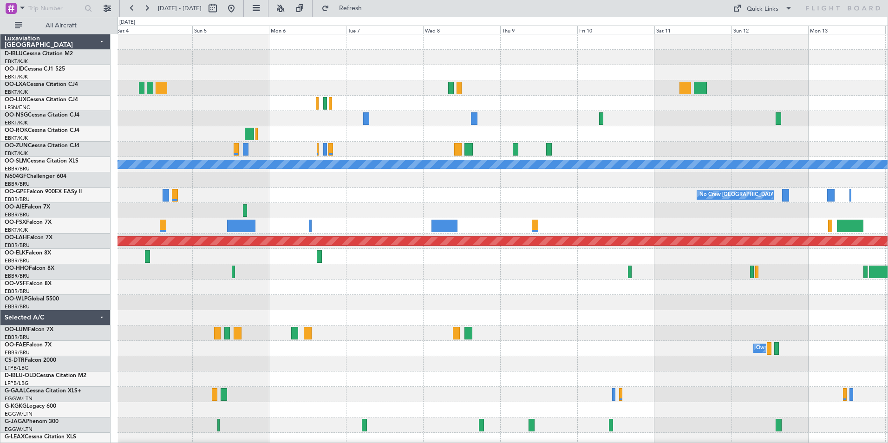
click at [566, 232] on div at bounding box center [502, 225] width 770 height 15
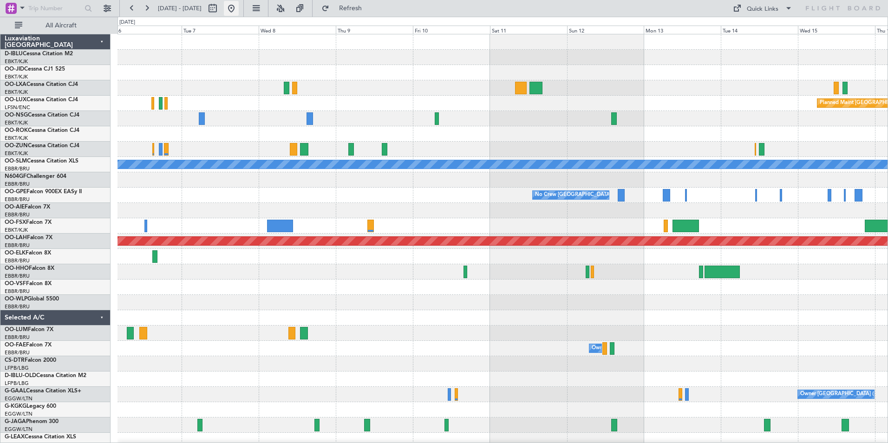
click at [239, 13] on button at bounding box center [231, 8] width 15 height 15
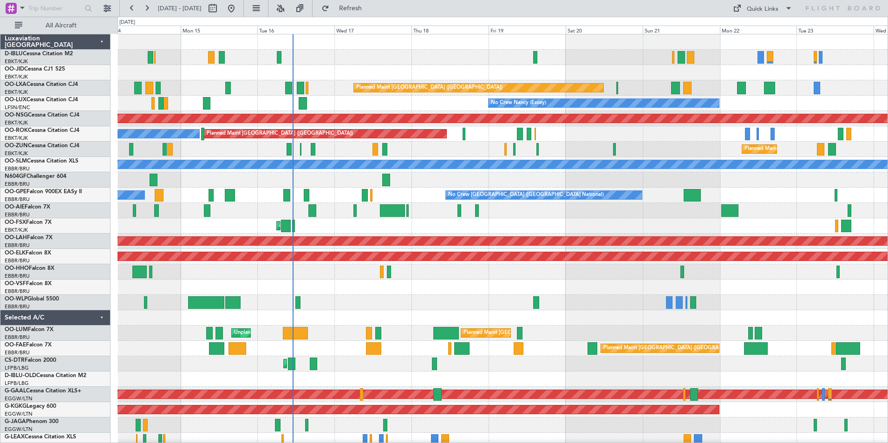
click at [314, 318] on div "A/C Unavailable Brussels (Brussels National) No Crew Brussels (Brussels Nationa…" at bounding box center [502, 348] width 770 height 628
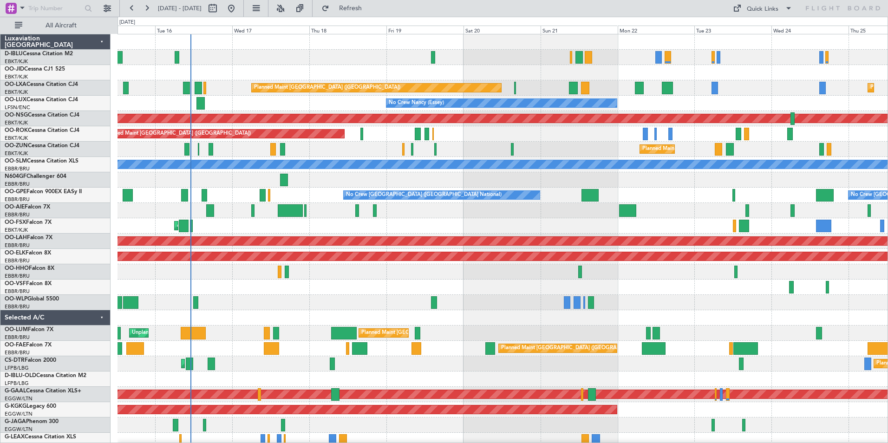
click at [478, 326] on div "A/C Unavailable Brussels (Brussels National) A/C Unavailable Kortrijk-Wevelgem …" at bounding box center [502, 340] width 770 height 613
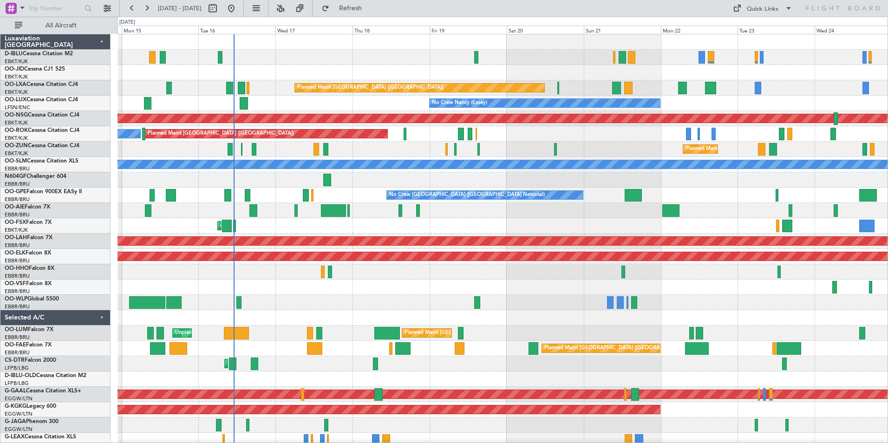
click at [410, 291] on div at bounding box center [502, 287] width 770 height 15
